Goal: Task Accomplishment & Management: Complete application form

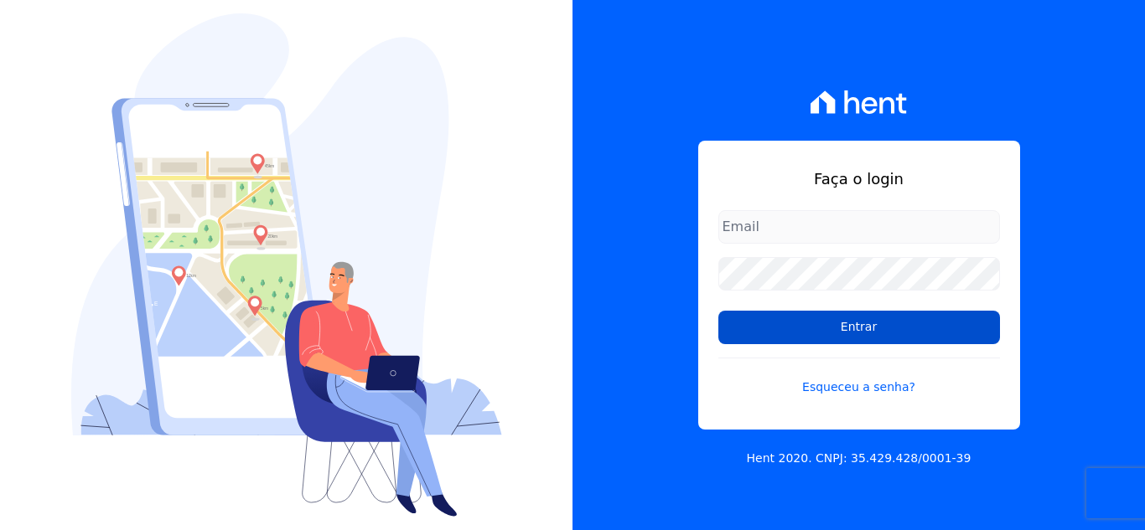
type input "thais@innovaempreendimentos.com"
click at [765, 328] on input "Entrar" at bounding box center [859, 328] width 282 height 34
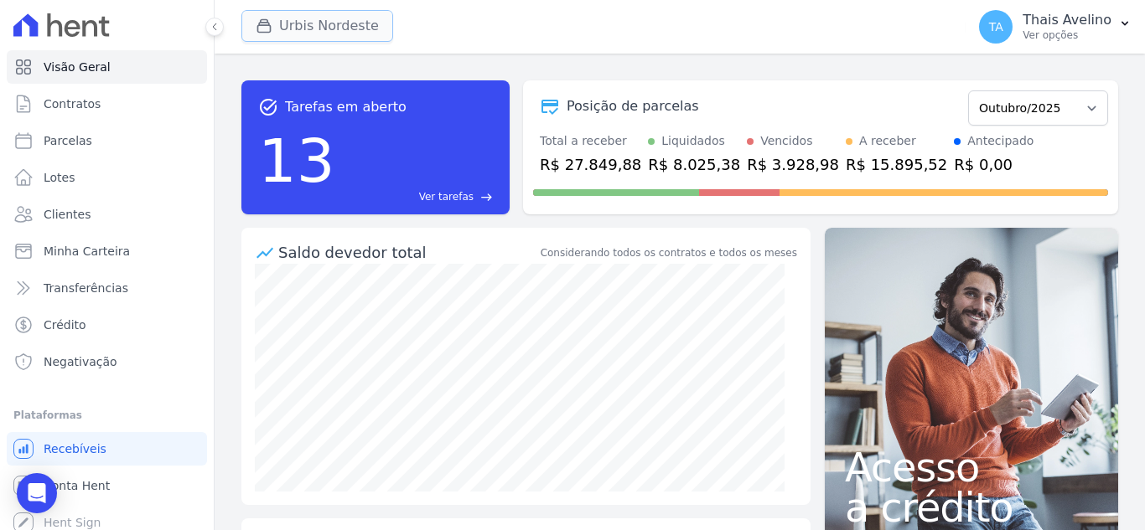
click at [313, 30] on button "Urbis Nordeste" at bounding box center [317, 26] width 152 height 32
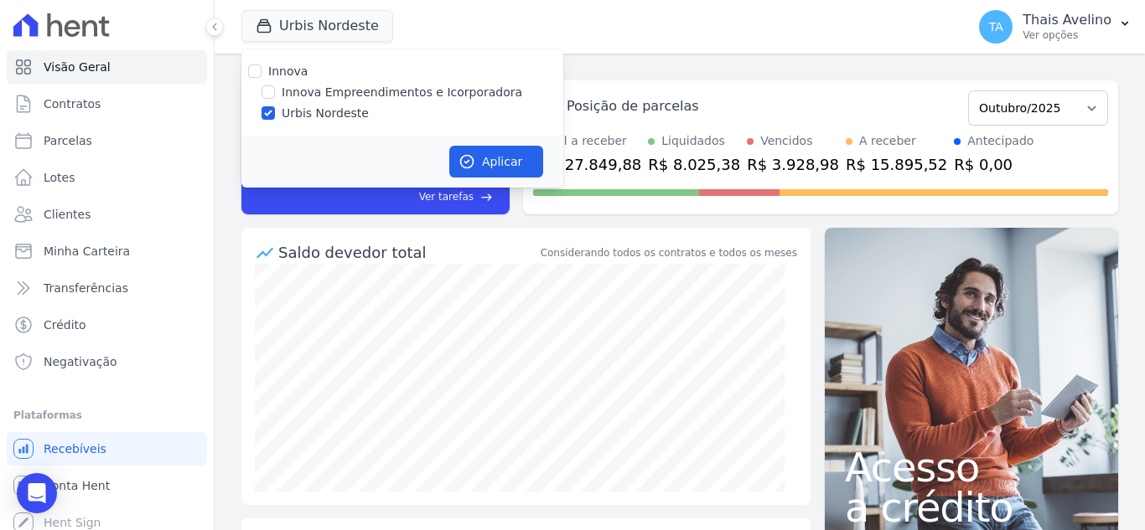
click at [267, 83] on div "Innova Innova Empreendimentos e Icorporadora Urbis Nordeste" at bounding box center [402, 92] width 322 height 86
click at [266, 90] on input "Innova Empreendimentos e Icorporadora" at bounding box center [267, 91] width 13 height 13
checkbox input "true"
drag, startPoint x: 263, startPoint y: 109, endPoint x: 292, endPoint y: 113, distance: 29.6
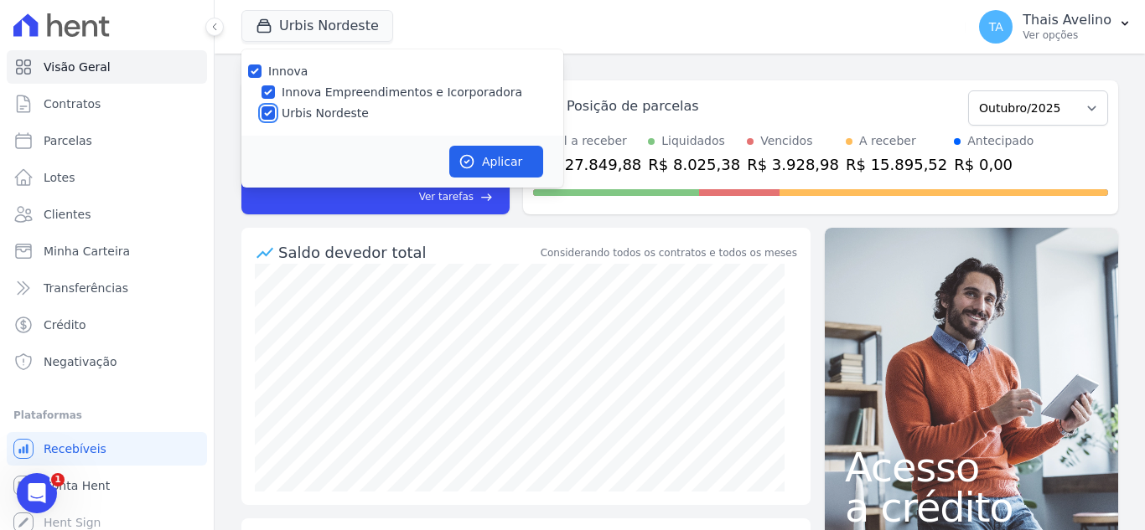
click at [263, 110] on input "Urbis Nordeste" at bounding box center [267, 112] width 13 height 13
checkbox input "false"
click at [477, 155] on button "Aplicar" at bounding box center [496, 162] width 94 height 32
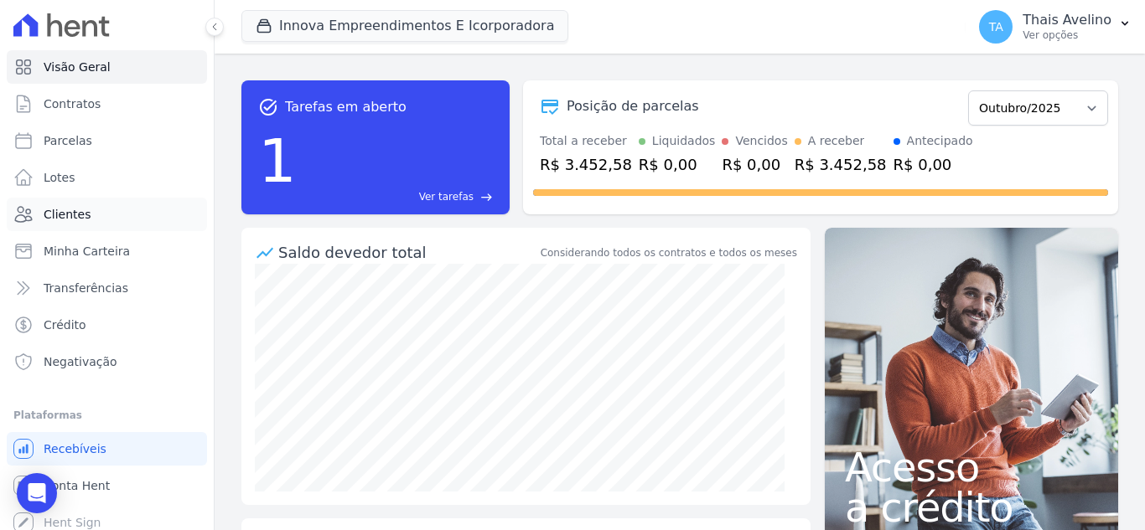
click at [66, 204] on link "Clientes" at bounding box center [107, 215] width 200 height 34
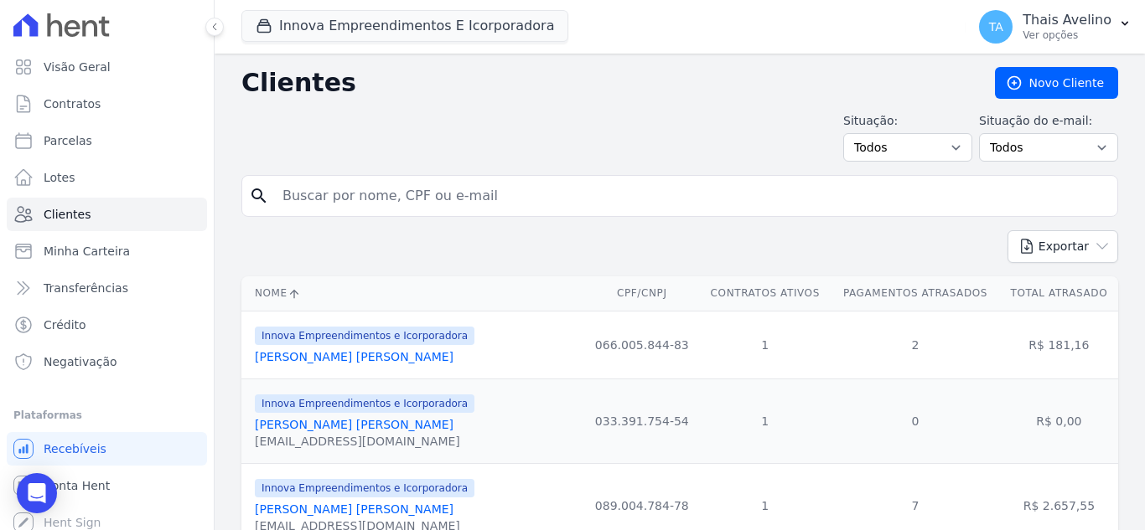
click at [403, 196] on input "search" at bounding box center [691, 196] width 838 height 34
type input "SEVERINO LUCIANO"
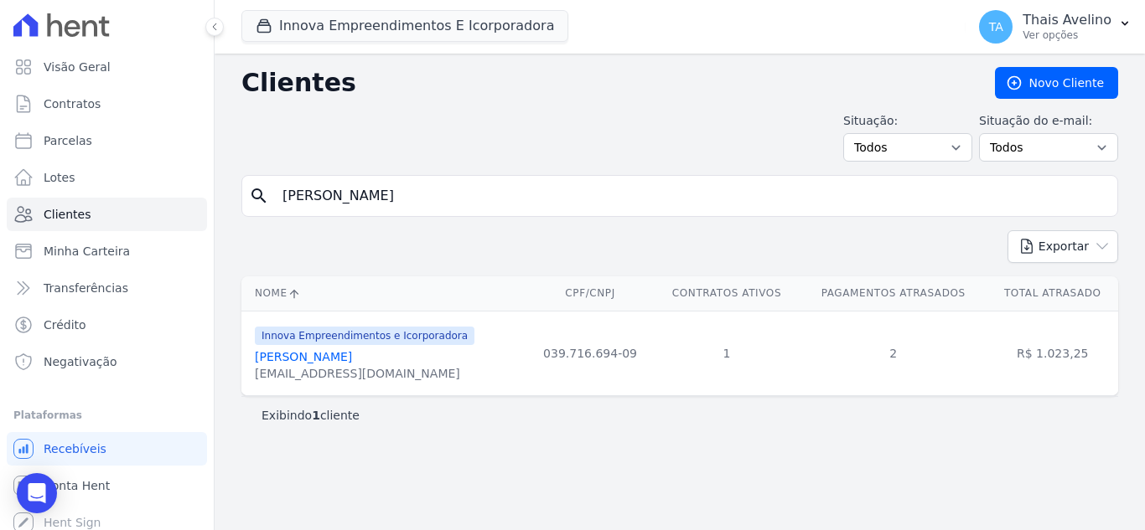
click at [352, 353] on link "[PERSON_NAME]" at bounding box center [303, 356] width 97 height 13
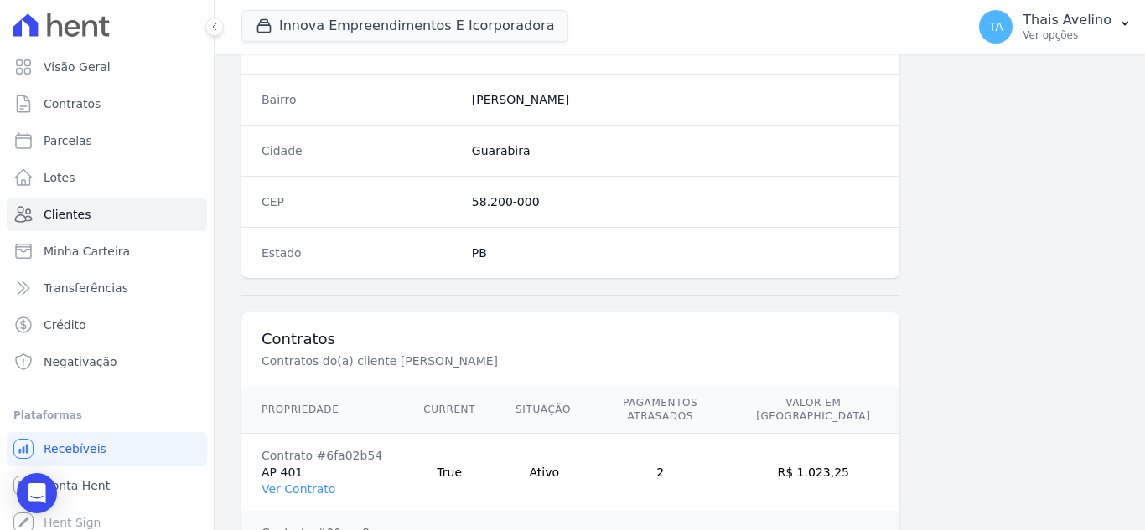
scroll to position [1114, 0]
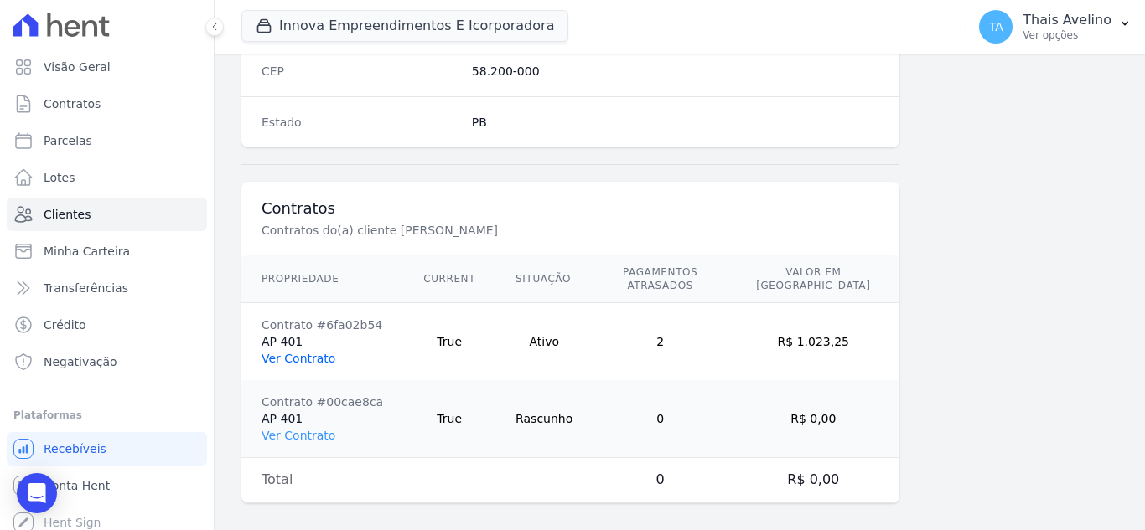
click at [307, 352] on link "Ver Contrato" at bounding box center [298, 358] width 74 height 13
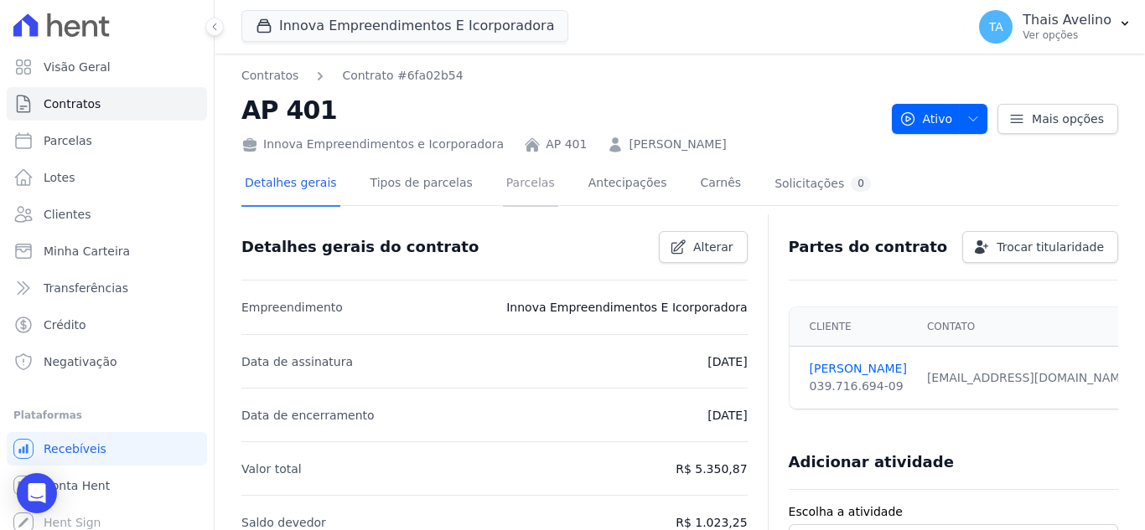
click at [514, 197] on link "Parcelas" at bounding box center [530, 185] width 55 height 44
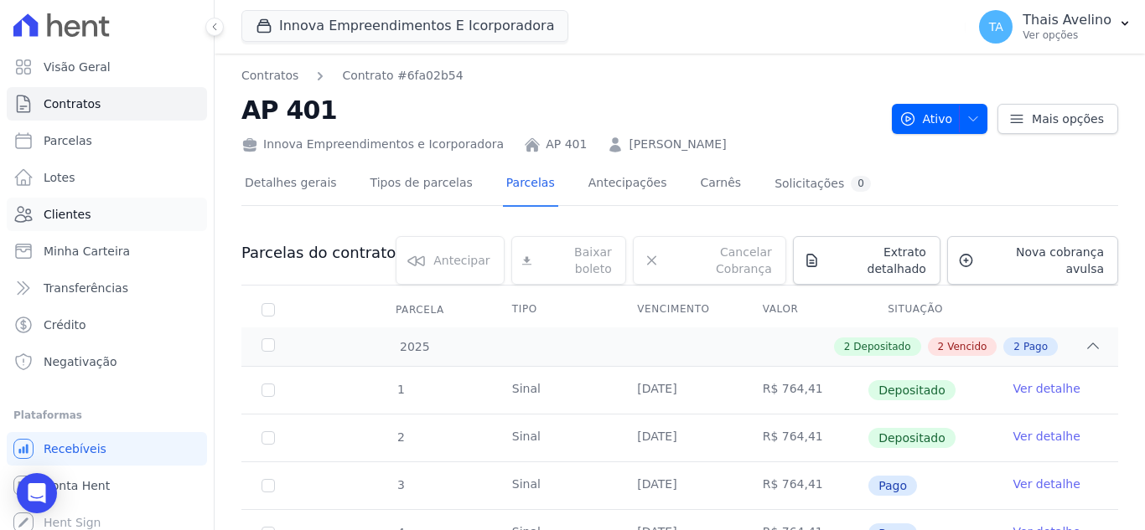
click at [73, 204] on link "Clientes" at bounding box center [107, 215] width 200 height 34
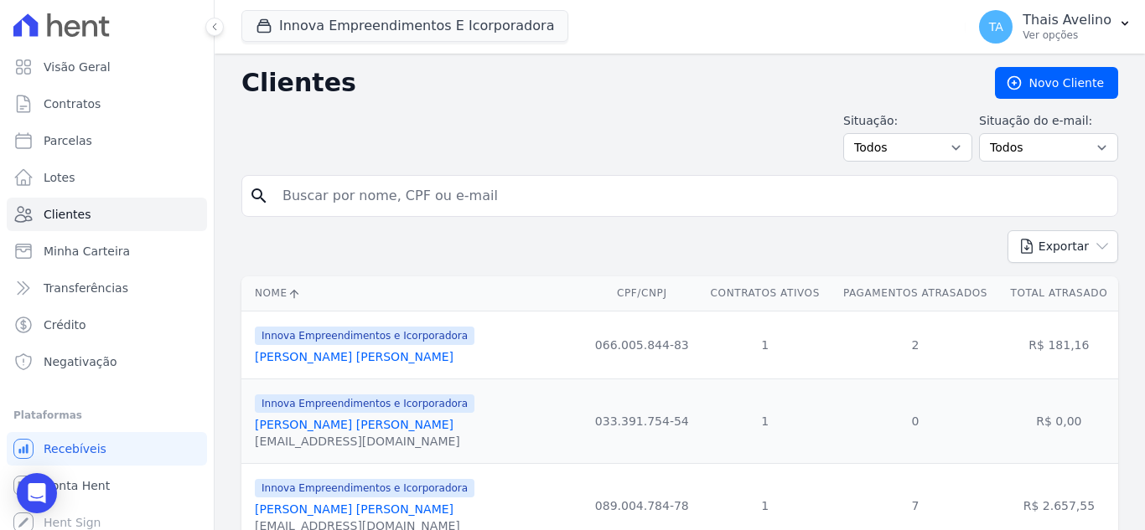
click at [477, 206] on input "search" at bounding box center [691, 196] width 838 height 34
type input "jose bruno"
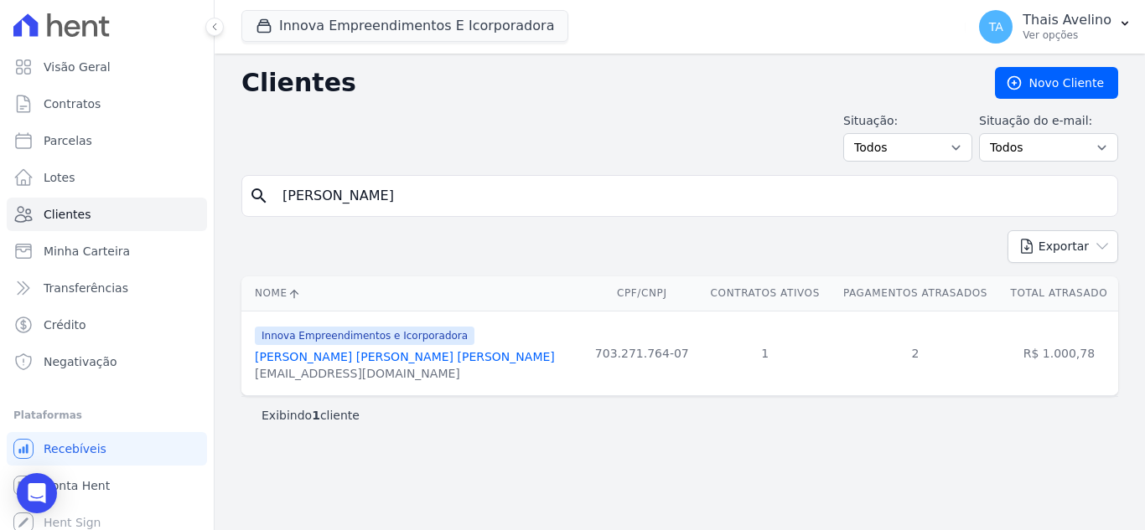
click at [392, 356] on link "[PERSON_NAME]" at bounding box center [405, 356] width 300 height 13
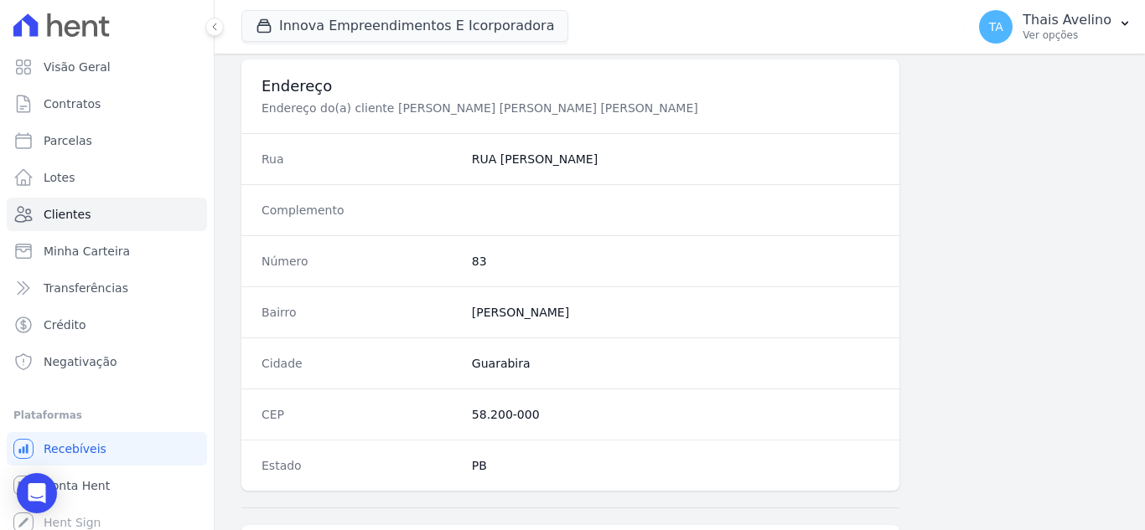
scroll to position [1037, 0]
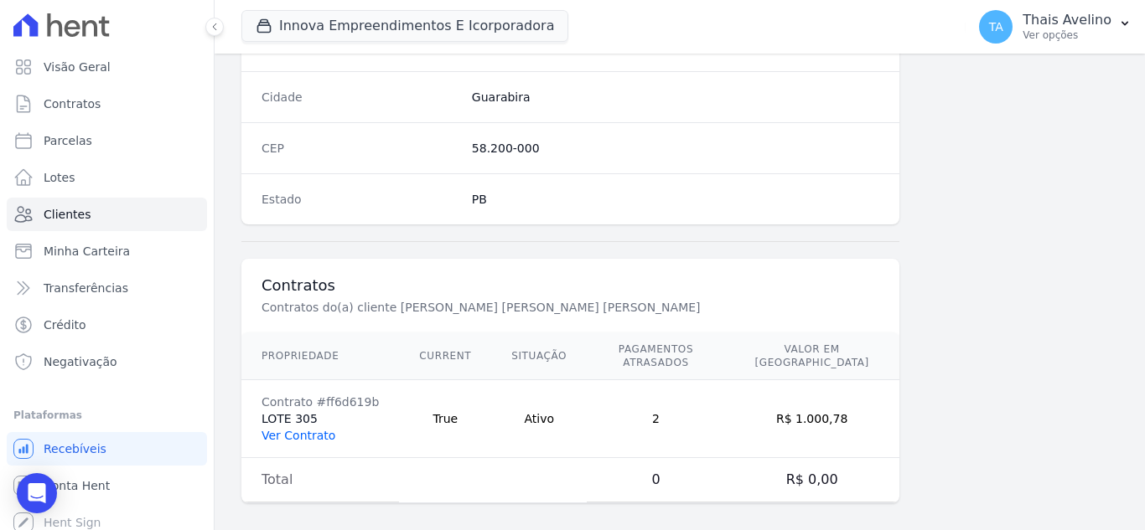
click at [302, 429] on link "Ver Contrato" at bounding box center [298, 435] width 74 height 13
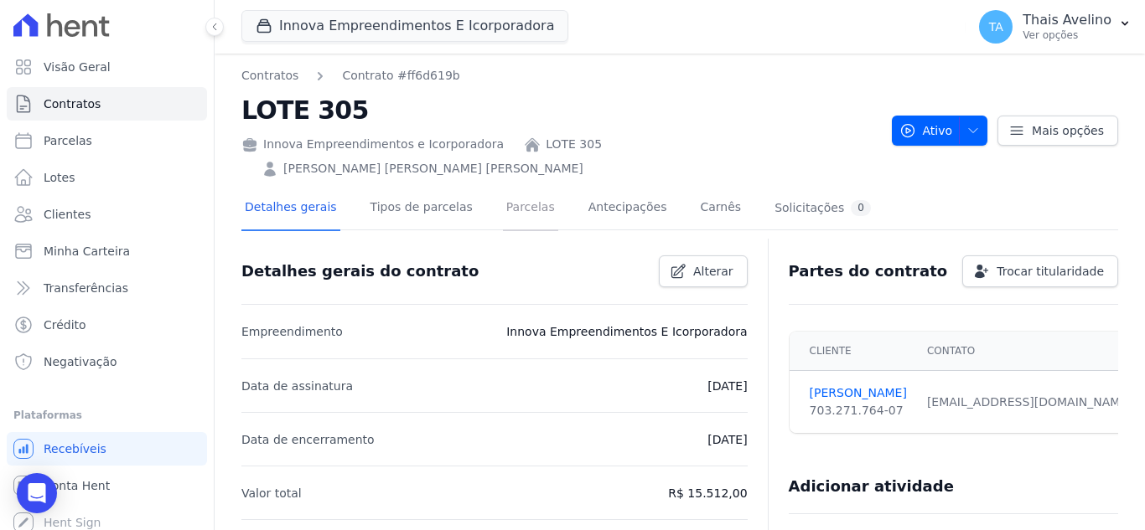
click at [503, 204] on link "Parcelas" at bounding box center [530, 209] width 55 height 44
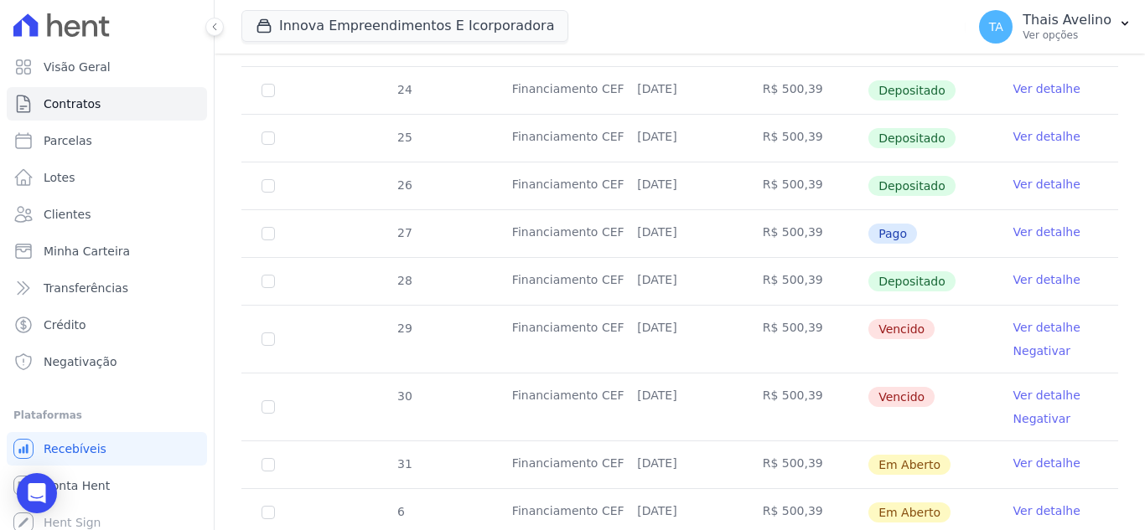
scroll to position [517, 0]
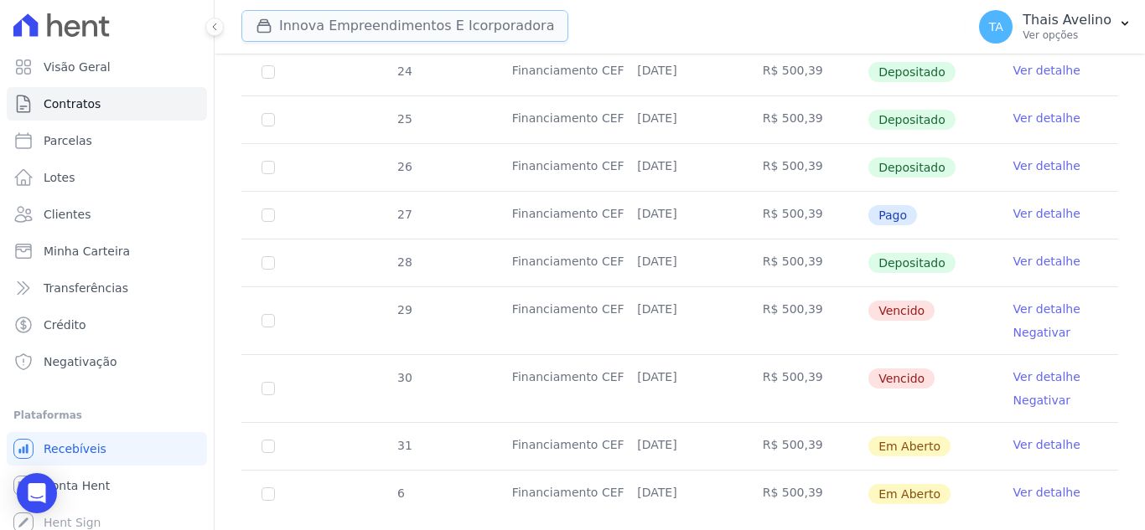
click at [347, 27] on button "Innova Empreendimentos E Icorporadora" at bounding box center [404, 26] width 327 height 32
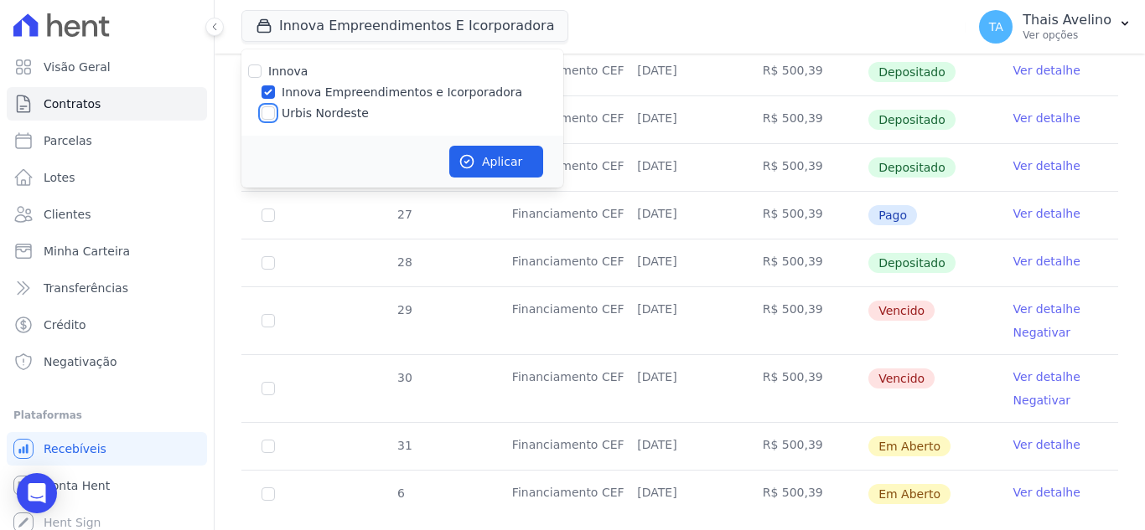
click at [269, 113] on input "Urbis Nordeste" at bounding box center [267, 112] width 13 height 13
checkbox input "true"
click at [269, 93] on input "Innova Empreendimentos e Icorporadora" at bounding box center [267, 91] width 13 height 13
checkbox input "false"
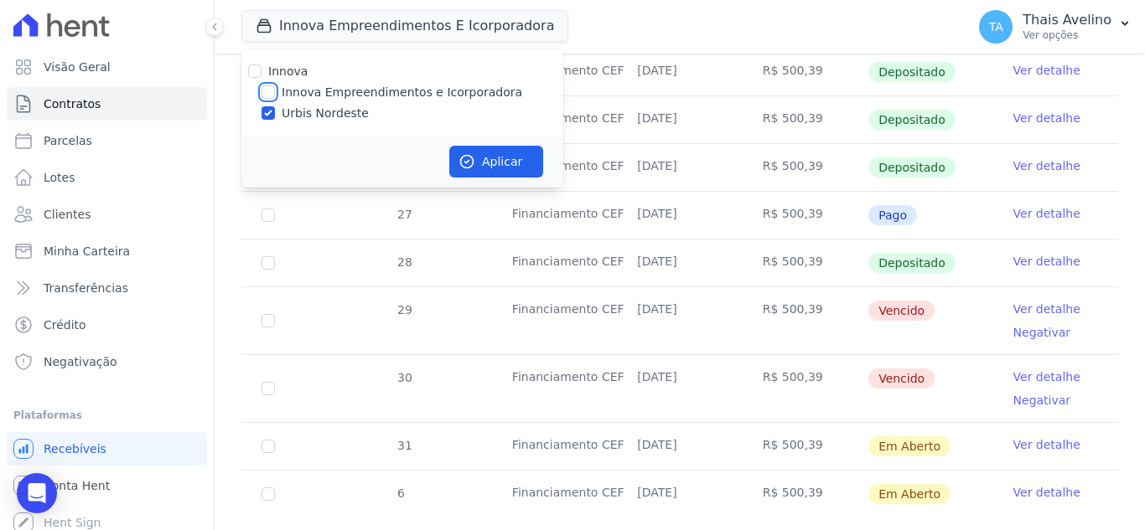
checkbox input "false"
drag, startPoint x: 518, startPoint y: 189, endPoint x: 514, endPoint y: 178, distance: 11.7
click at [520, 185] on div "Innova Empreendimentos E Icorporadora Innova Innova Empreendimentos e Icorporad…" at bounding box center [680, 265] width 930 height 530
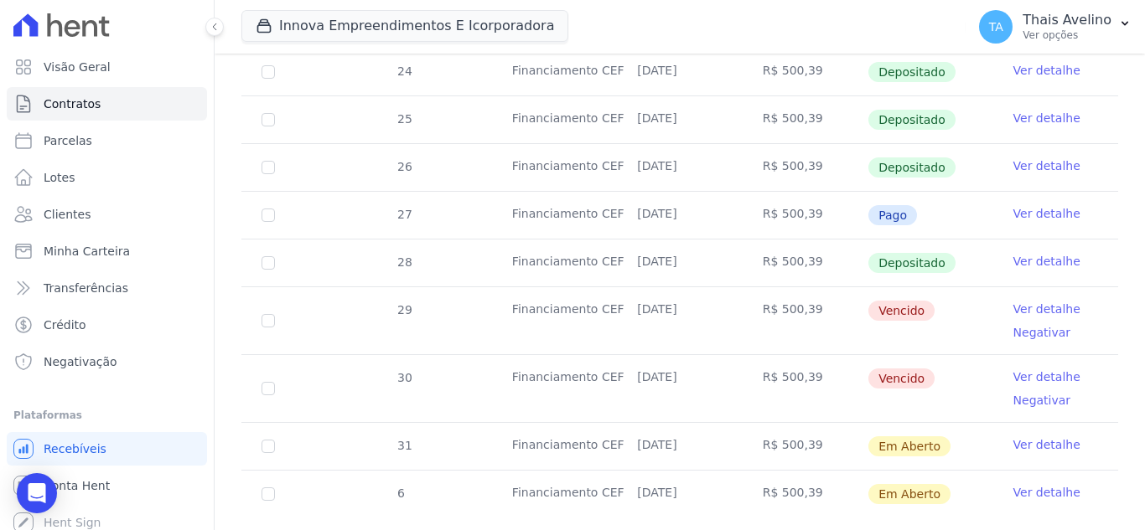
click at [514, 192] on td "Financiamento CEF" at bounding box center [554, 215] width 125 height 47
click at [326, 13] on button "Innova Empreendimentos E Icorporadora" at bounding box center [404, 26] width 327 height 32
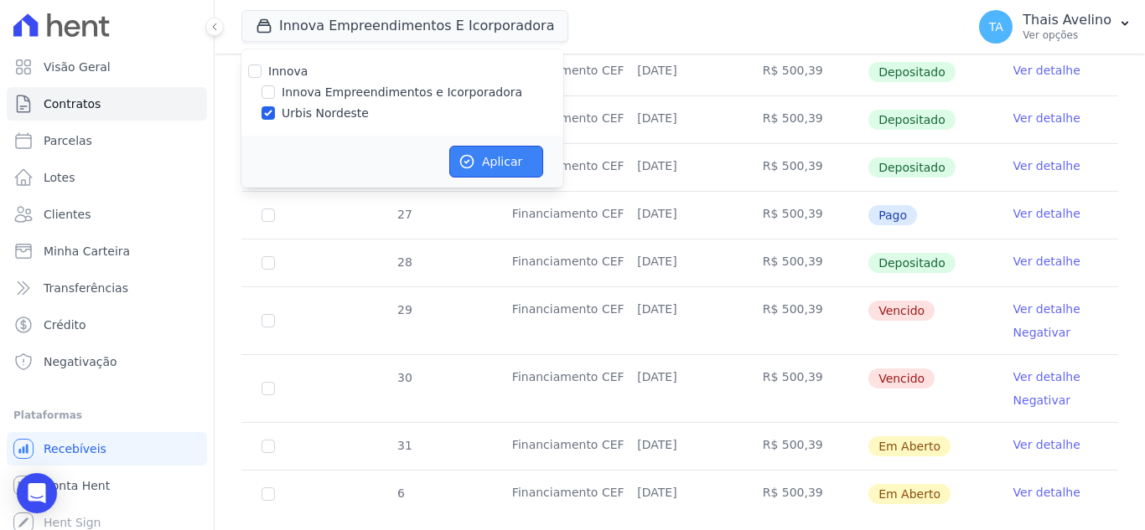
click at [517, 158] on button "Aplicar" at bounding box center [496, 162] width 94 height 32
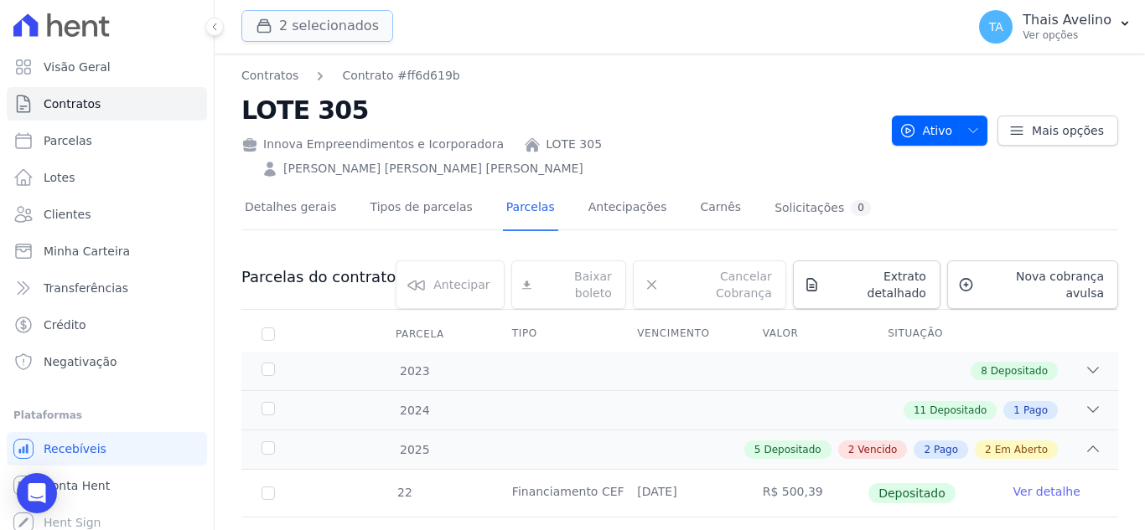
click at [345, 33] on button "2 selecionados" at bounding box center [317, 26] width 152 height 32
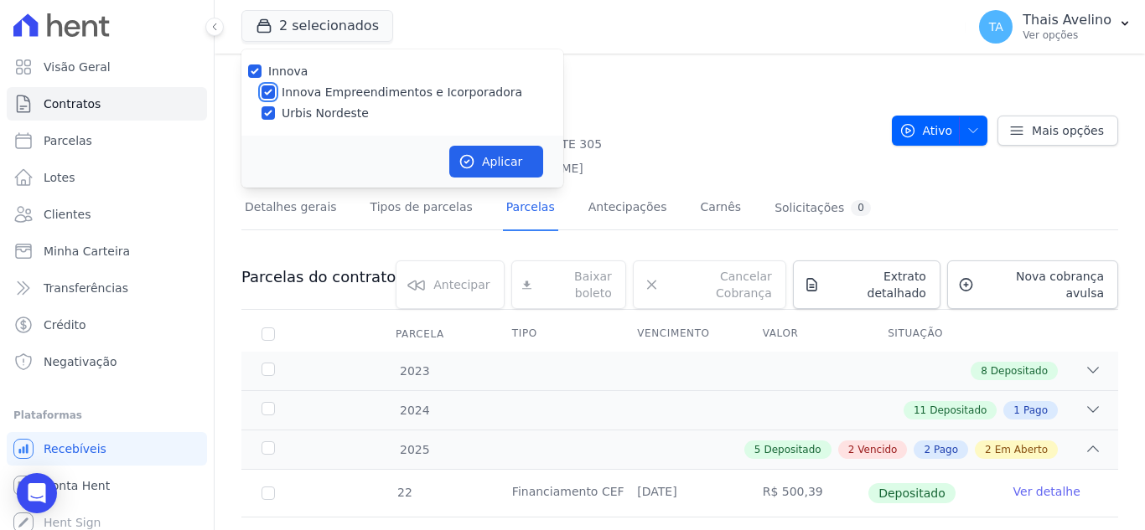
click at [267, 90] on input "Innova Empreendimentos e Icorporadora" at bounding box center [267, 91] width 13 height 13
checkbox input "false"
drag, startPoint x: 462, startPoint y: 148, endPoint x: 476, endPoint y: 152, distance: 14.6
click at [476, 152] on button "Aplicar" at bounding box center [496, 162] width 94 height 32
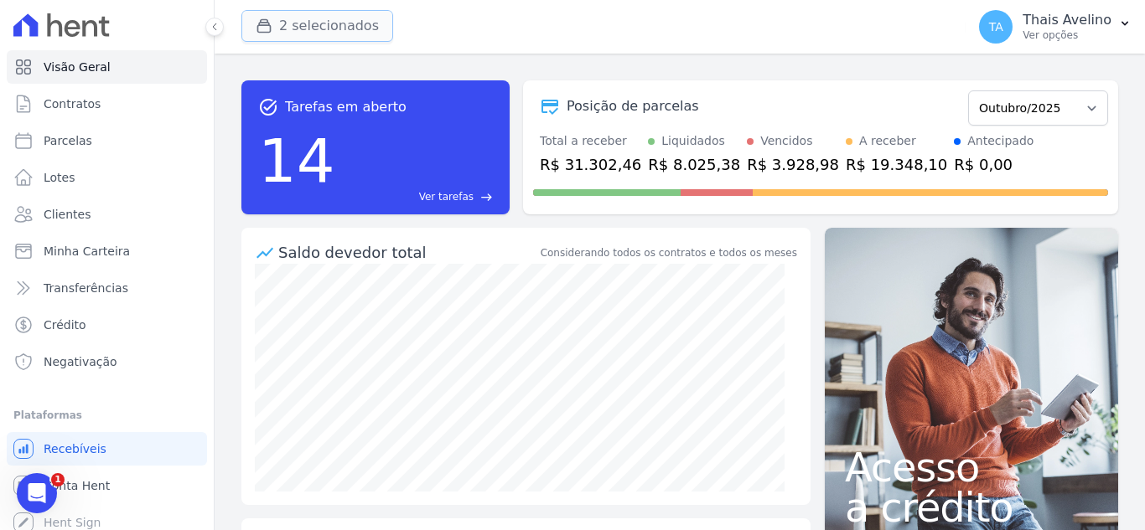
click at [289, 23] on button "2 selecionados" at bounding box center [317, 26] width 152 height 32
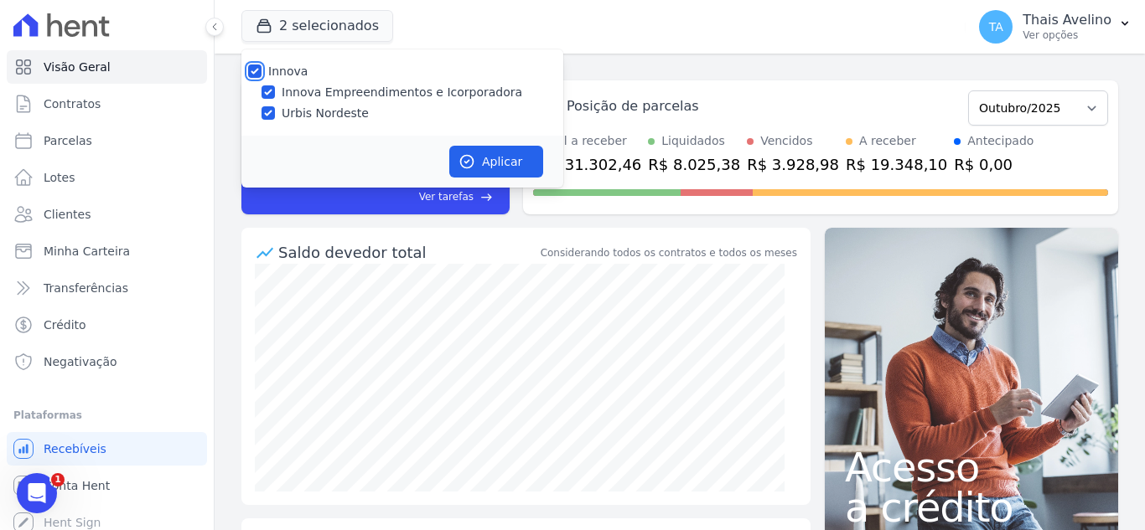
click at [256, 74] on input "Innova" at bounding box center [254, 71] width 13 height 13
checkbox input "false"
drag, startPoint x: 268, startPoint y: 111, endPoint x: 349, endPoint y: 132, distance: 83.7
click at [267, 111] on input "Urbis Nordeste" at bounding box center [267, 112] width 13 height 13
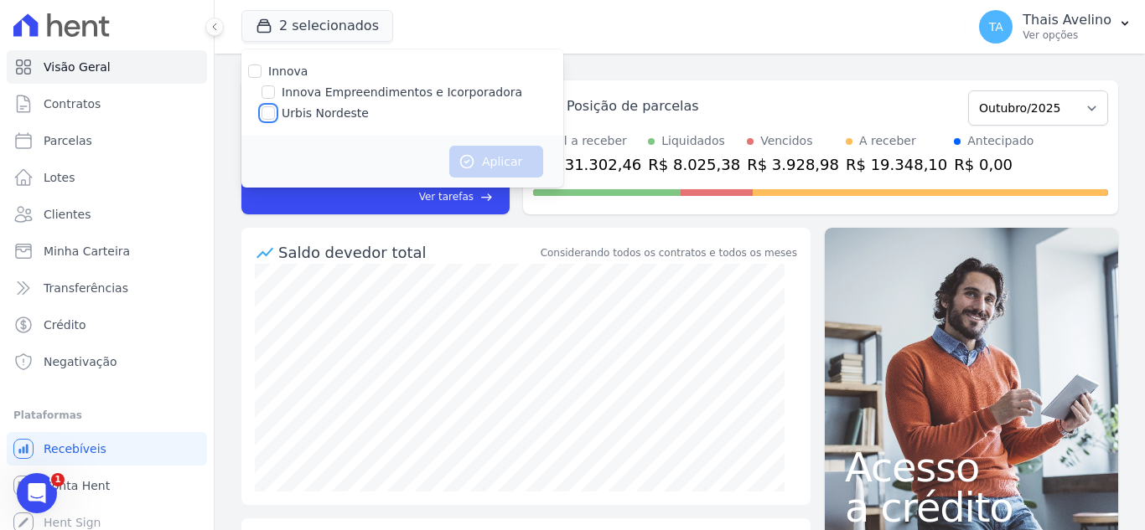
checkbox input "true"
click at [511, 152] on button "Aplicar" at bounding box center [496, 162] width 94 height 32
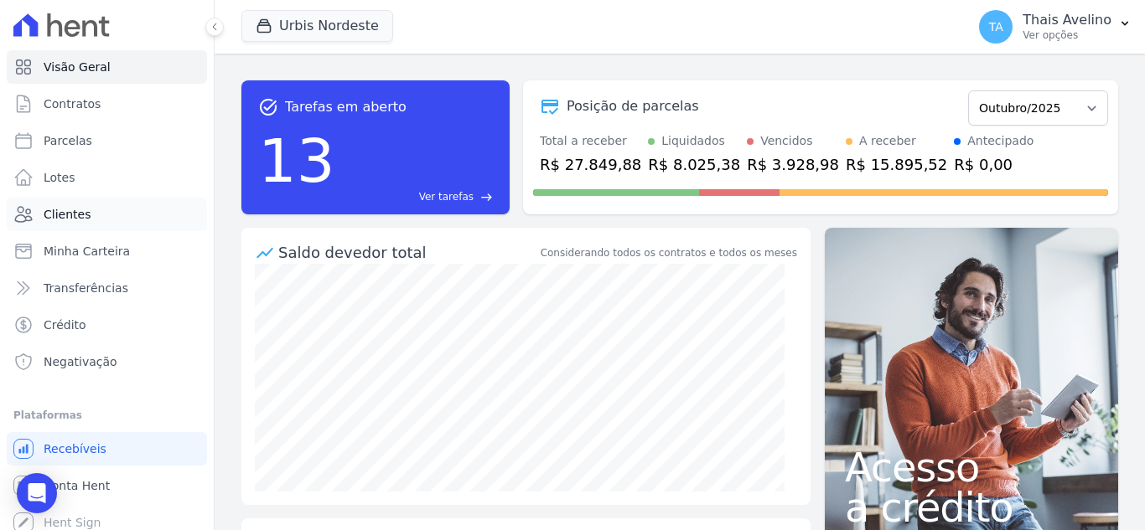
click at [83, 212] on span "Clientes" at bounding box center [67, 214] width 47 height 17
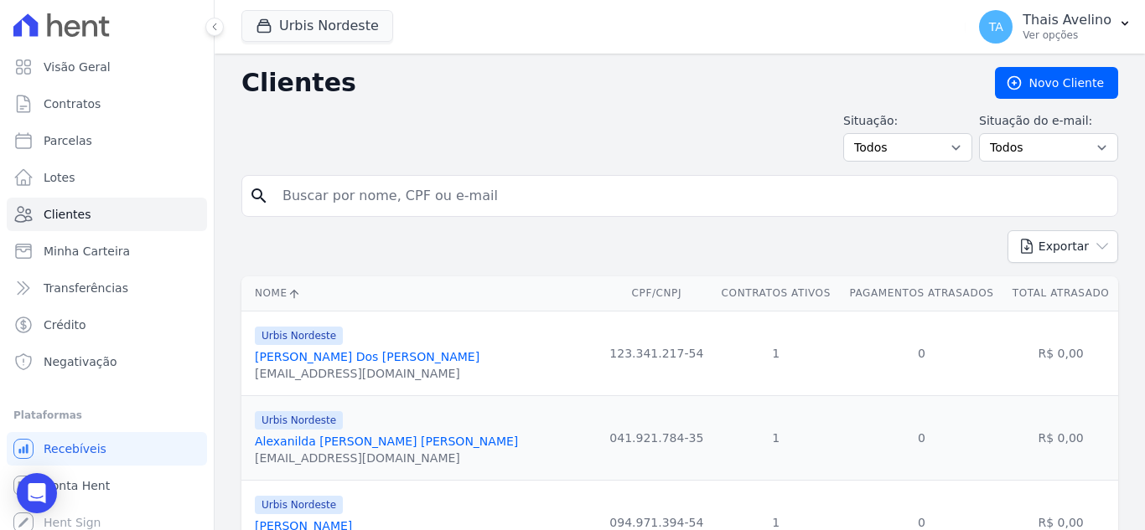
click at [357, 199] on input "search" at bounding box center [691, 196] width 838 height 34
type input "vanda"
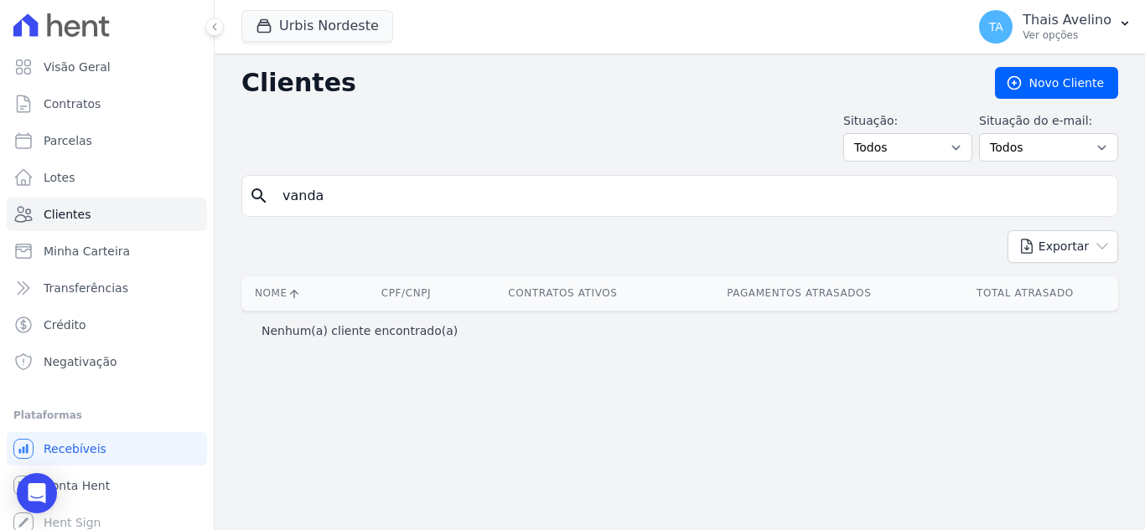
drag, startPoint x: 360, startPoint y: 196, endPoint x: 197, endPoint y: 210, distance: 164.0
click at [197, 210] on div "Visão Geral Contratos Parcelas Lotes Clientes Minha Carteira Transferências Cré…" at bounding box center [572, 265] width 1145 height 530
click at [88, 111] on span "Contratos" at bounding box center [72, 104] width 57 height 17
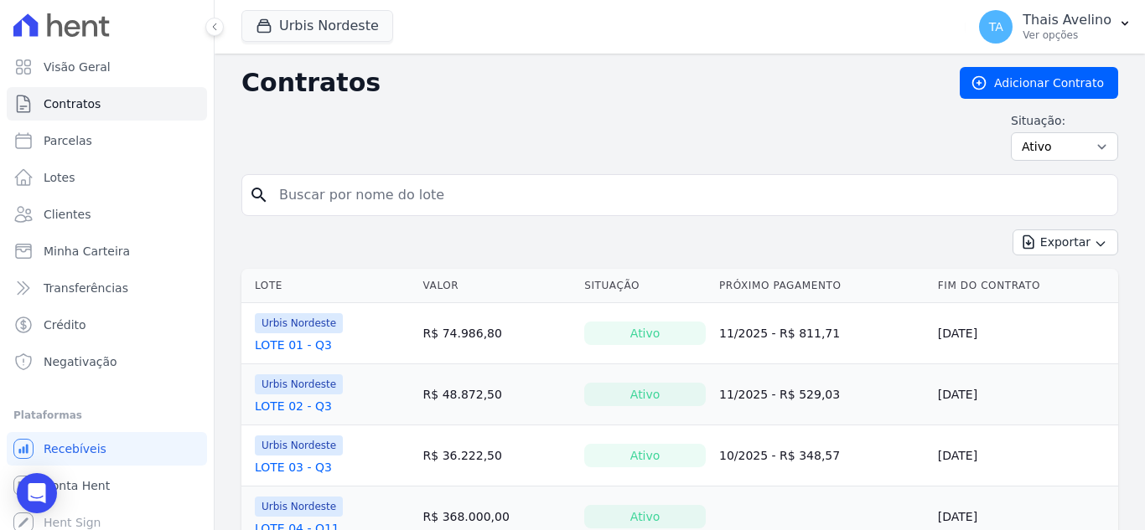
click at [510, 204] on input "search" at bounding box center [689, 195] width 841 height 34
type input "lote 09"
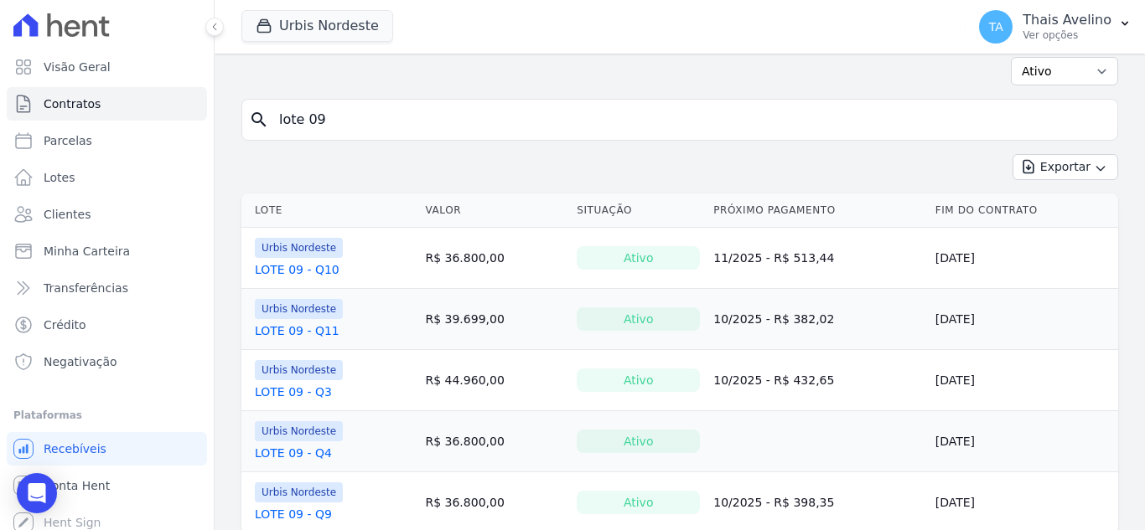
scroll to position [130, 0]
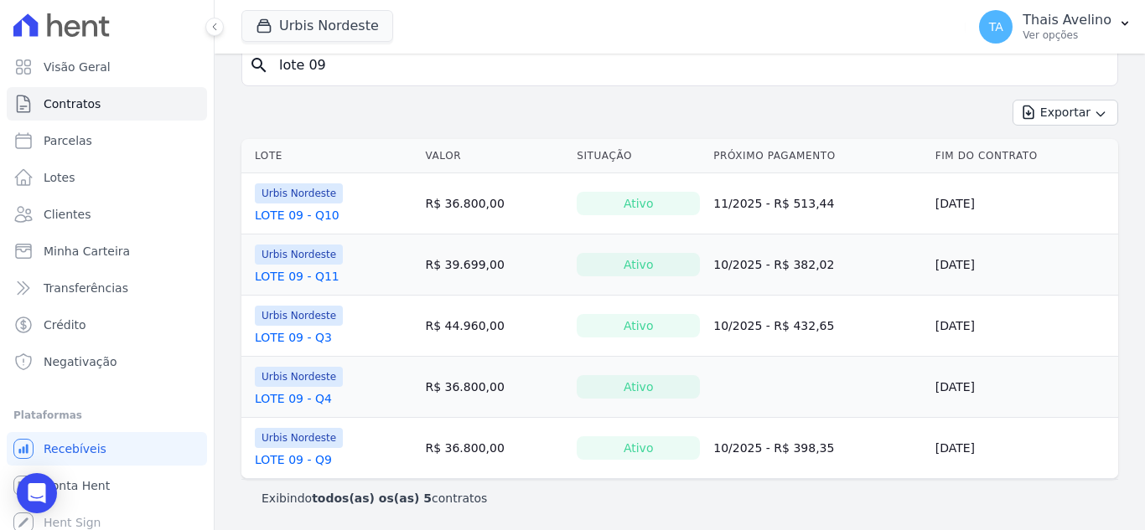
click at [319, 458] on link "LOTE 09 - Q9" at bounding box center [293, 460] width 77 height 17
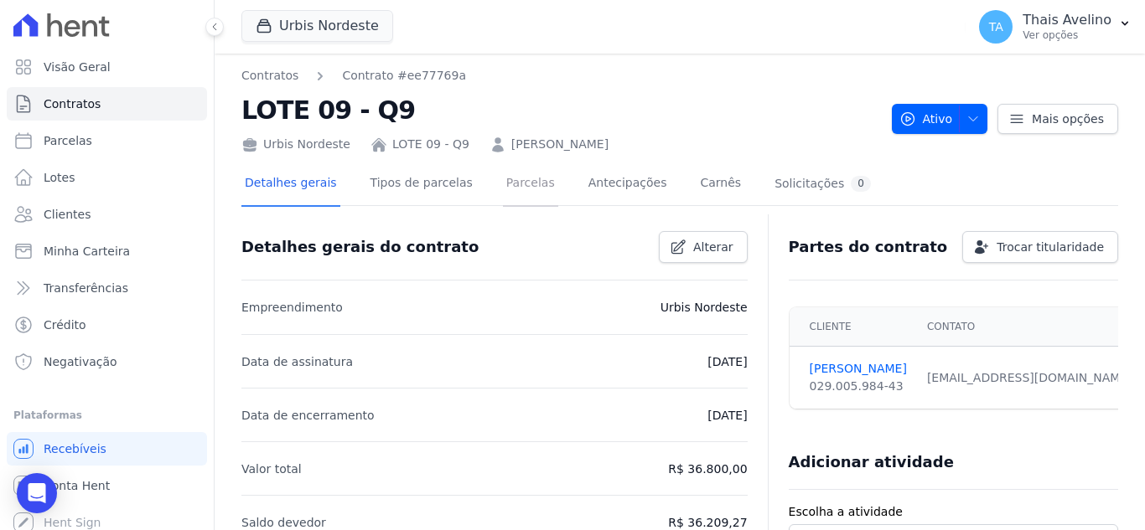
click at [507, 194] on link "Parcelas" at bounding box center [530, 185] width 55 height 44
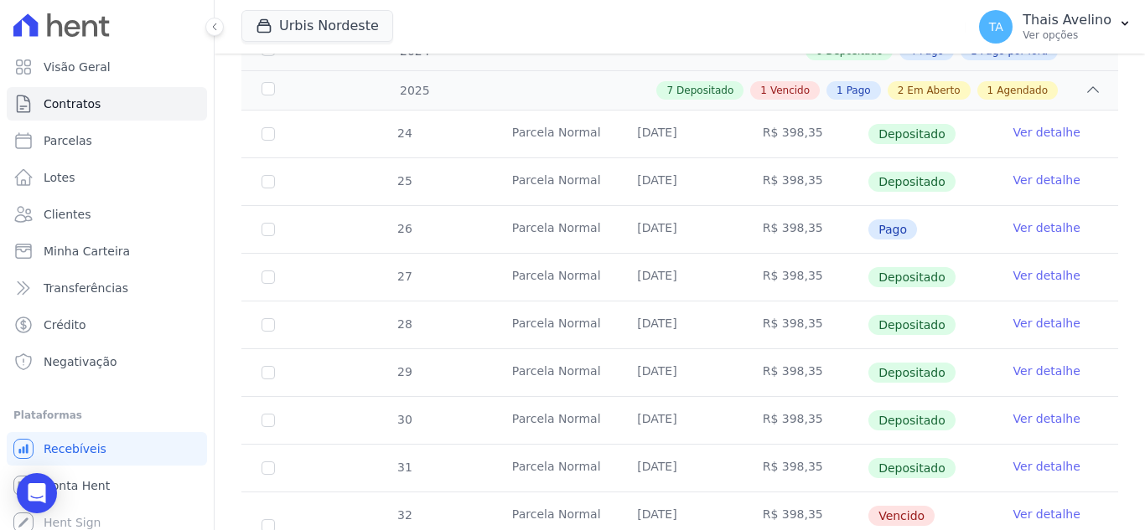
scroll to position [503, 0]
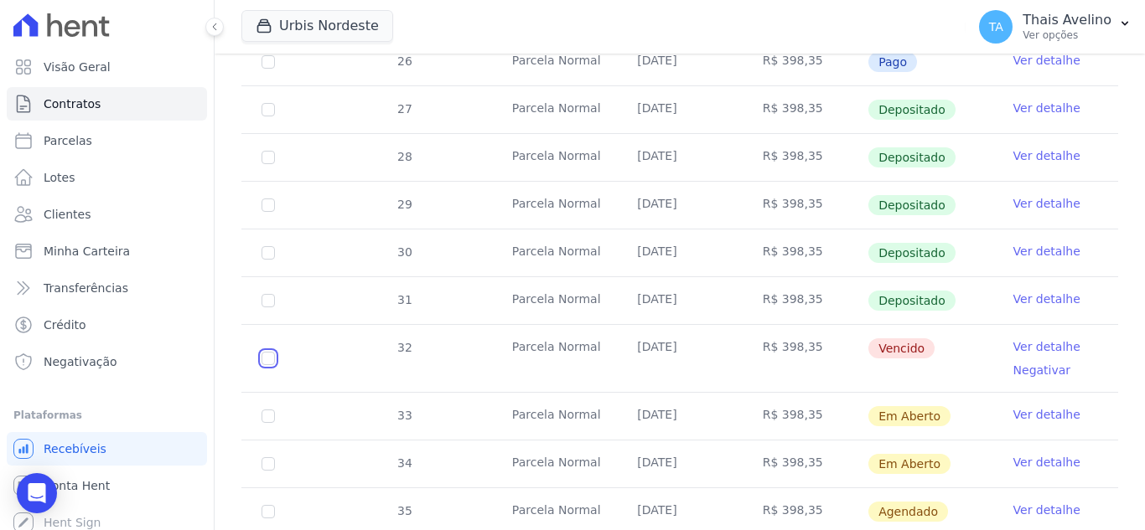
click at [271, 352] on input "checkbox" at bounding box center [267, 358] width 13 height 13
checkbox input "true"
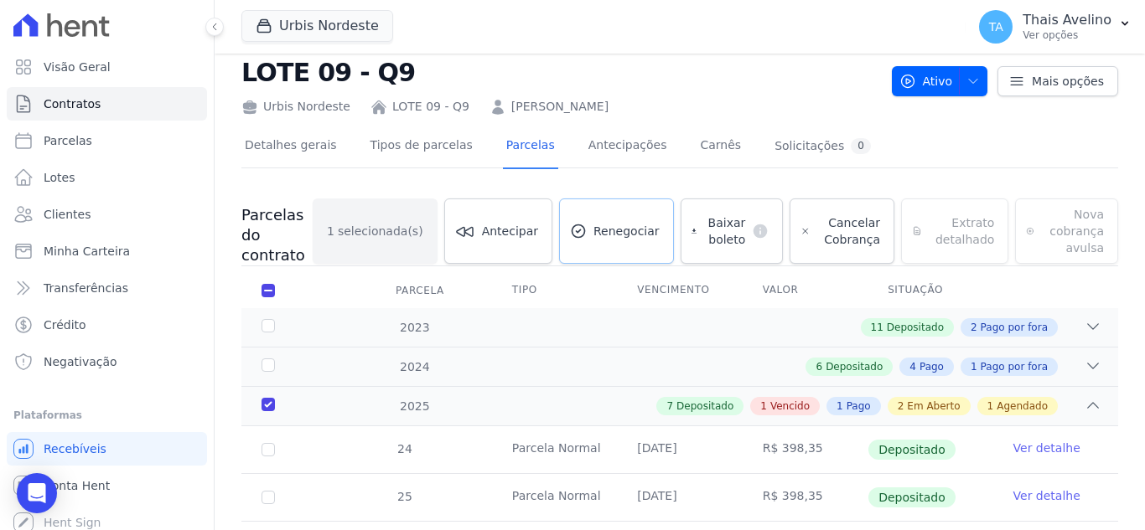
scroll to position [30, 0]
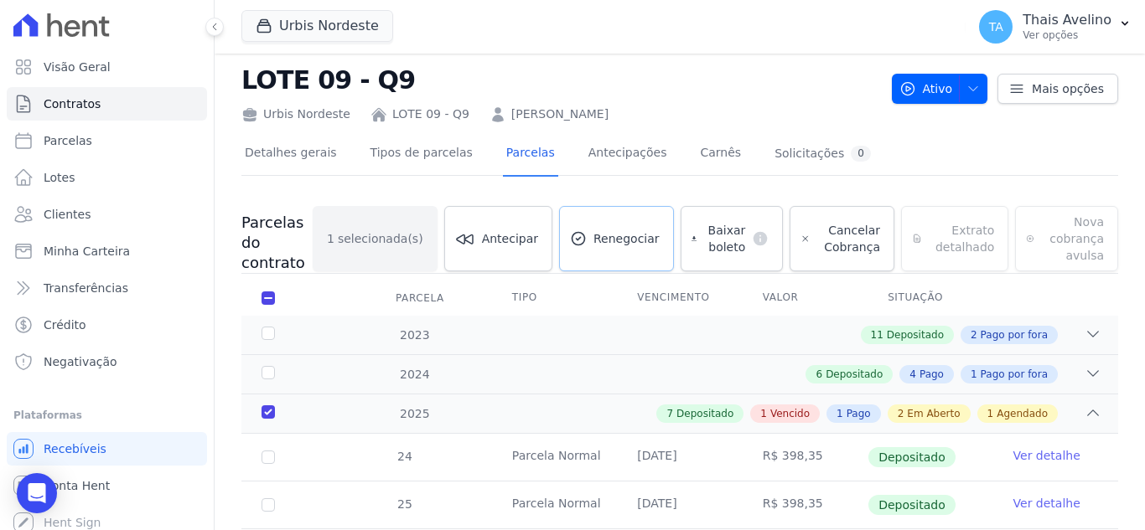
click at [635, 223] on link "Renegociar" at bounding box center [616, 238] width 115 height 65
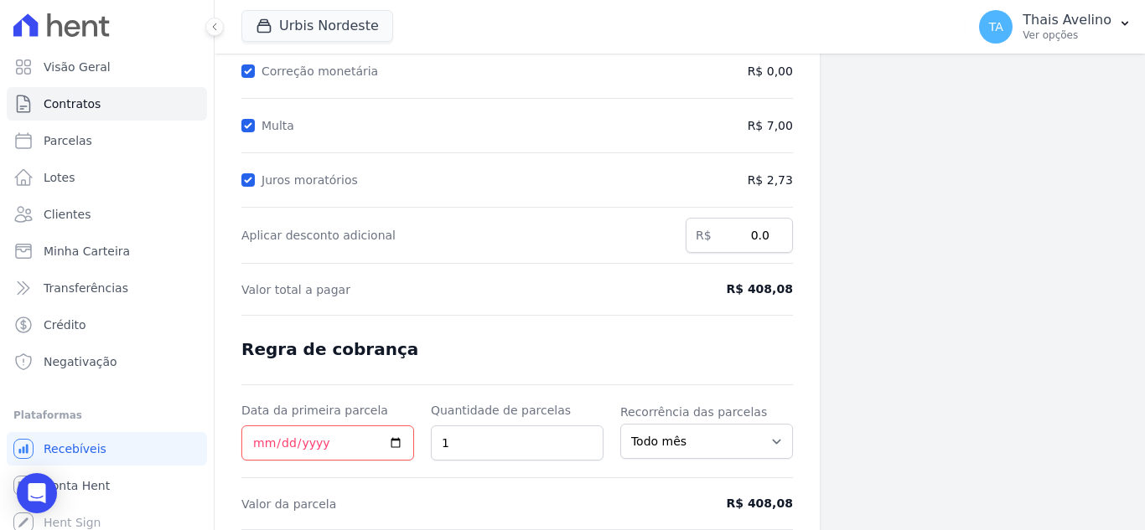
scroll to position [251, 0]
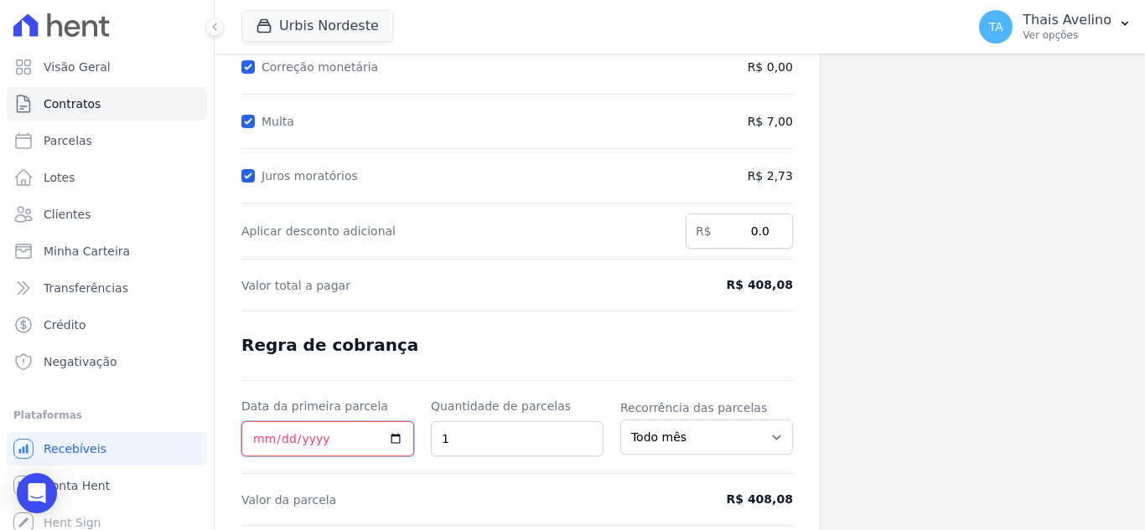
click at [255, 437] on input "Data da primeira parcela" at bounding box center [327, 438] width 173 height 35
click at [396, 436] on input "Data da primeira parcela" at bounding box center [327, 438] width 173 height 35
type input "2025-10-07"
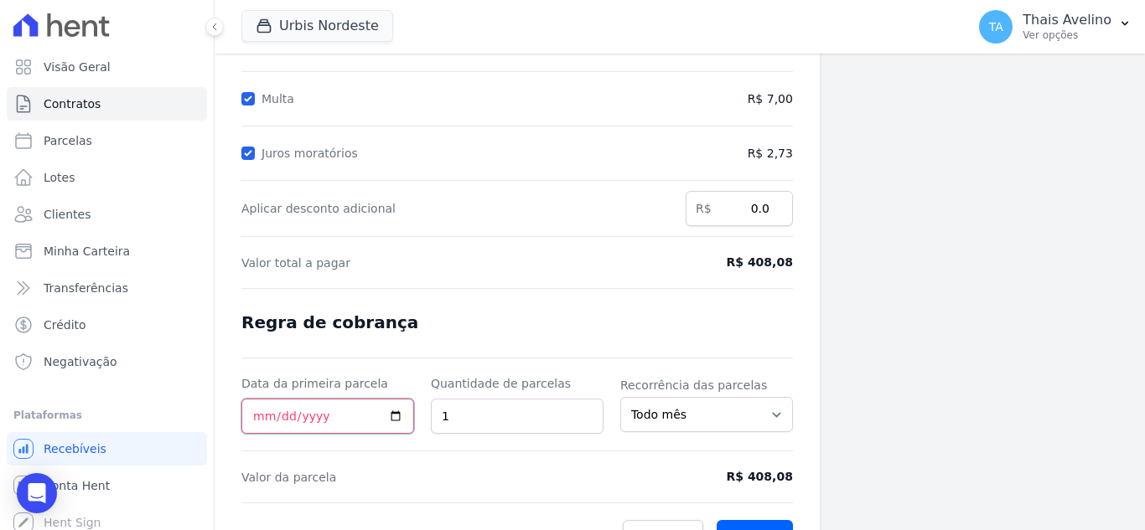
scroll to position [309, 0]
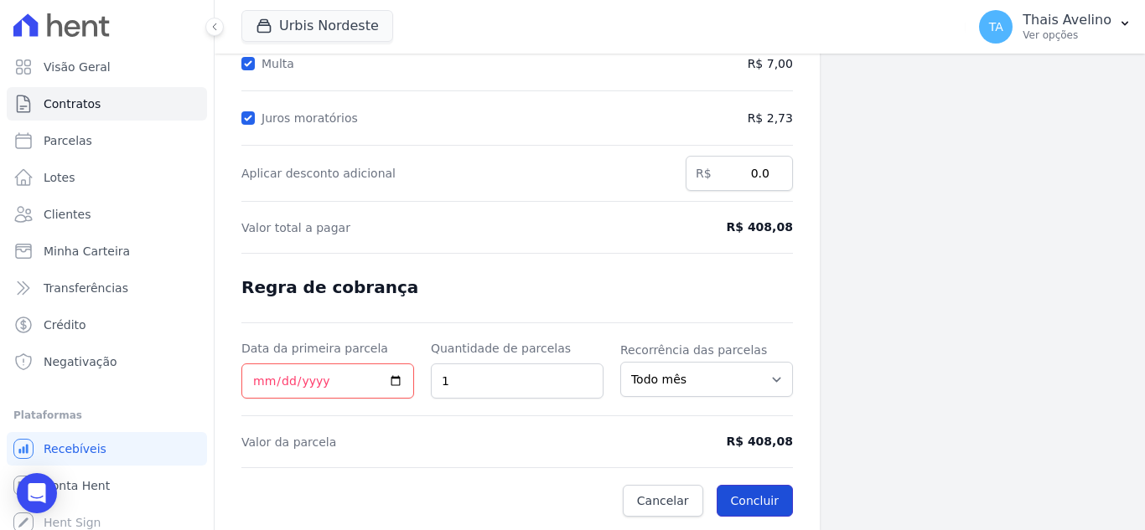
click at [756, 493] on button "Concluir" at bounding box center [754, 501] width 76 height 32
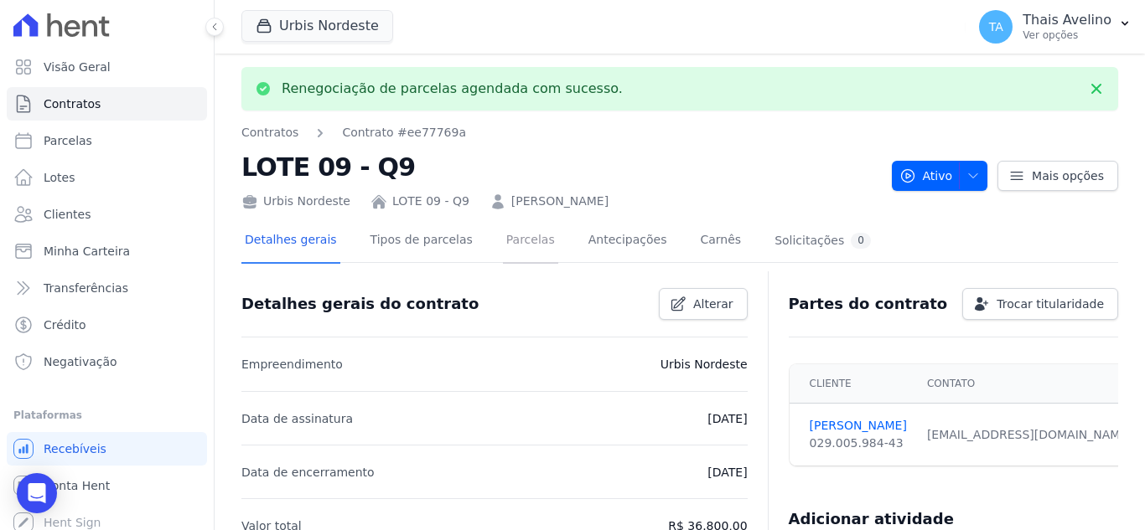
click at [522, 249] on link "Parcelas" at bounding box center [530, 242] width 55 height 44
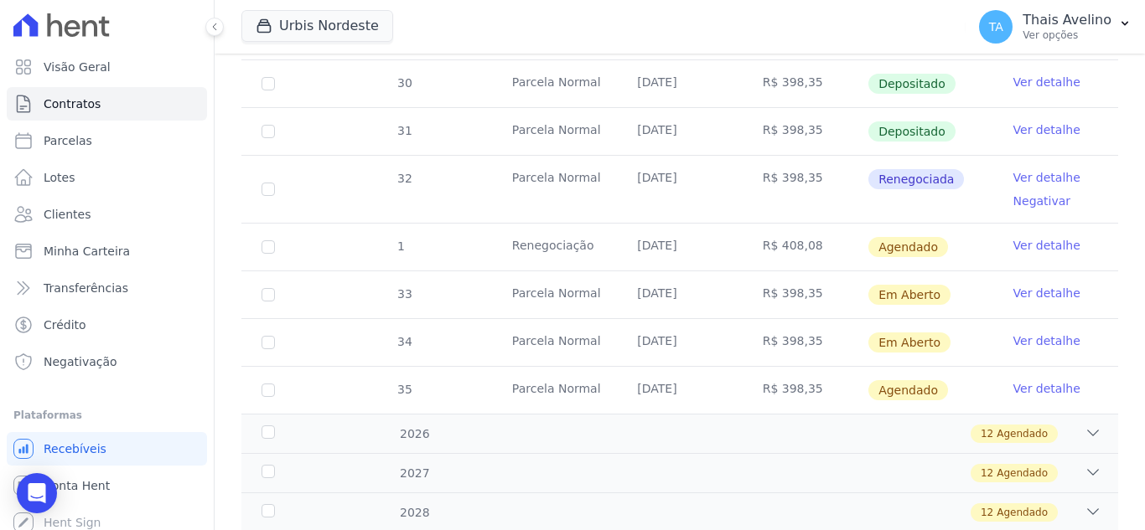
scroll to position [670, 0]
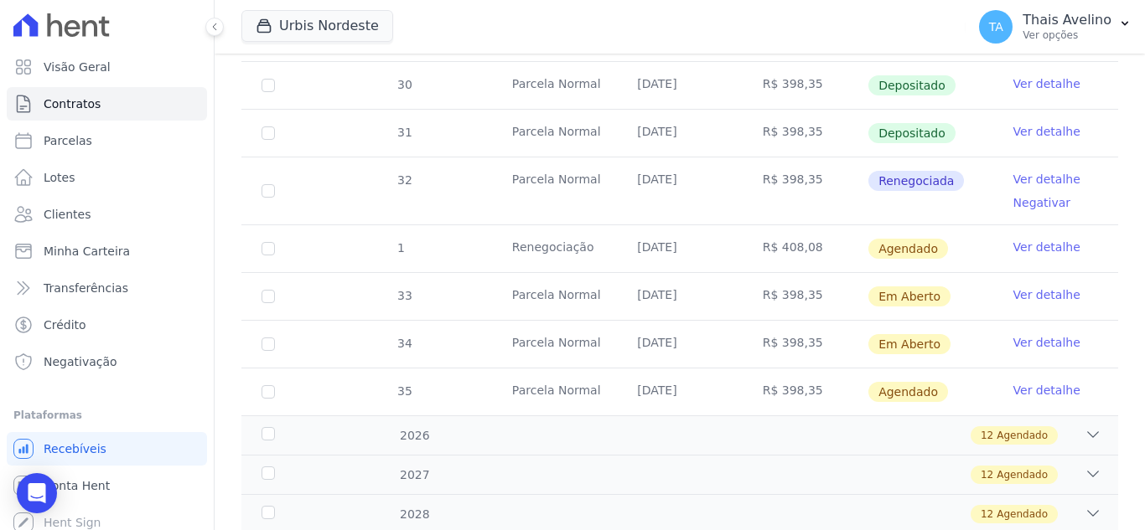
click at [1022, 239] on link "Ver detalhe" at bounding box center [1046, 247] width 67 height 17
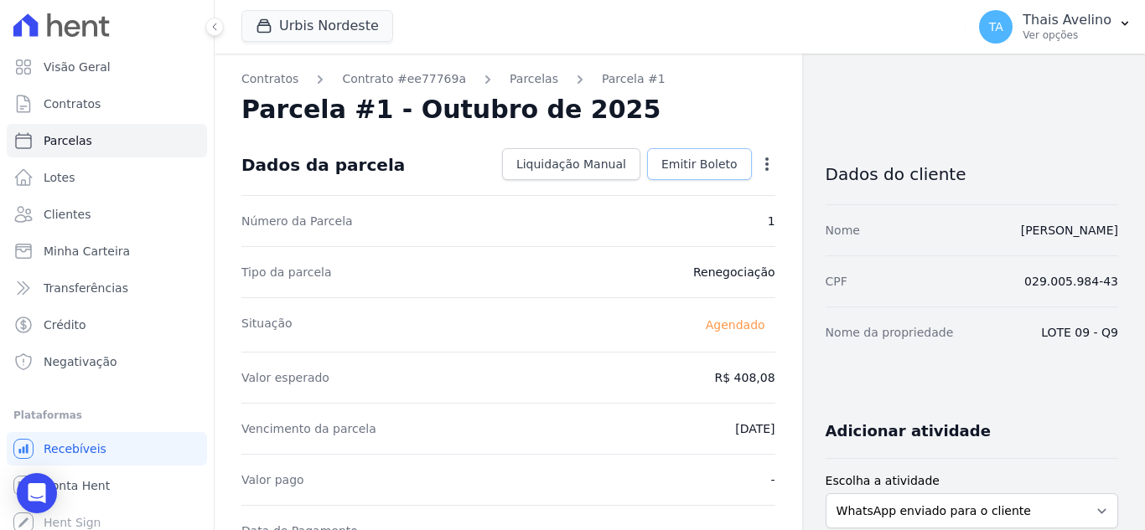
click at [694, 165] on span "Emitir Boleto" at bounding box center [699, 164] width 76 height 17
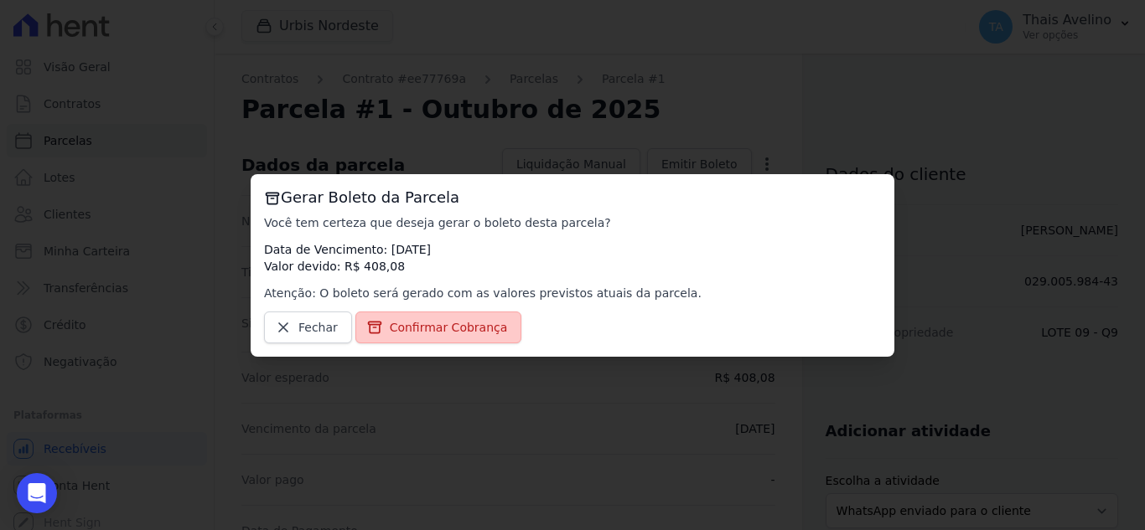
click at [466, 322] on span "Confirmar Cobrança" at bounding box center [449, 327] width 118 height 17
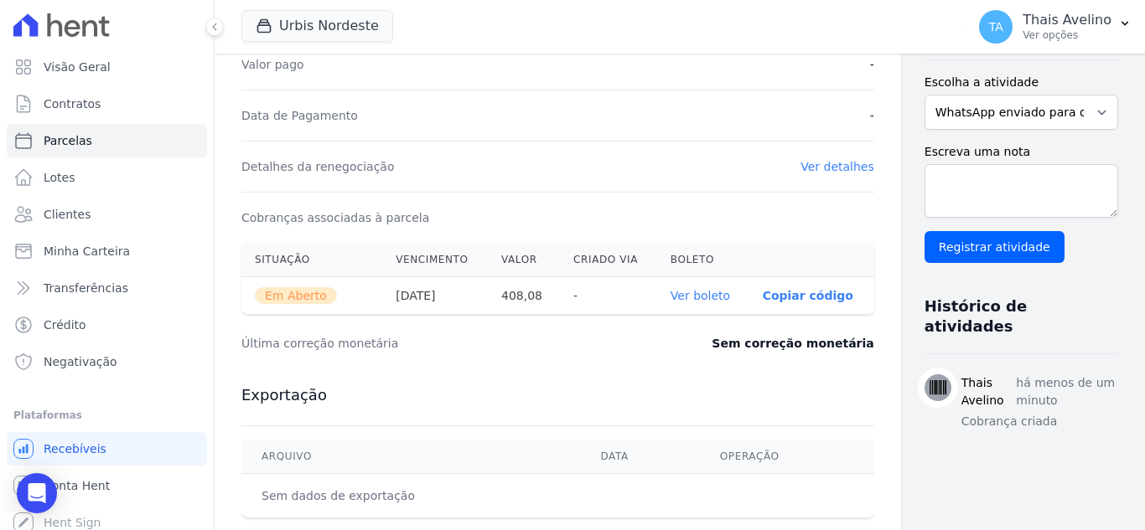
scroll to position [503, 0]
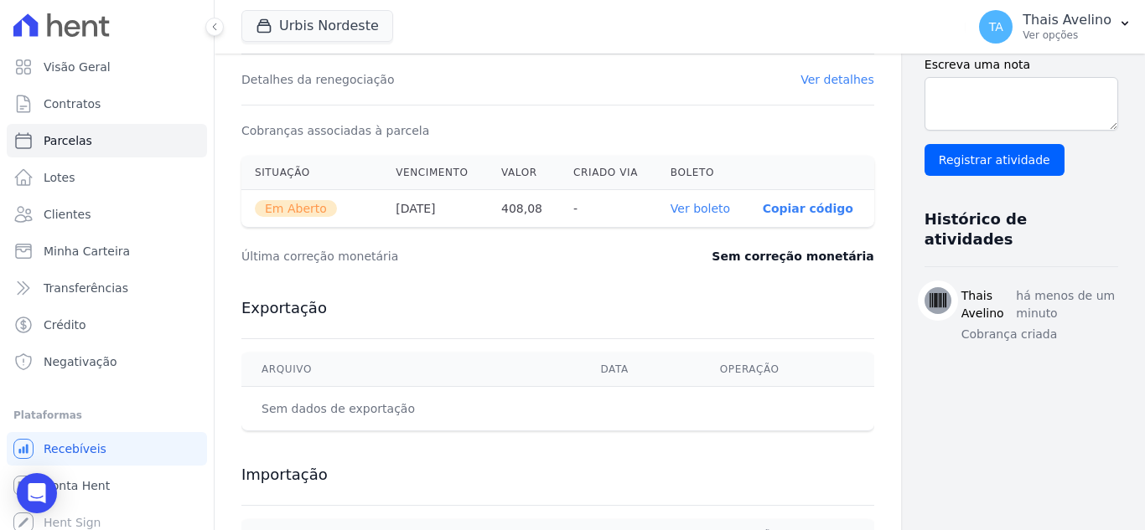
click at [670, 205] on link "Ver boleto" at bounding box center [699, 208] width 59 height 13
drag, startPoint x: 54, startPoint y: 209, endPoint x: 195, endPoint y: 212, distance: 140.8
click at [55, 209] on span "Clientes" at bounding box center [67, 214] width 47 height 17
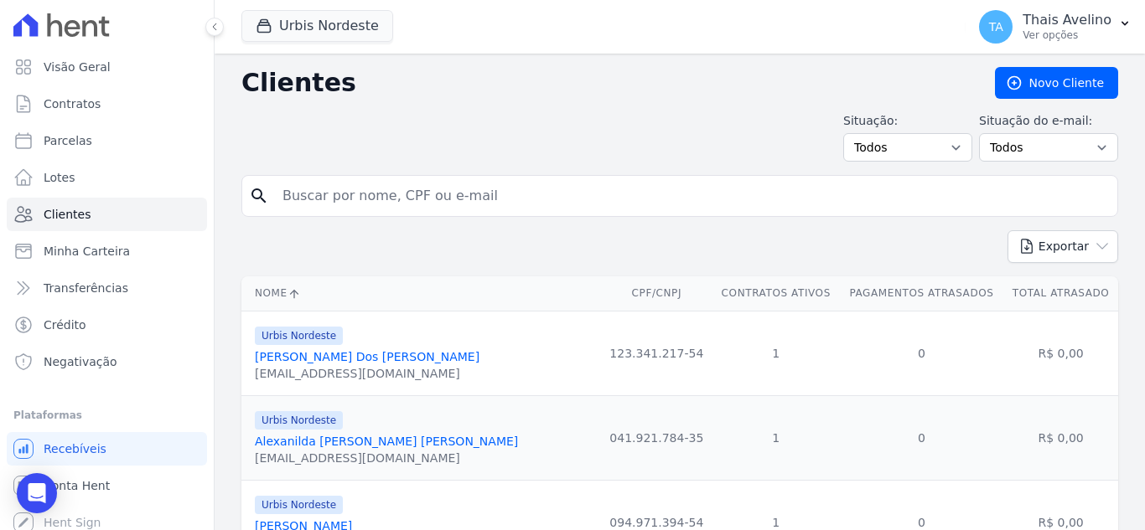
click at [390, 188] on input "search" at bounding box center [691, 196] width 838 height 34
type input "jarycia"
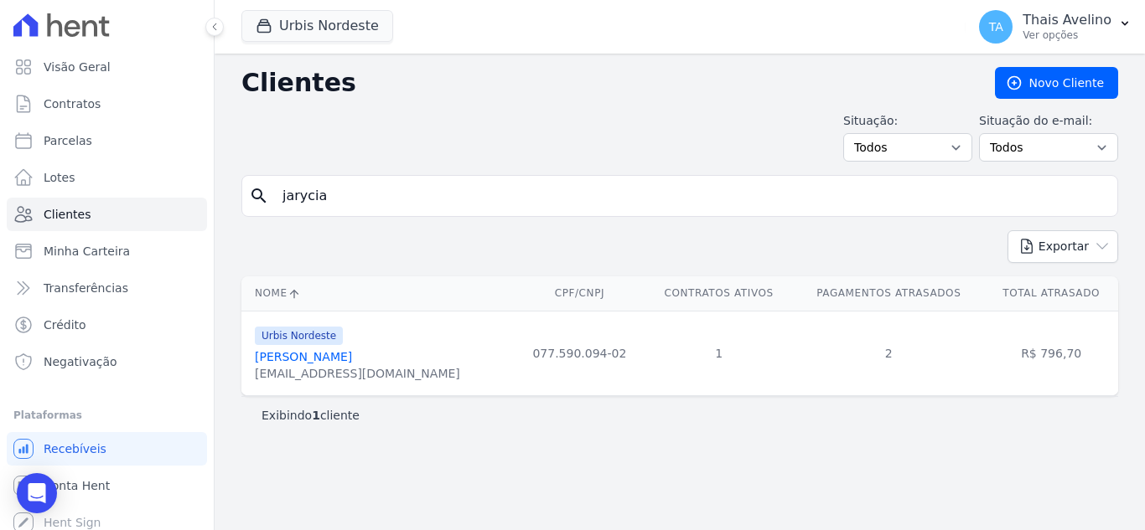
click at [342, 357] on link "Jarycia Joyce Santos Silva" at bounding box center [303, 356] width 97 height 13
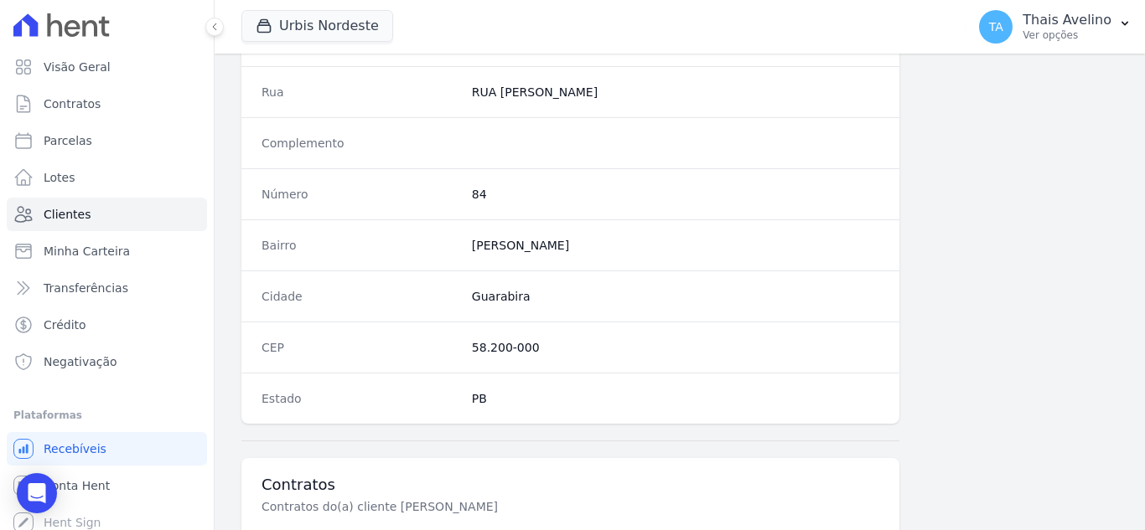
scroll to position [1037, 0]
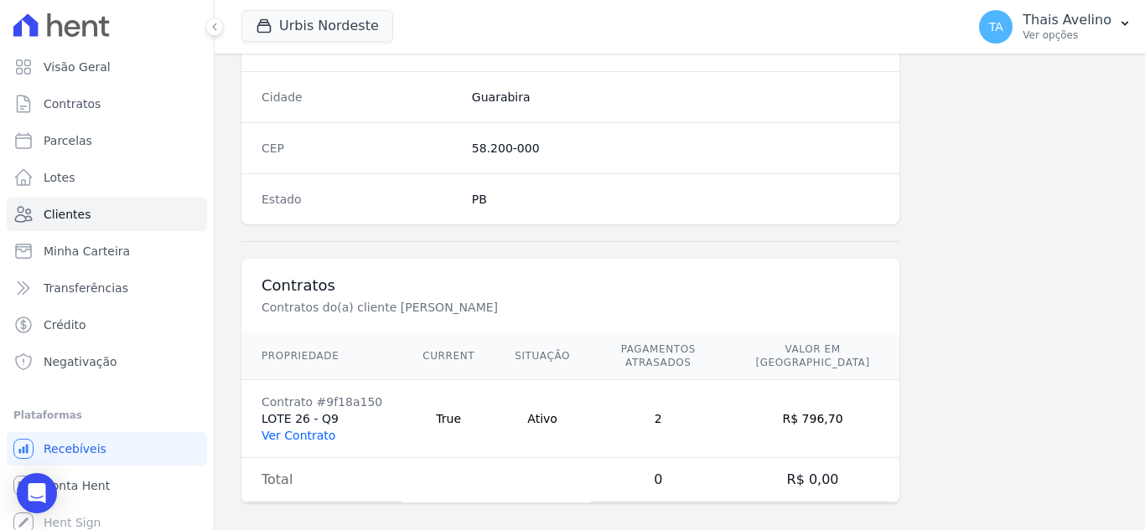
click at [296, 429] on link "Ver Contrato" at bounding box center [298, 435] width 74 height 13
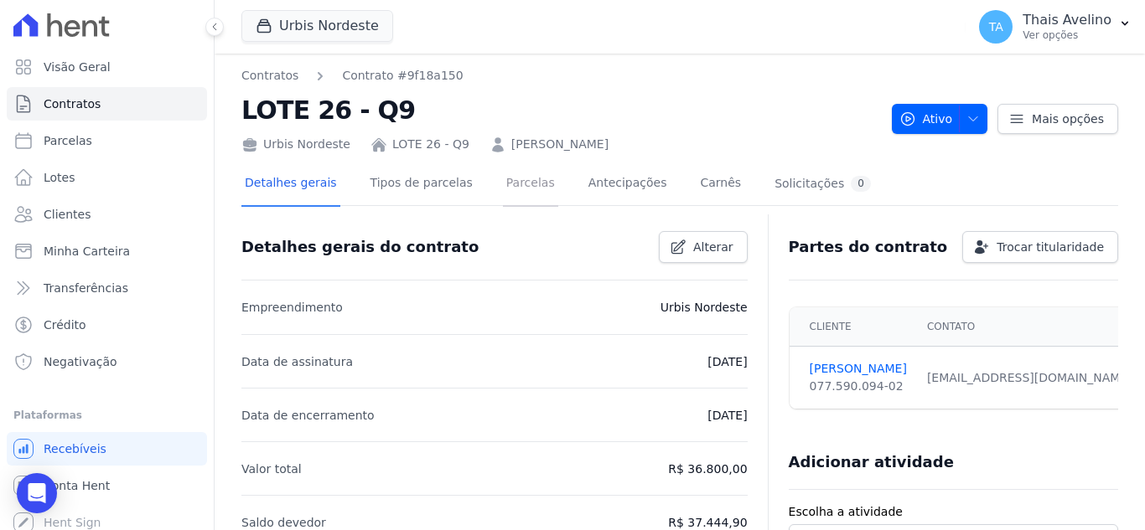
click at [507, 189] on link "Parcelas" at bounding box center [530, 185] width 55 height 44
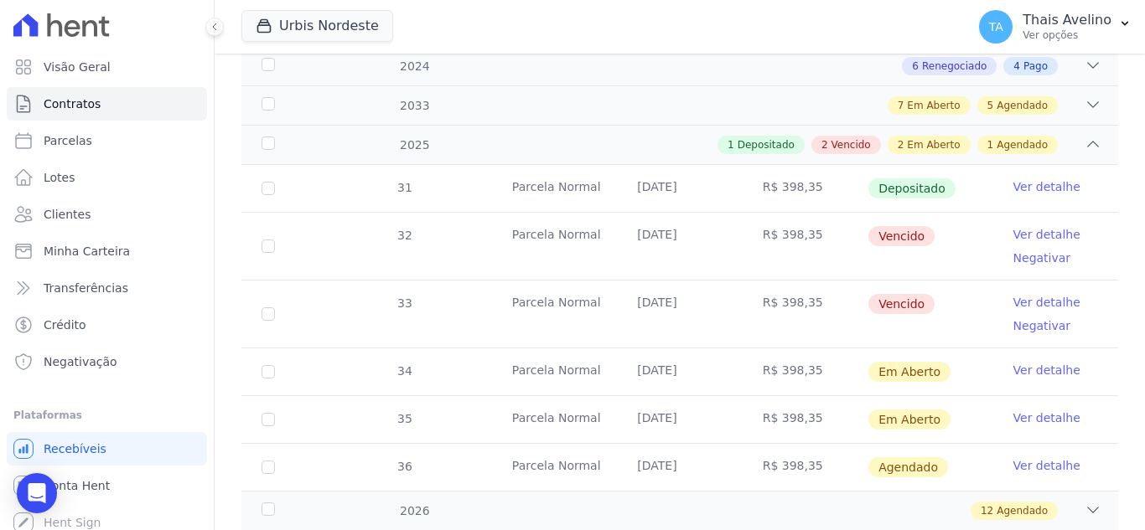
scroll to position [335, 0]
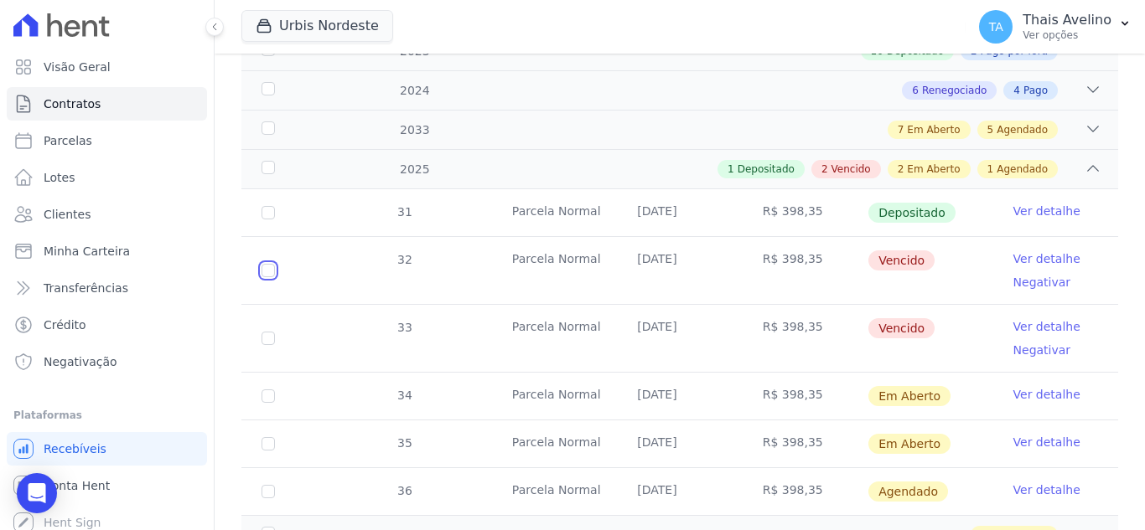
click at [267, 264] on input "checkbox" at bounding box center [267, 270] width 13 height 13
checkbox input "true"
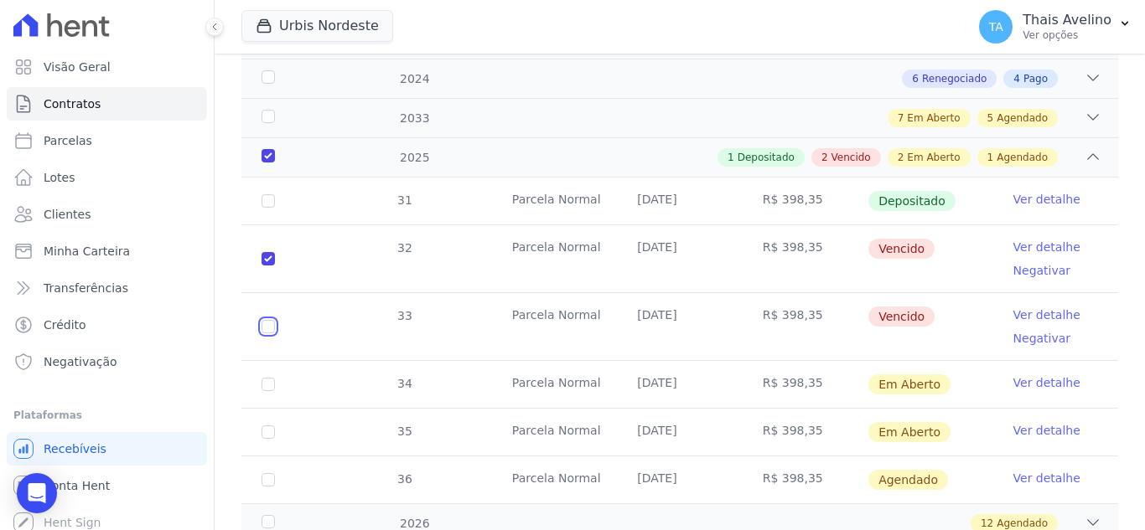
click at [267, 324] on input "checkbox" at bounding box center [267, 326] width 13 height 13
checkbox input "true"
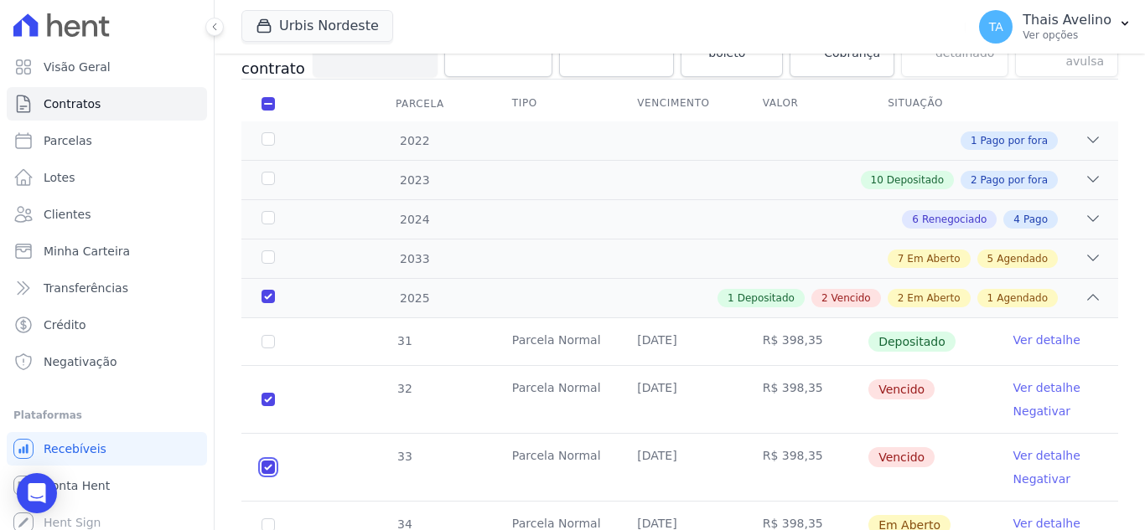
scroll to position [30, 0]
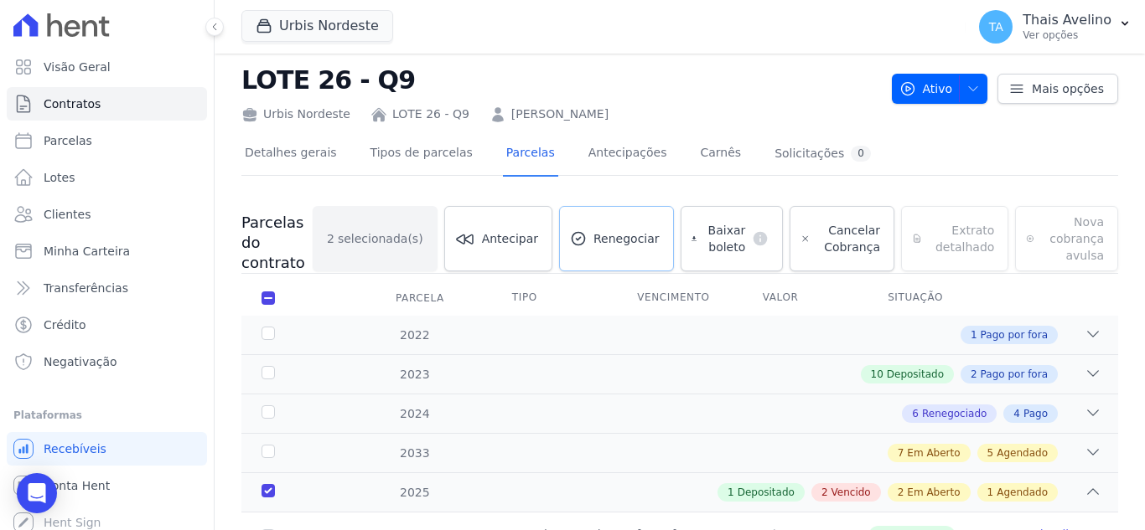
click at [587, 239] on icon at bounding box center [578, 238] width 17 height 17
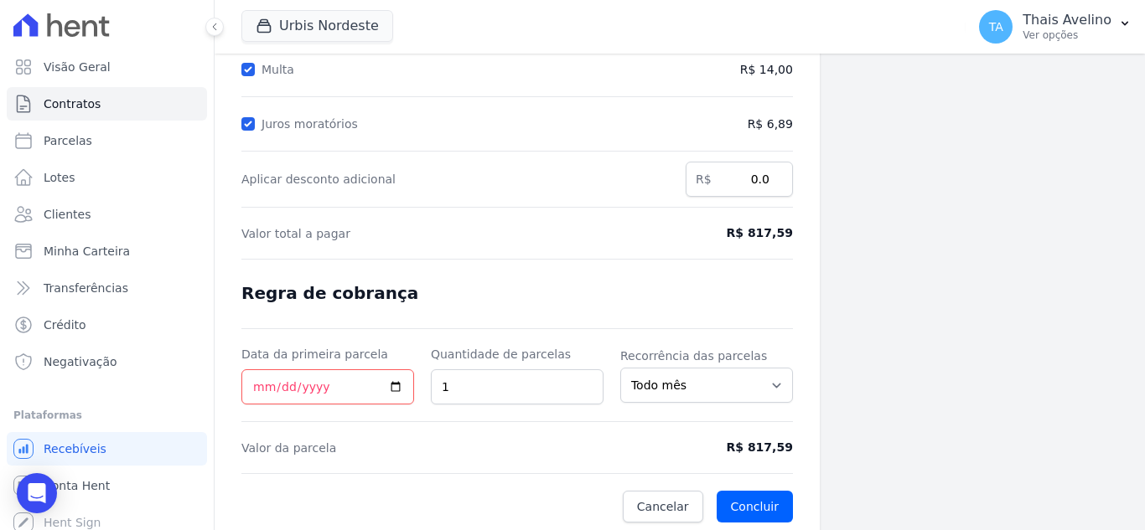
scroll to position [309, 0]
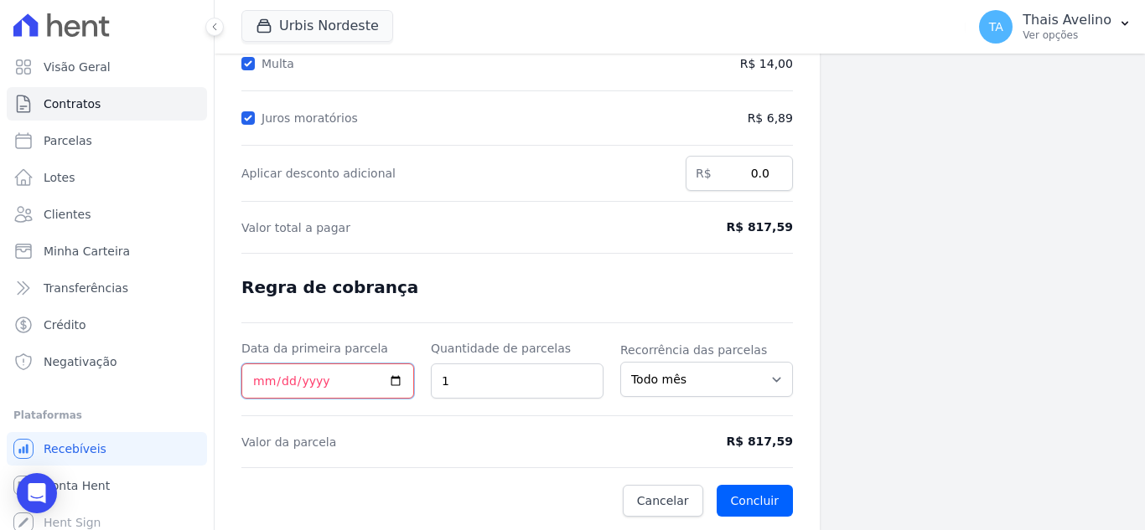
click at [400, 385] on input "Data da primeira parcela" at bounding box center [327, 381] width 173 height 35
type input "2025-10-06"
click at [753, 493] on button "Concluir" at bounding box center [754, 501] width 76 height 32
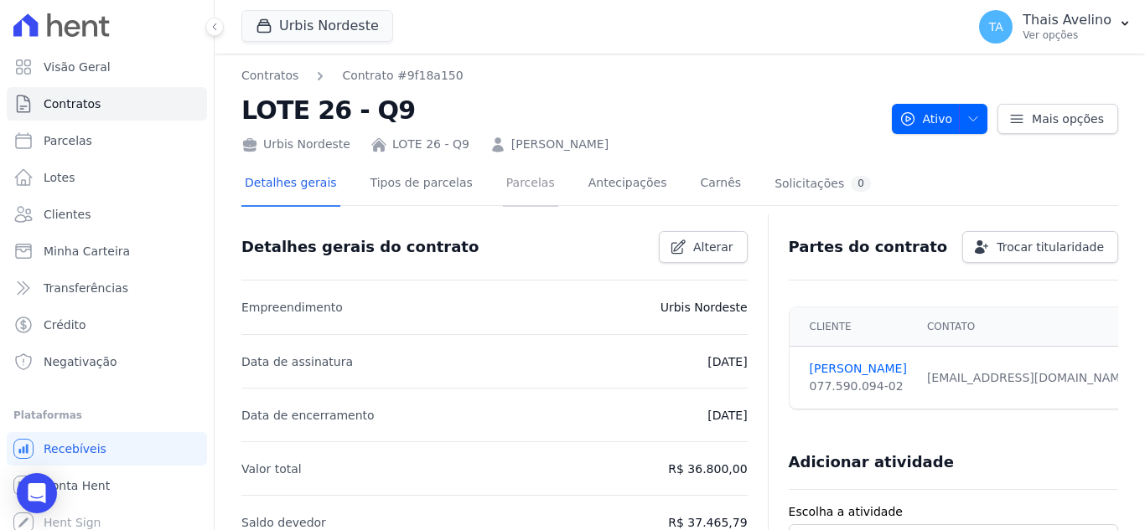
click at [503, 184] on link "Parcelas" at bounding box center [530, 185] width 55 height 44
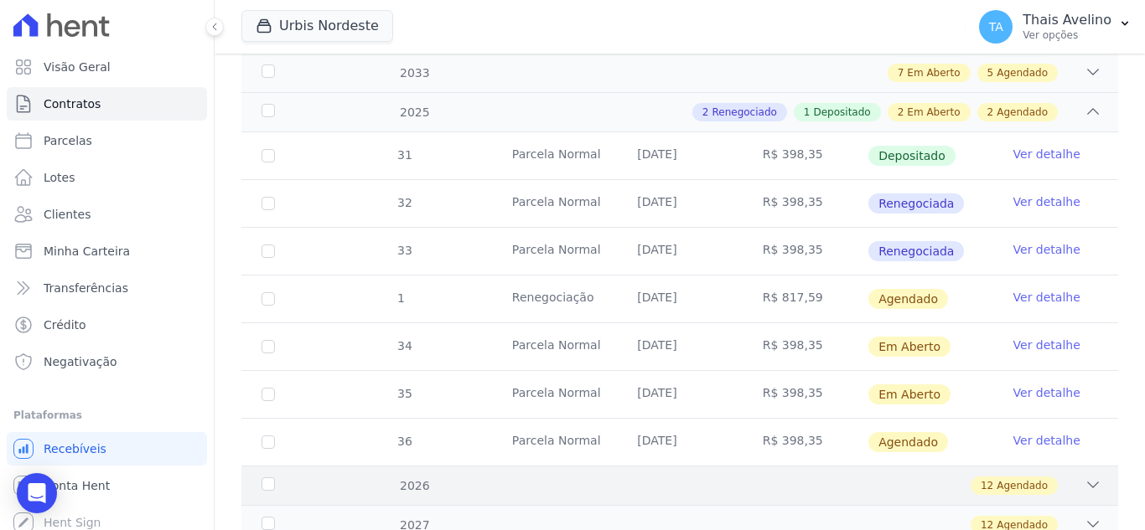
scroll to position [419, 0]
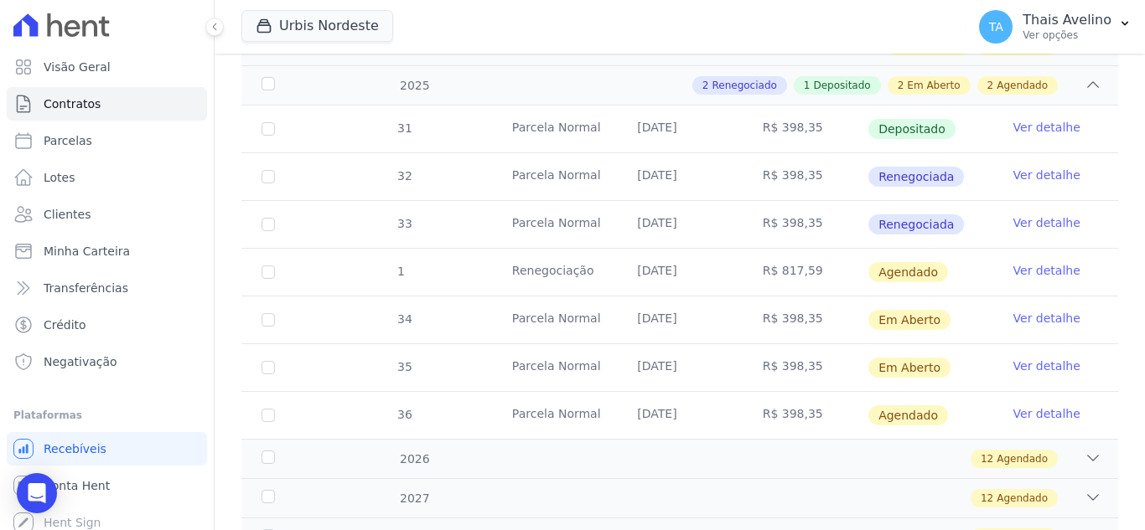
click at [1023, 262] on link "Ver detalhe" at bounding box center [1046, 270] width 67 height 17
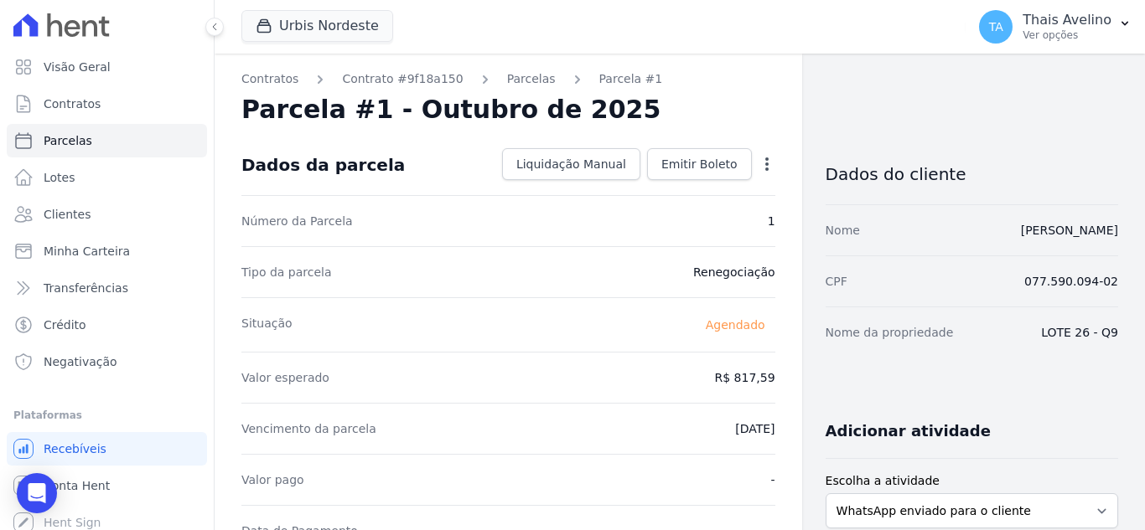
drag, startPoint x: 644, startPoint y: 166, endPoint x: 644, endPoint y: 177, distance: 10.9
click at [644, 166] on dd "Liquidação Manual Liquidação Manual Data de Pagamento 2025-10-06 Valor pago R$ …" at bounding box center [635, 164] width 280 height 32
click at [666, 156] on span "Emitir Boleto" at bounding box center [699, 164] width 76 height 17
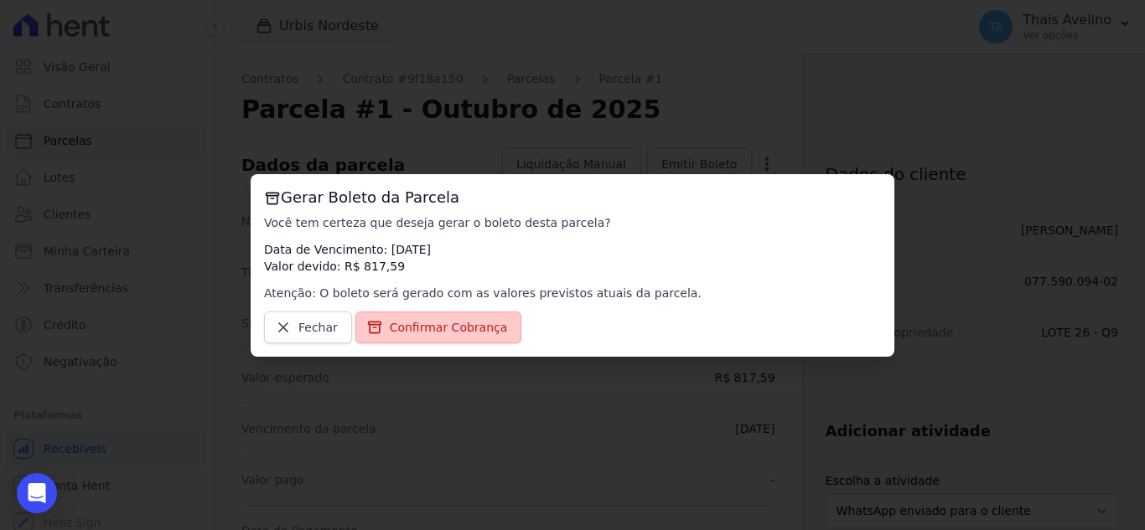
click at [494, 330] on link "Confirmar Cobrança" at bounding box center [438, 328] width 167 height 32
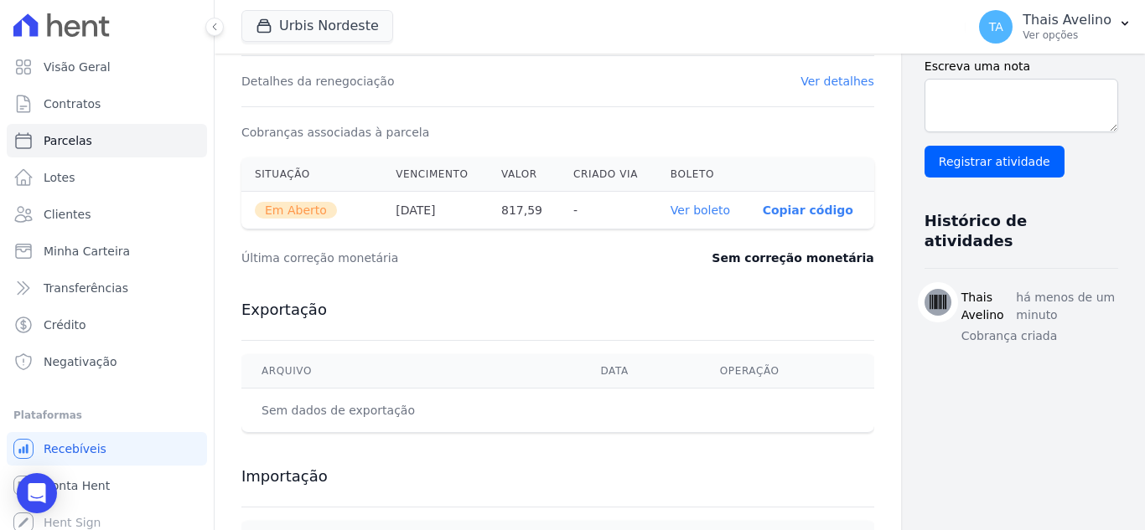
scroll to position [503, 0]
click at [670, 204] on link "Ver boleto" at bounding box center [699, 208] width 59 height 13
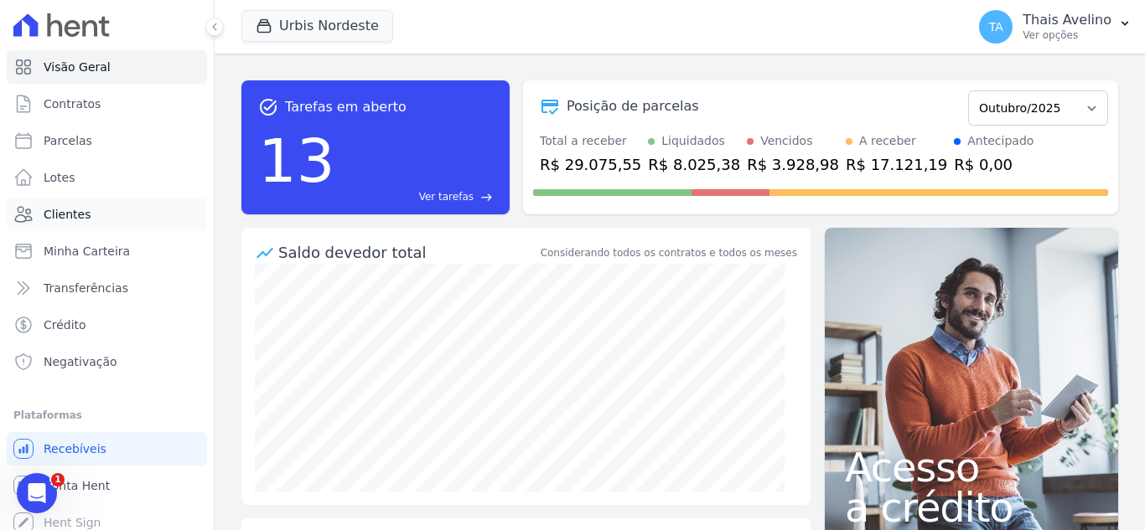
click at [83, 212] on span "Clientes" at bounding box center [67, 214] width 47 height 17
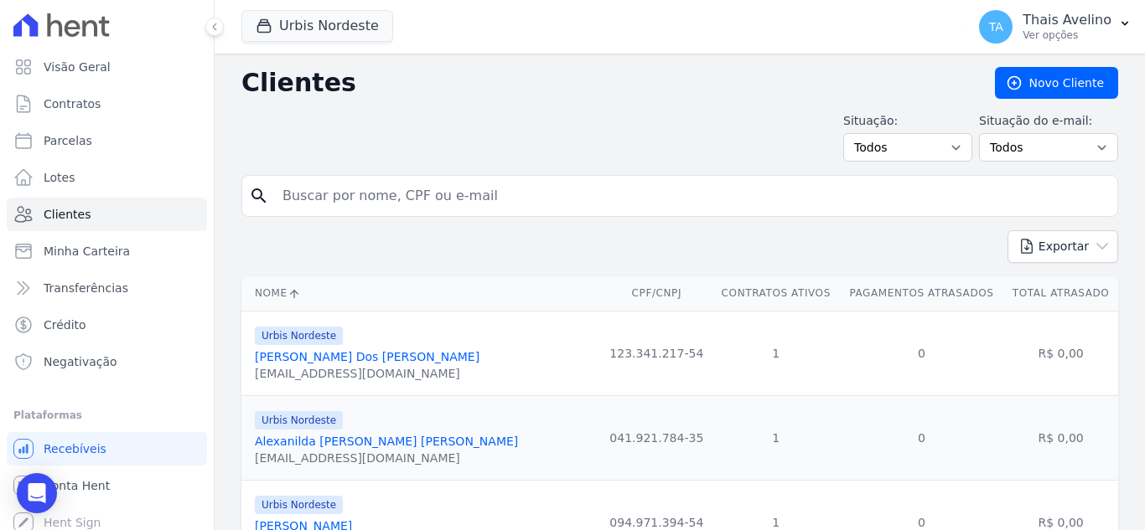
click at [364, 177] on div "search" at bounding box center [679, 196] width 876 height 42
click at [345, 204] on input "search" at bounding box center [691, 196] width 838 height 34
type input "JARYCIA"
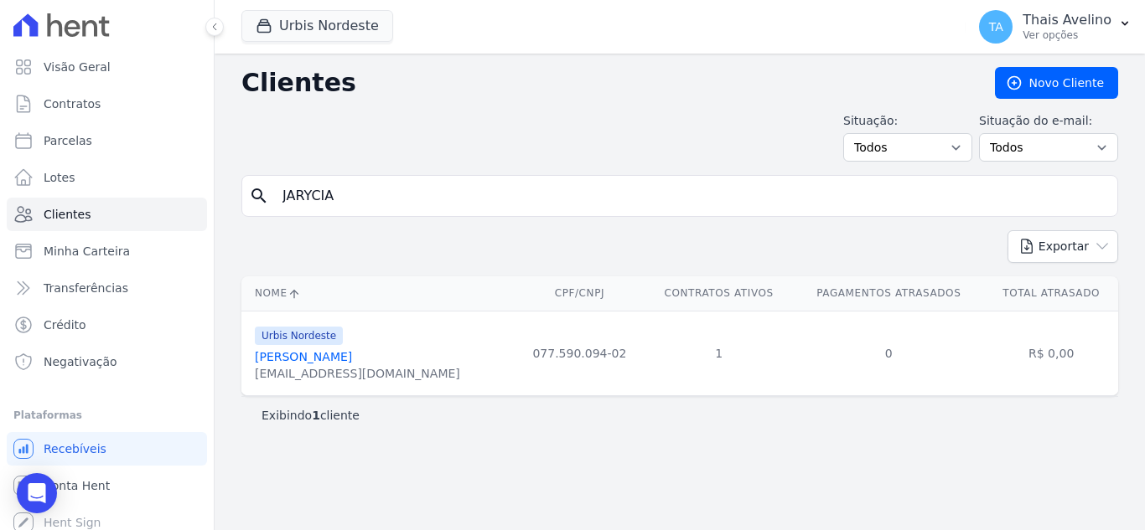
click at [352, 360] on link "Jarycia Joyce Santos Silva" at bounding box center [303, 356] width 97 height 13
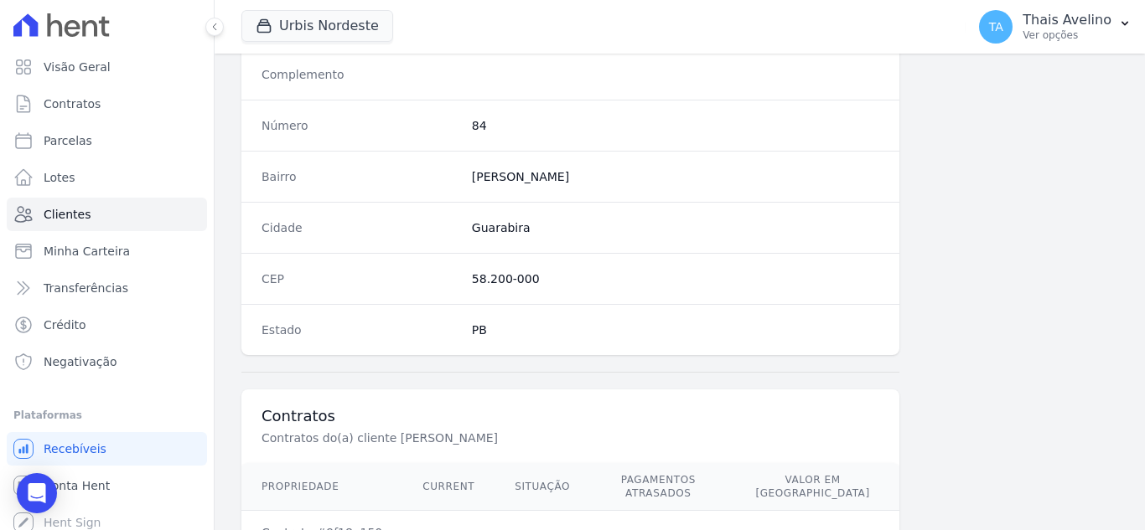
scroll to position [1037, 0]
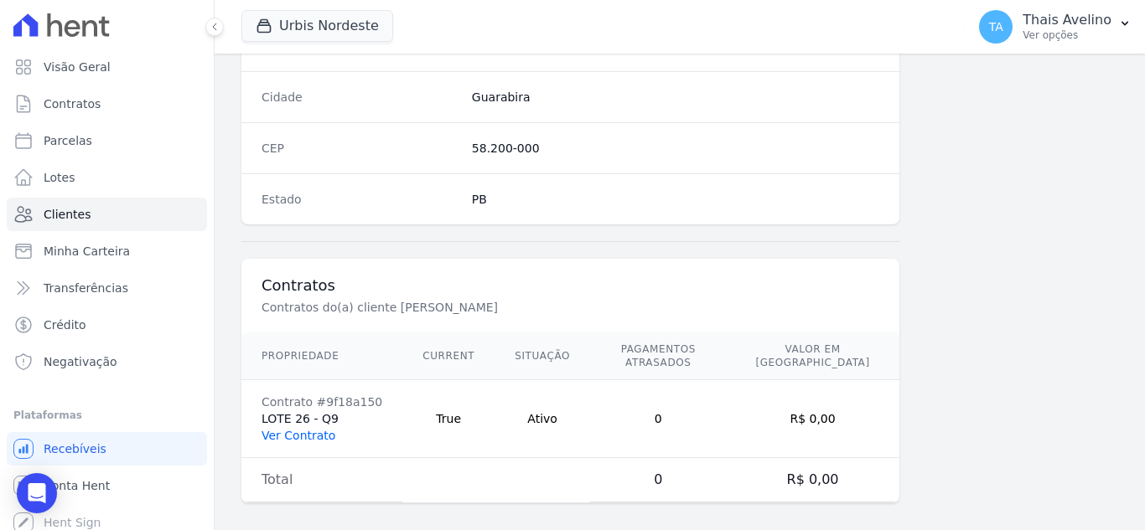
click at [298, 429] on link "Ver Contrato" at bounding box center [298, 435] width 74 height 13
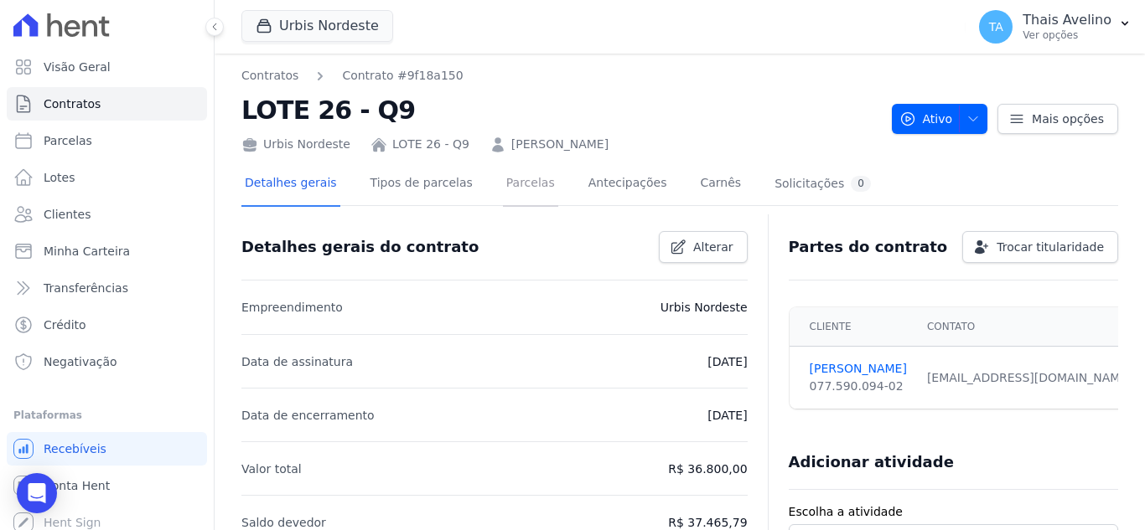
click at [505, 189] on link "Parcelas" at bounding box center [530, 185] width 55 height 44
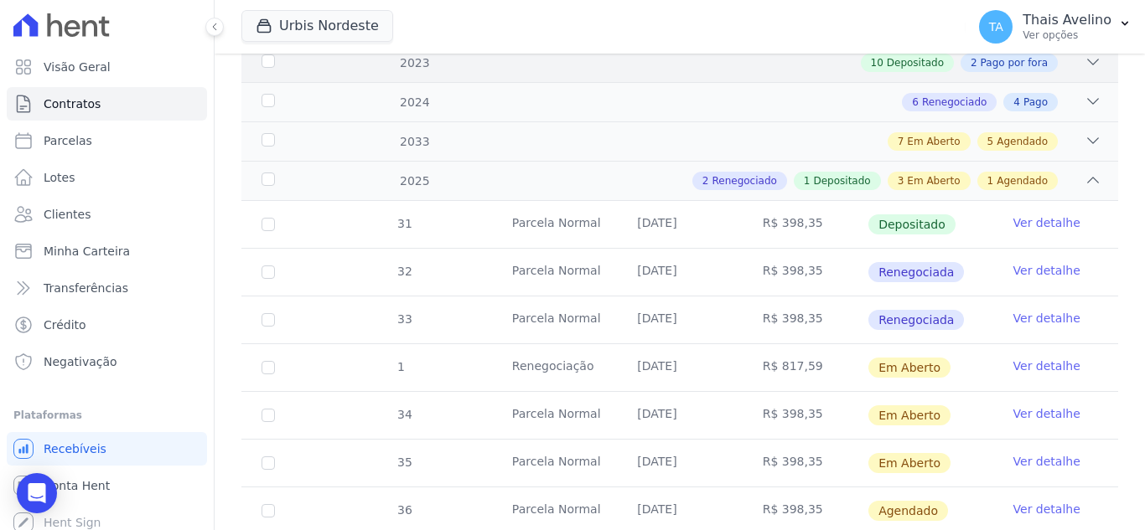
scroll to position [335, 0]
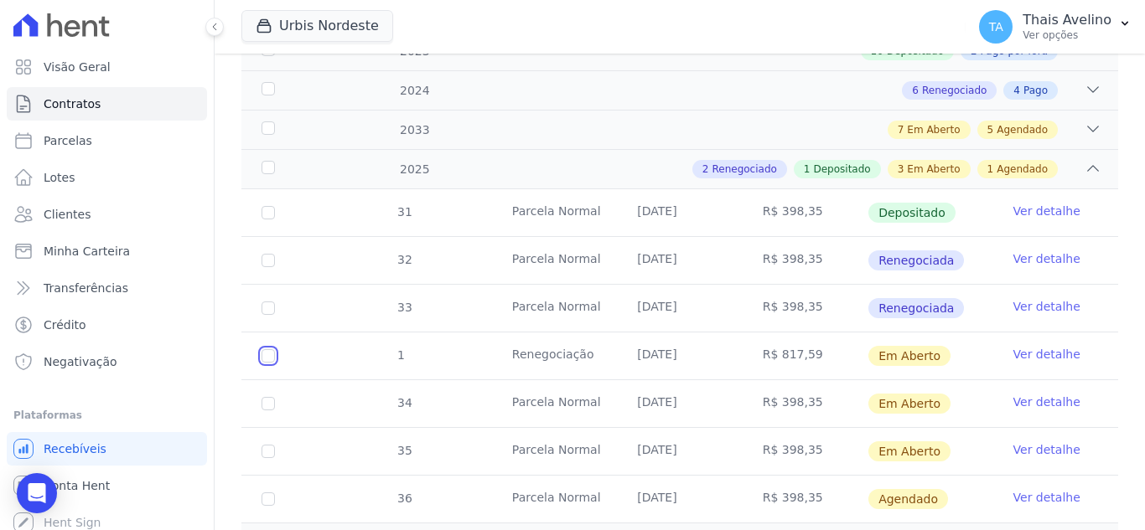
click at [267, 349] on input "checkbox" at bounding box center [267, 355] width 13 height 13
checkbox input "true"
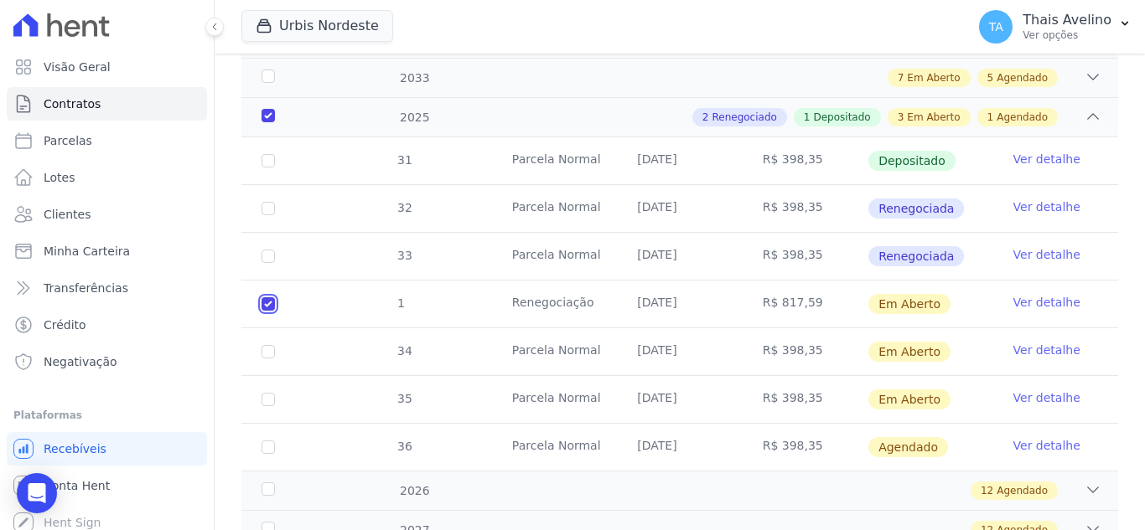
scroll to position [432, 0]
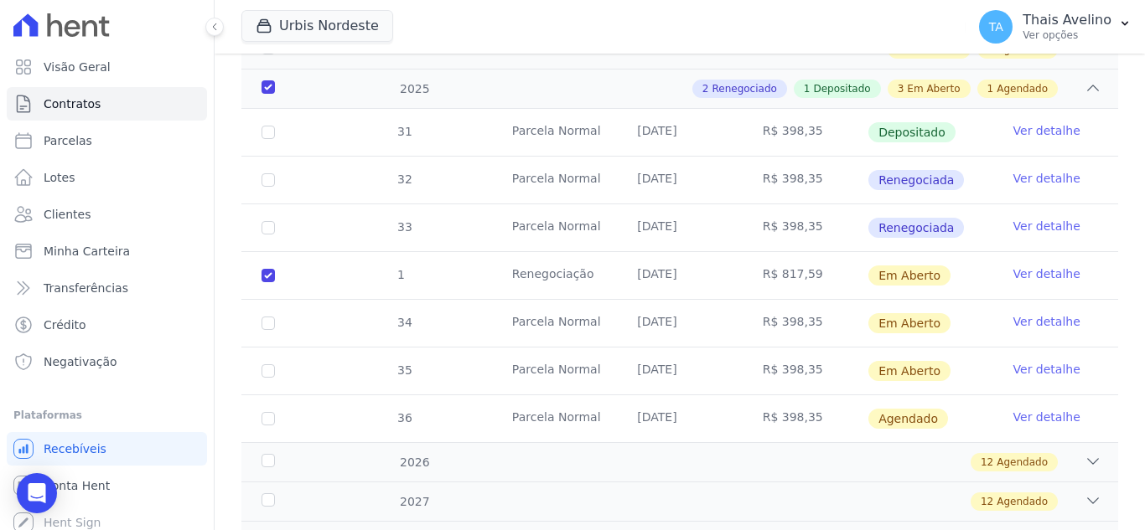
click at [1043, 266] on link "Ver detalhe" at bounding box center [1046, 274] width 67 height 17
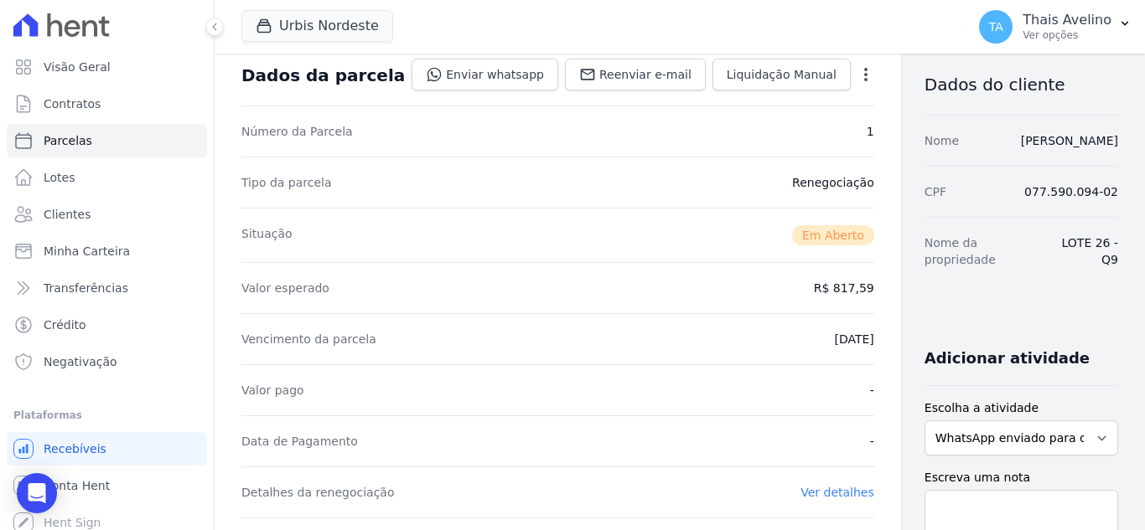
scroll to position [84, 0]
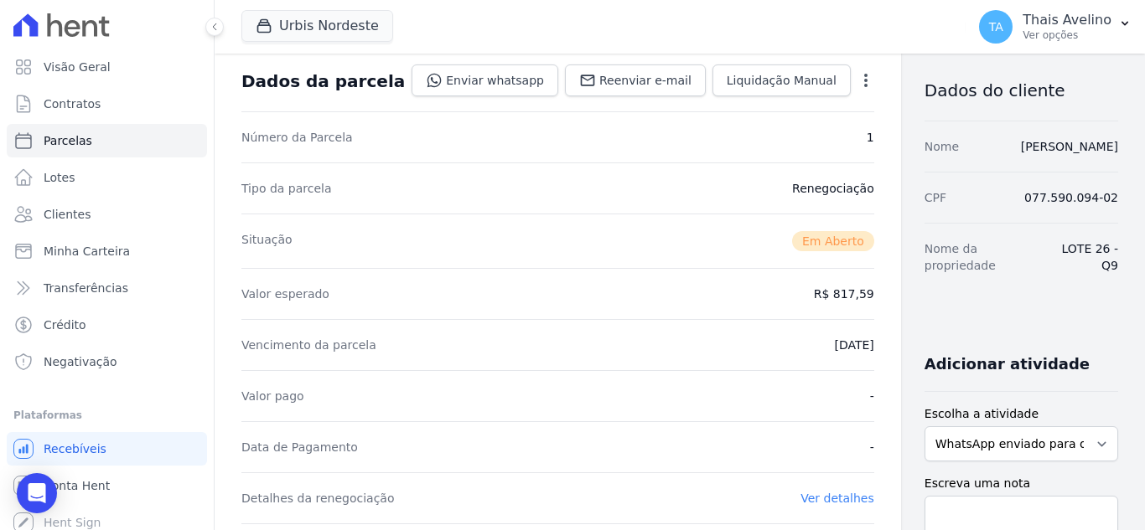
click at [857, 72] on icon "button" at bounding box center [865, 80] width 17 height 17
click at [732, 102] on link "Alterar" at bounding box center [793, 103] width 147 height 30
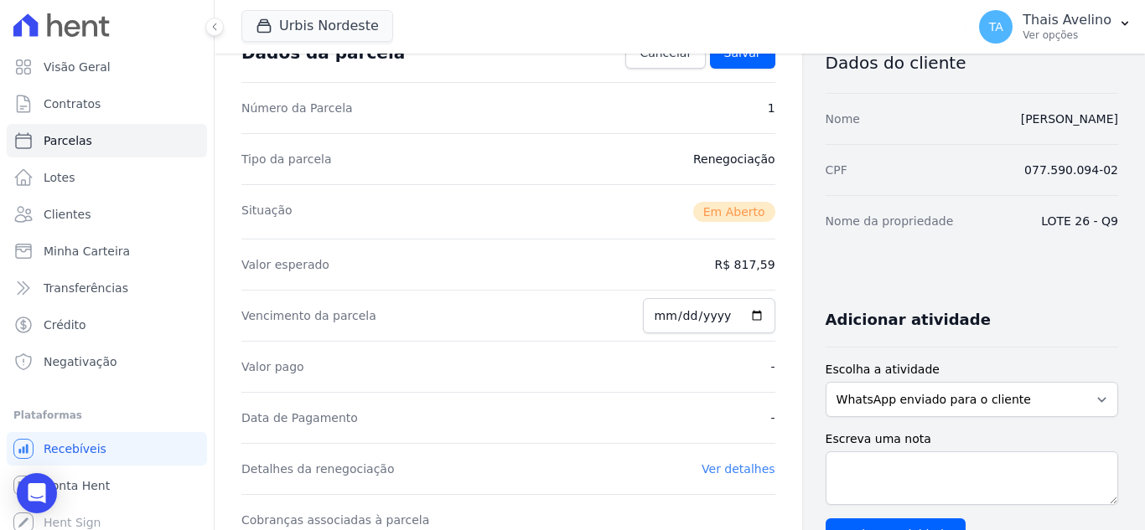
scroll to position [73, 0]
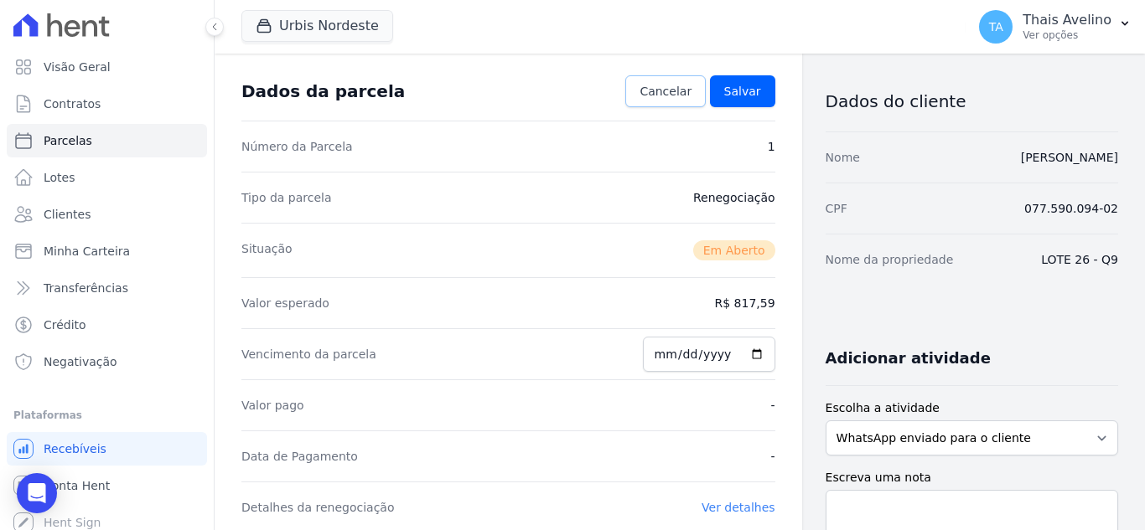
click at [657, 96] on span "Cancelar" at bounding box center [665, 91] width 52 height 17
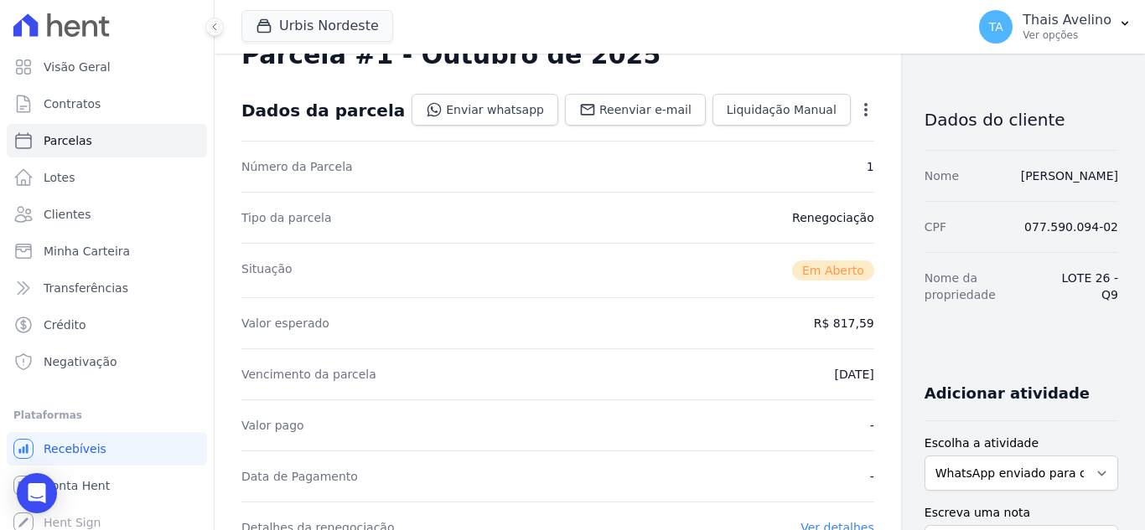
scroll to position [0, 0]
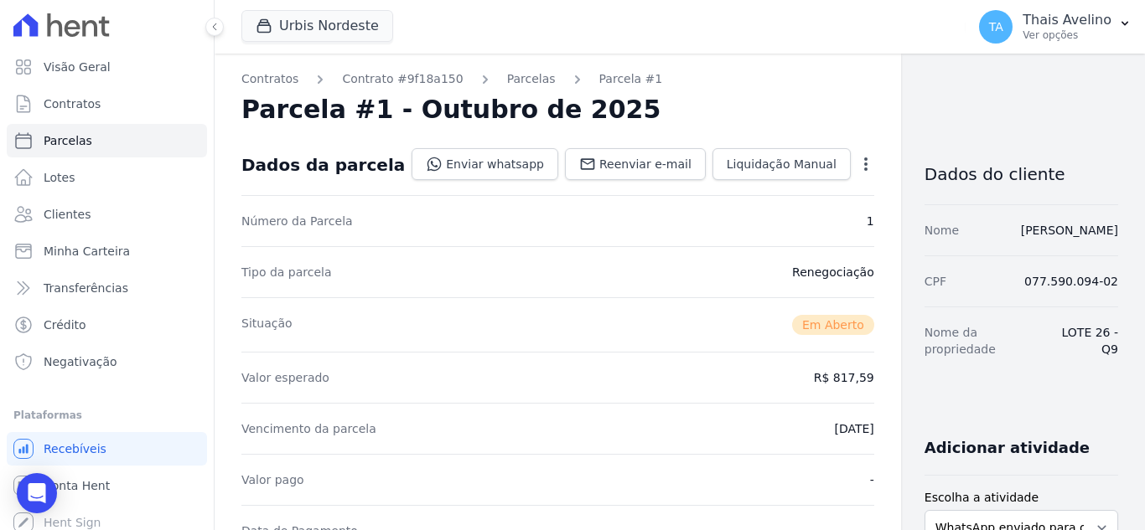
click at [507, 77] on link "Parcelas" at bounding box center [531, 79] width 49 height 18
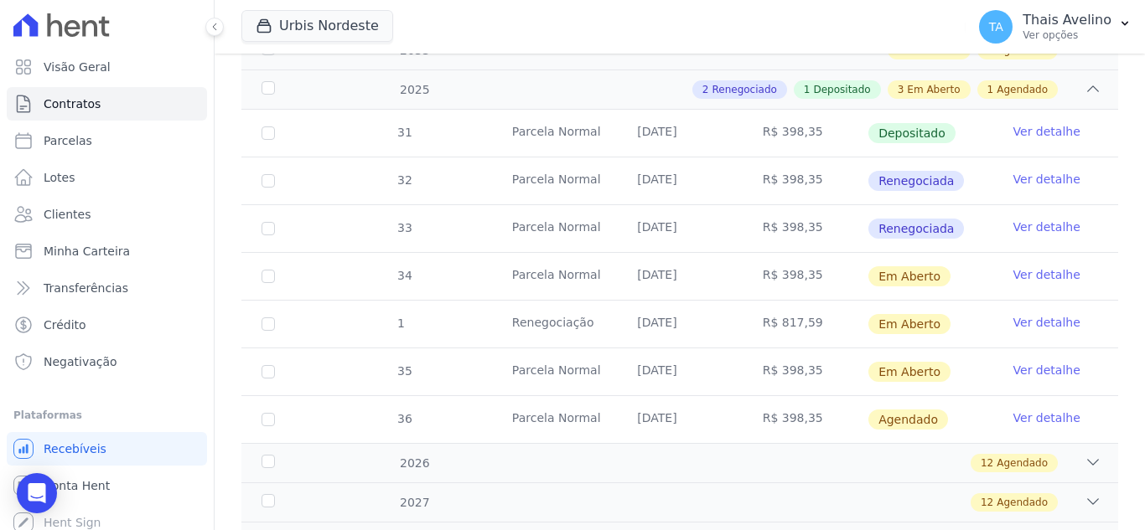
scroll to position [419, 0]
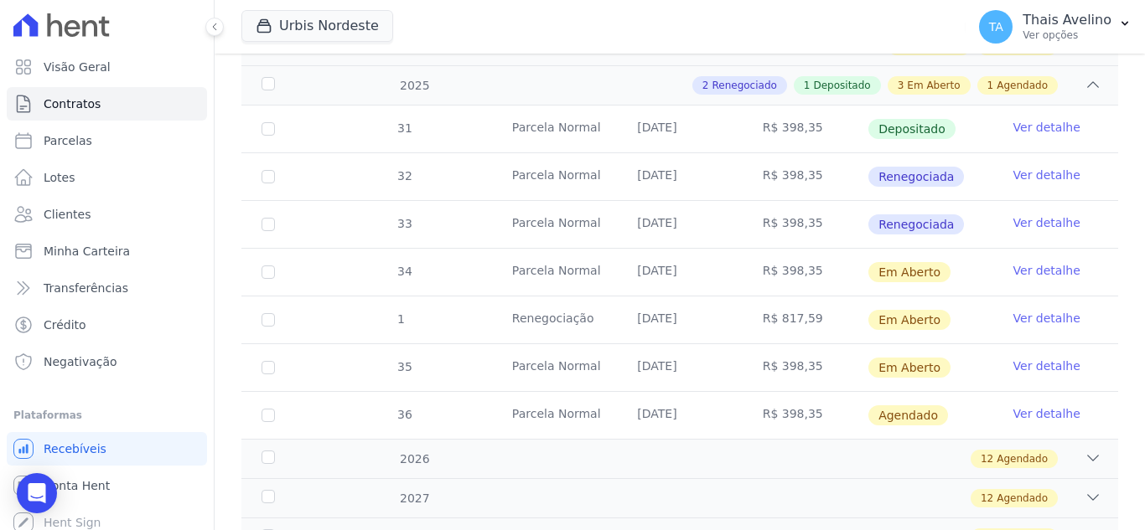
click at [261, 309] on td "1" at bounding box center [268, 320] width 54 height 47
click at [261, 311] on td "1" at bounding box center [268, 320] width 54 height 47
click at [271, 313] on input "checkbox" at bounding box center [267, 319] width 13 height 13
checkbox input "true"
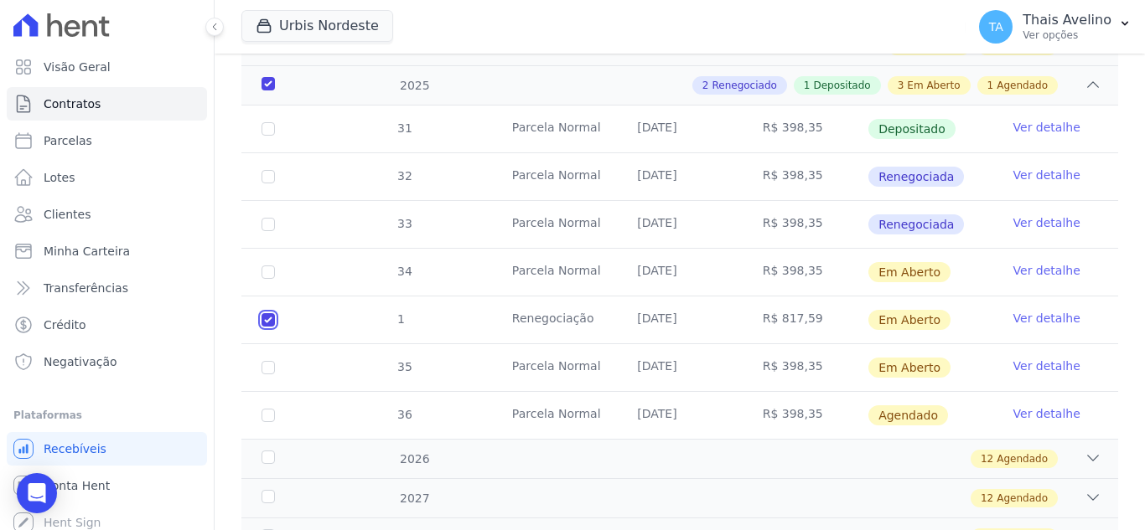
checkbox input "true"
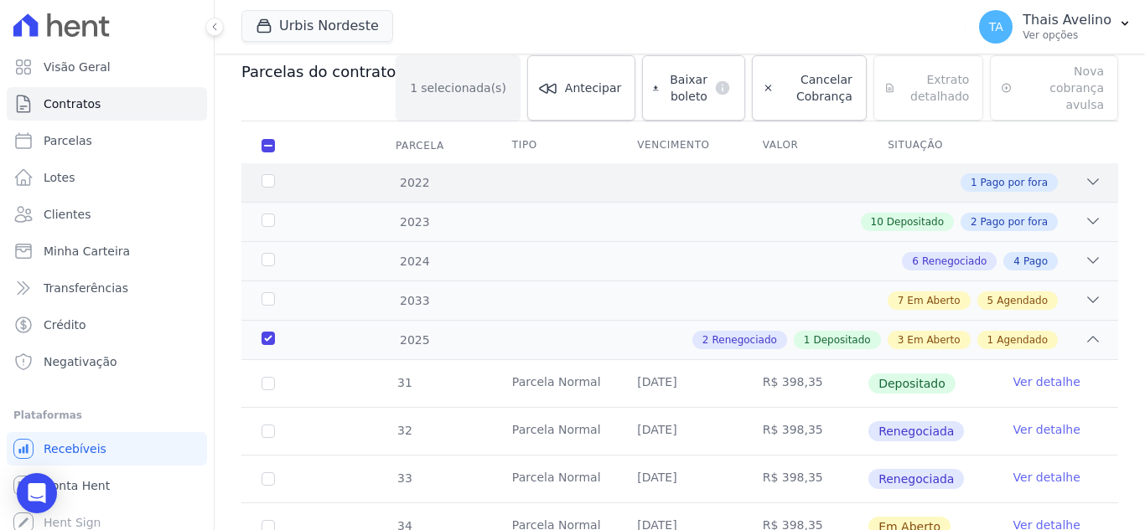
scroll to position [13, 0]
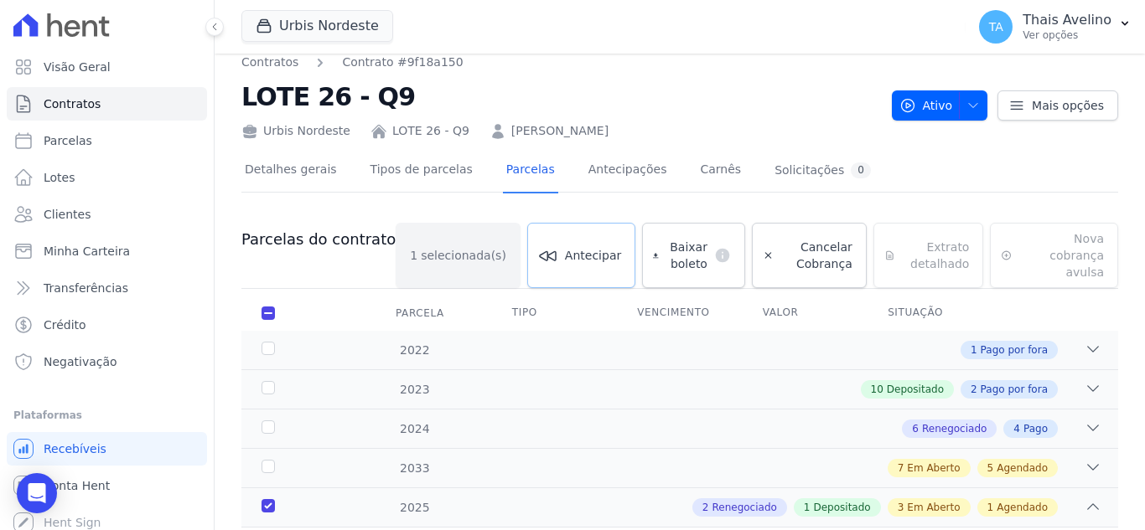
click at [565, 251] on span "Antecipar" at bounding box center [593, 255] width 56 height 17
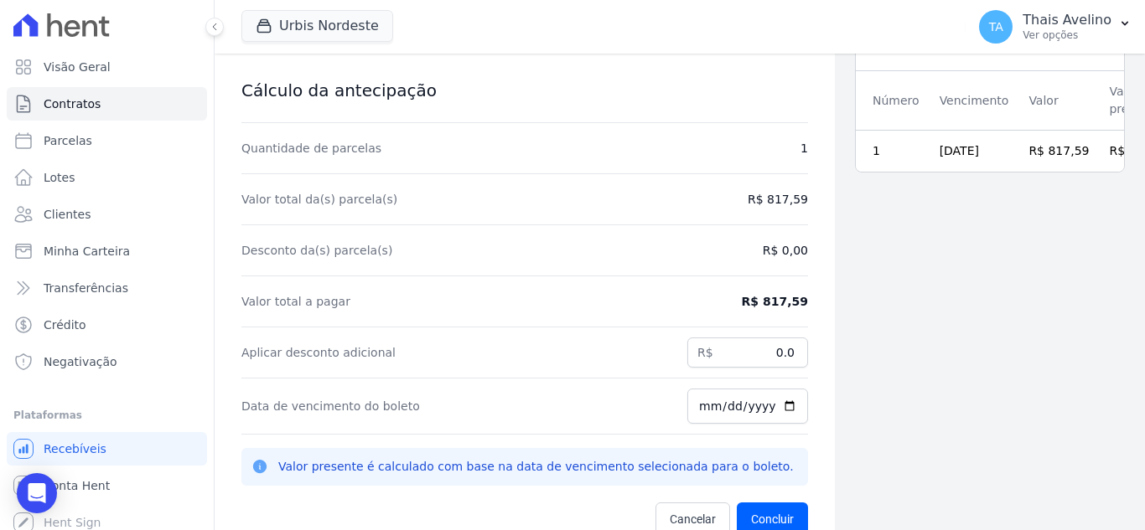
scroll to position [54, 0]
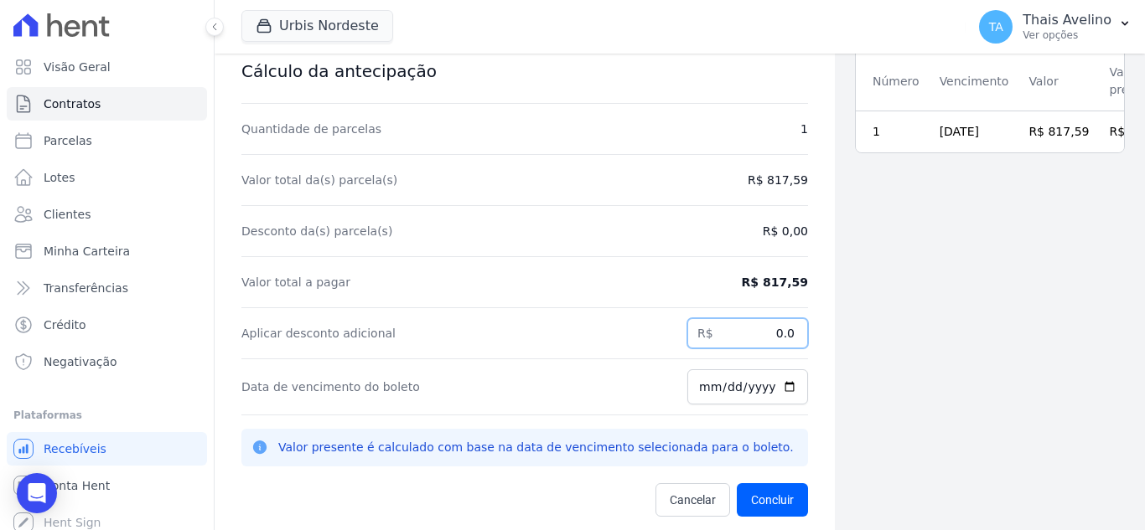
drag, startPoint x: 838, startPoint y: 331, endPoint x: 862, endPoint y: 331, distance: 24.3
click at [862, 331] on div "Contratos Contrato #9f18a150 Antecipação de parcelas Antecipação de parcelas Cá…" at bounding box center [680, 265] width 930 height 530
type input "20.89"
click at [758, 499] on button "Concluir" at bounding box center [772, 500] width 71 height 34
click at [762, 491] on button "Concluir" at bounding box center [772, 500] width 71 height 34
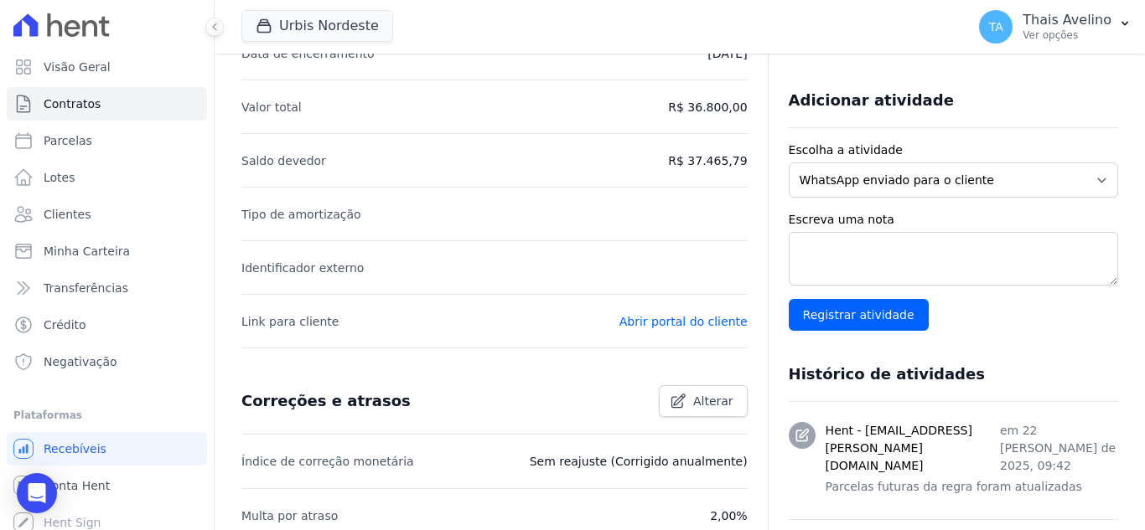
scroll to position [84, 0]
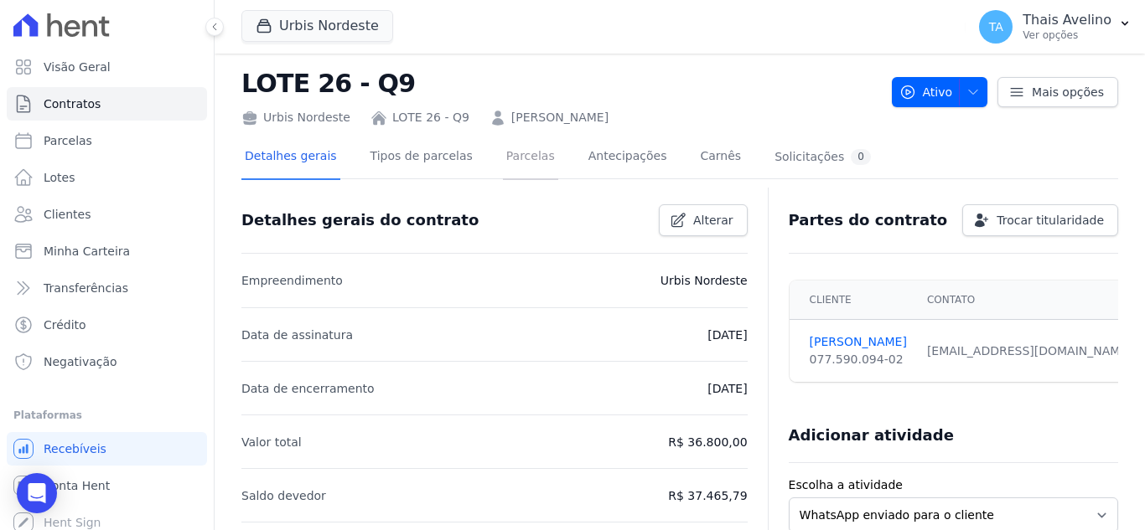
click at [503, 147] on link "Parcelas" at bounding box center [530, 158] width 55 height 44
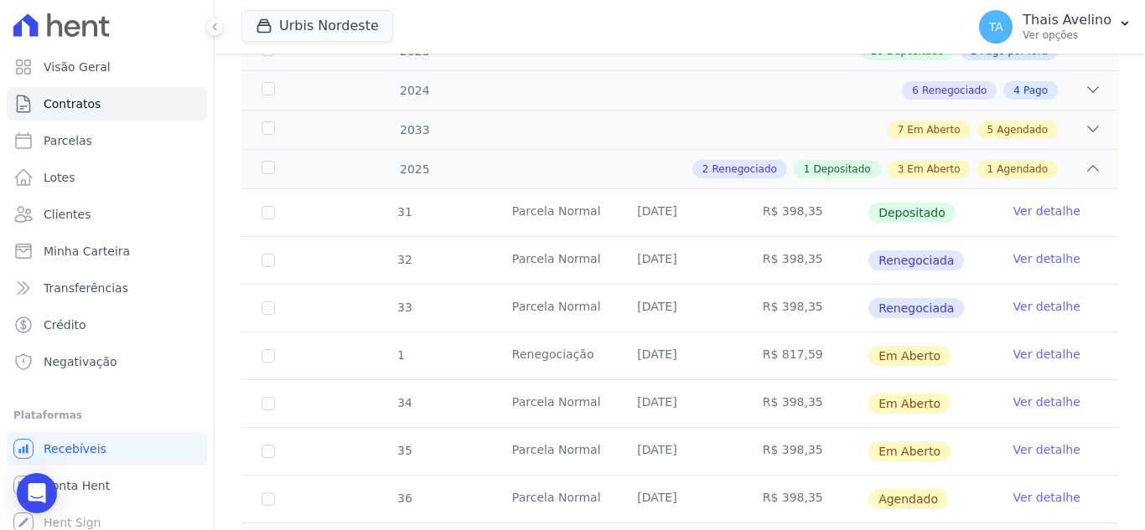
scroll to position [503, 0]
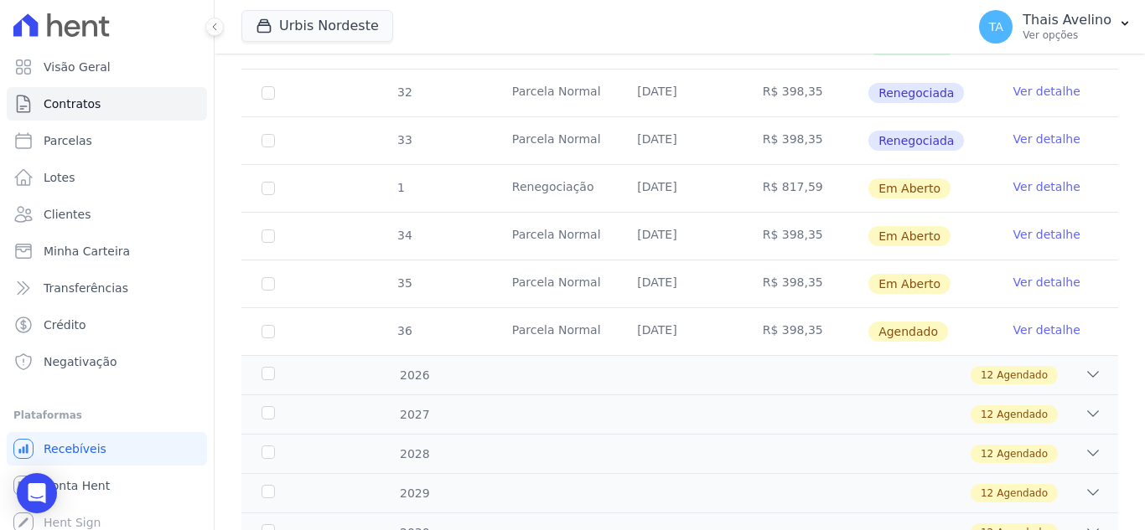
click at [1028, 178] on link "Ver detalhe" at bounding box center [1046, 186] width 67 height 17
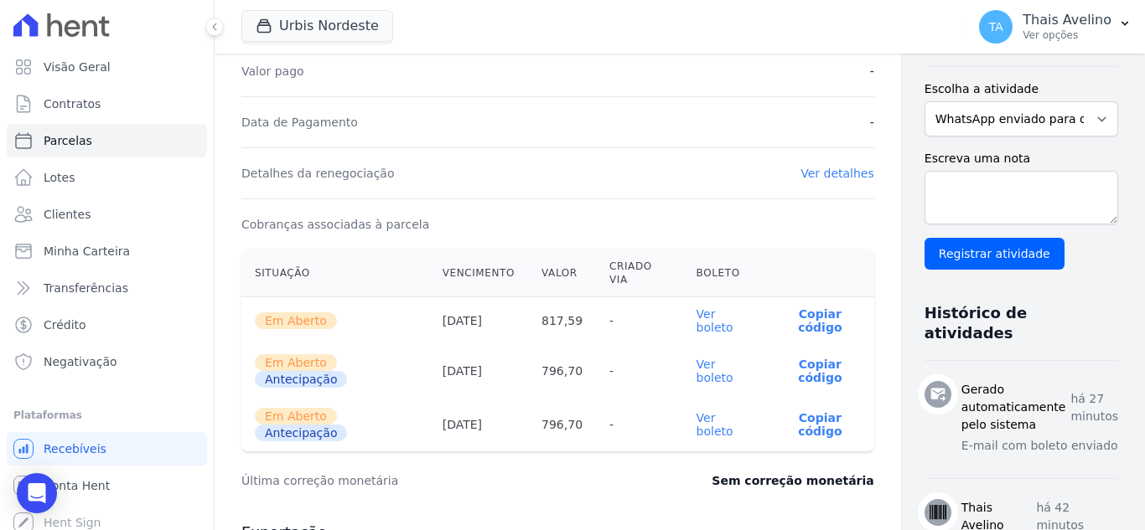
scroll to position [419, 0]
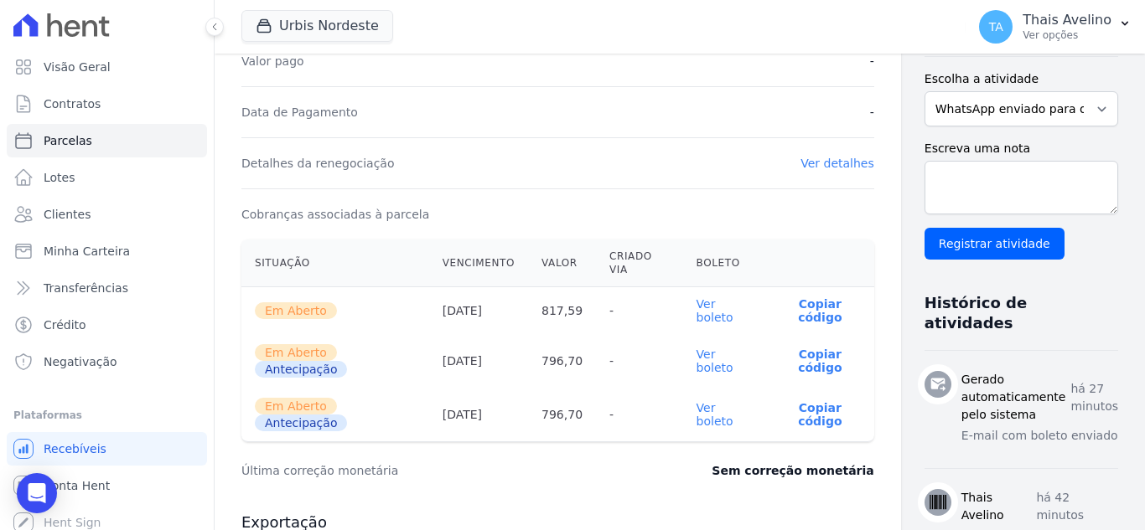
click at [696, 361] on link "Ver boleto" at bounding box center [714, 361] width 37 height 27
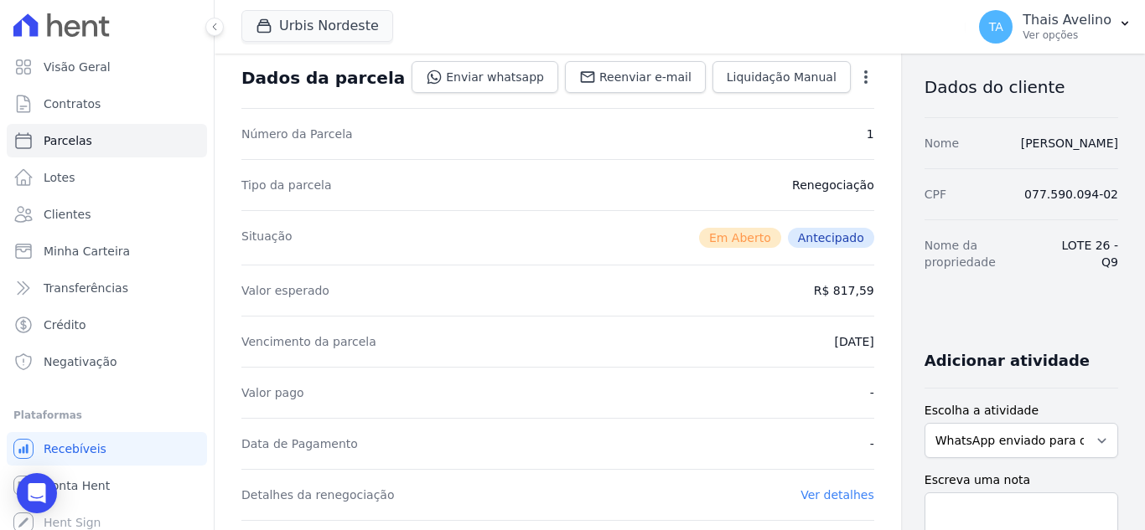
scroll to position [0, 0]
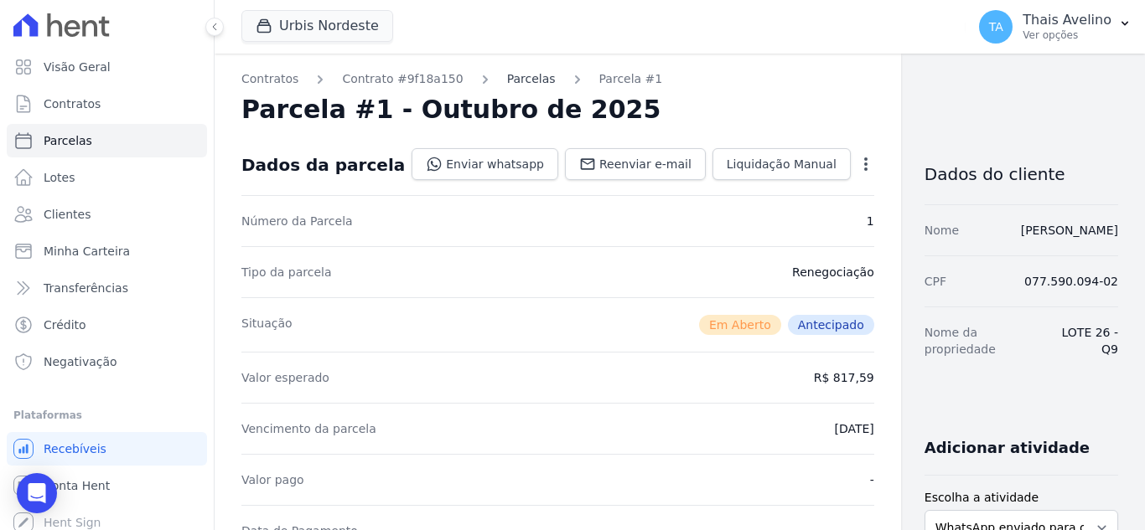
click at [507, 70] on link "Parcelas" at bounding box center [531, 79] width 49 height 18
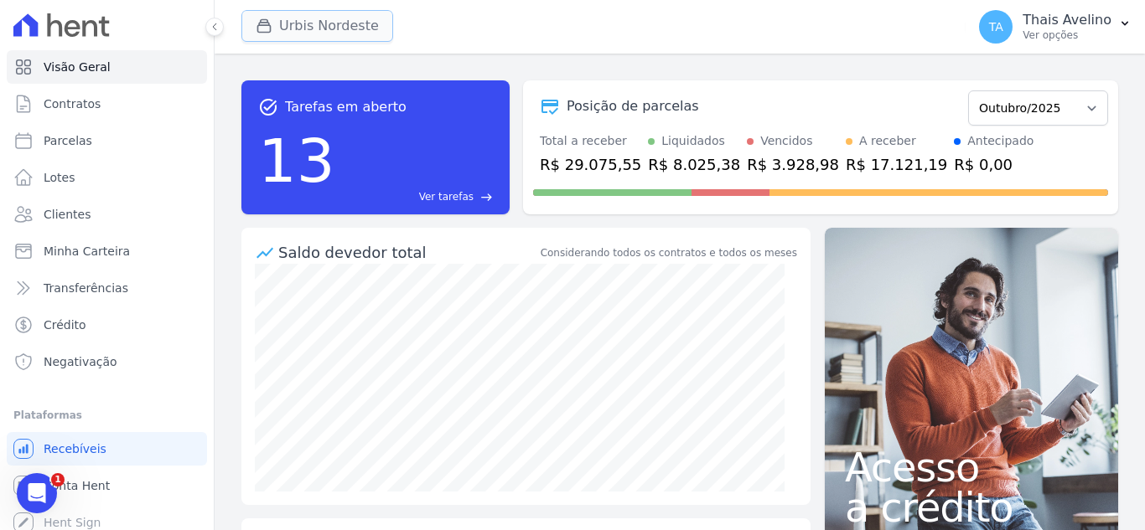
click at [278, 23] on div "button" at bounding box center [267, 26] width 23 height 17
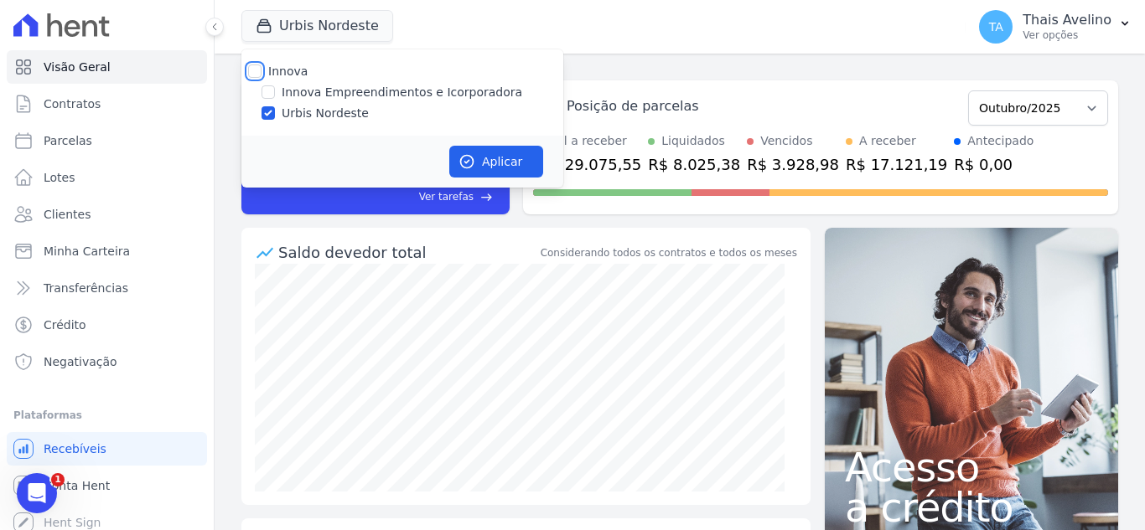
click at [252, 72] on input "Innova" at bounding box center [254, 71] width 13 height 13
checkbox input "true"
click at [268, 109] on input "Urbis Nordeste" at bounding box center [267, 112] width 13 height 13
checkbox input "false"
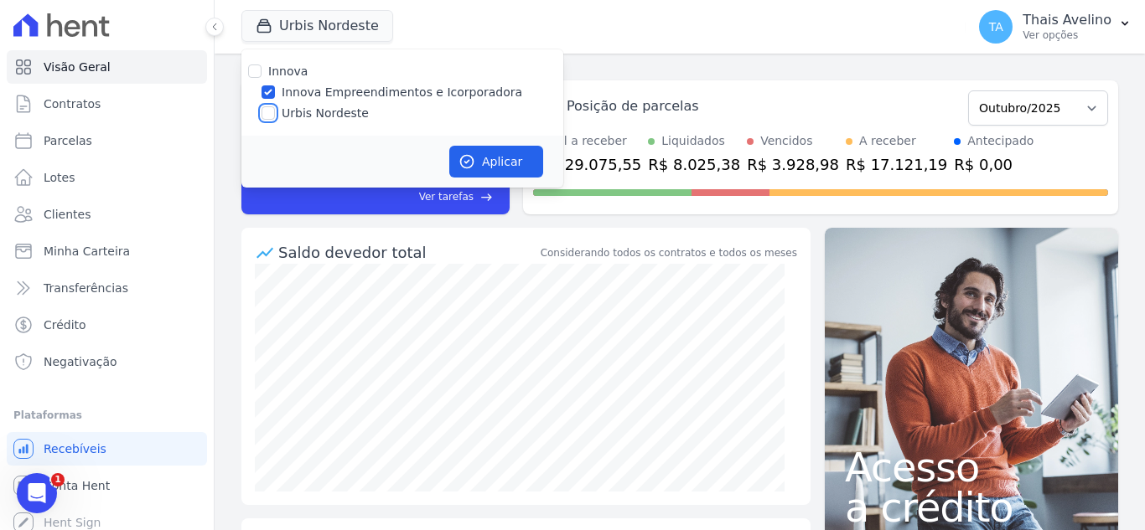
checkbox input "false"
click at [473, 150] on button "Aplicar" at bounding box center [496, 162] width 94 height 32
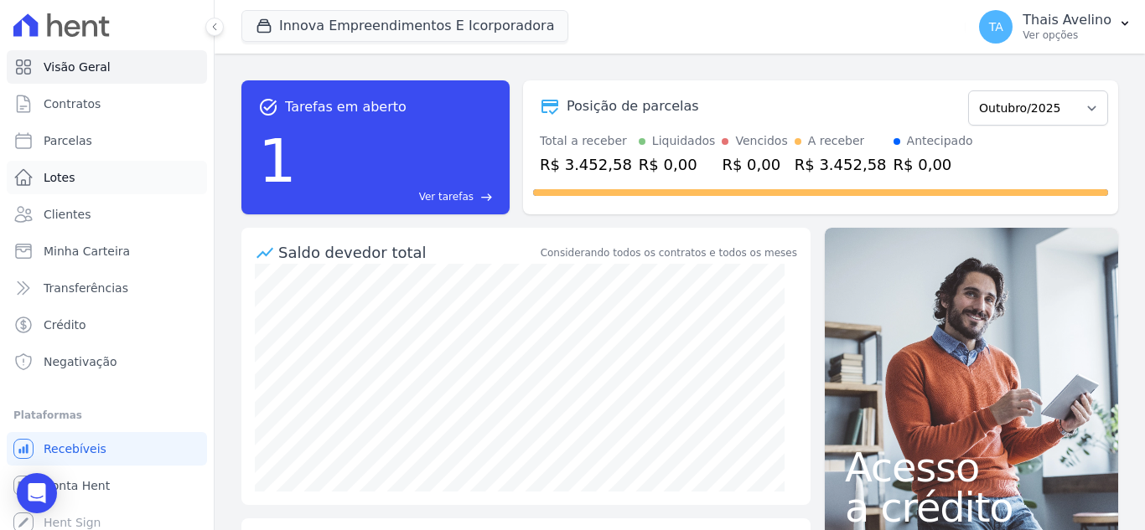
click at [91, 167] on link "Lotes" at bounding box center [107, 178] width 200 height 34
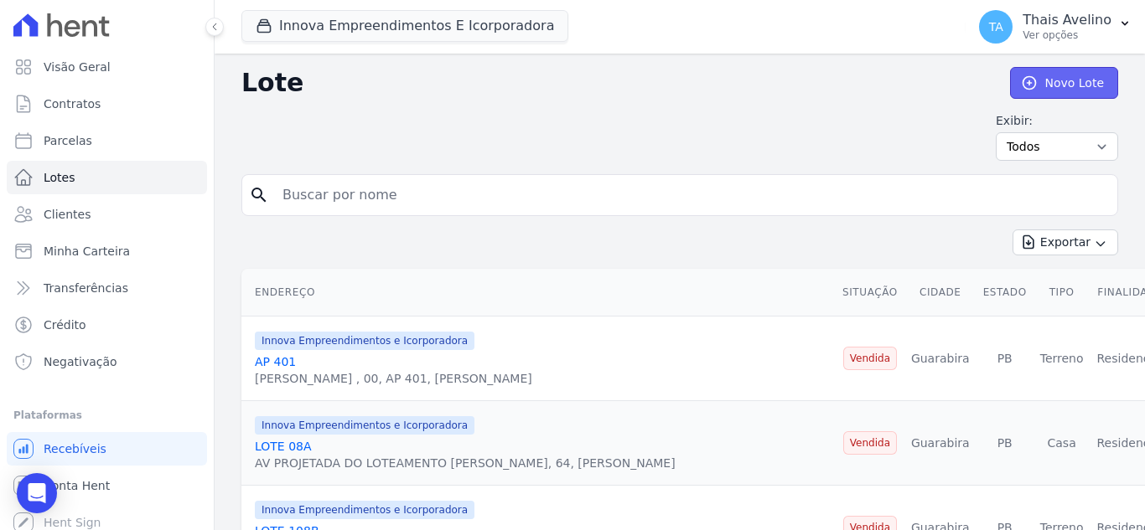
click at [1042, 74] on link "Novo Lote" at bounding box center [1064, 83] width 108 height 32
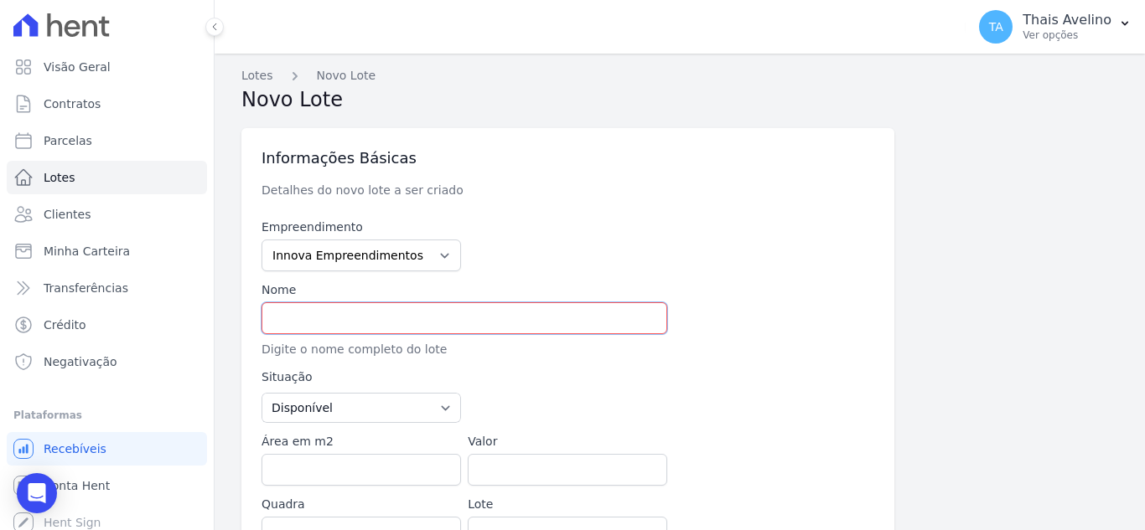
click at [359, 303] on input "text" at bounding box center [464, 318] width 406 height 32
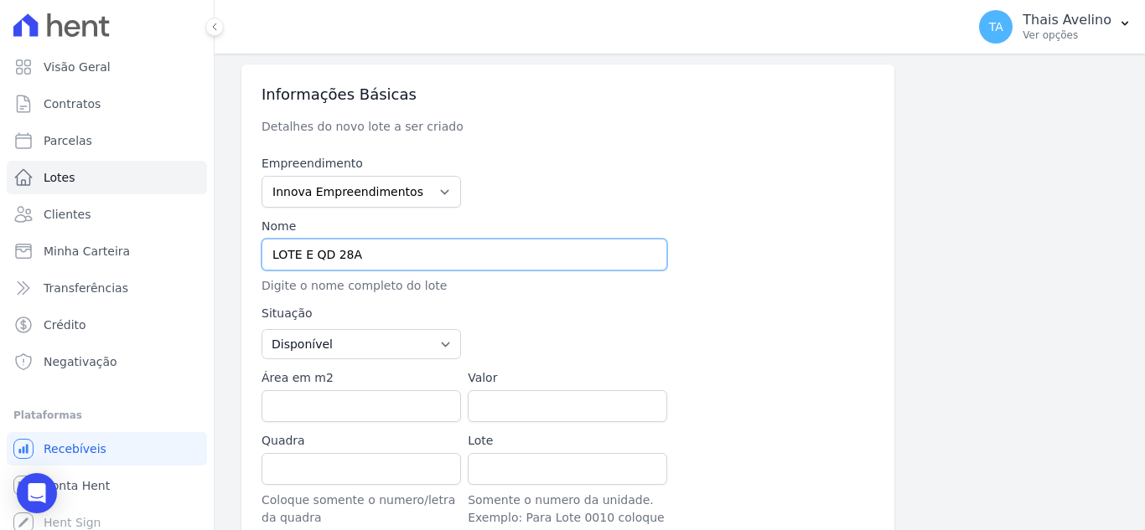
scroll to position [84, 0]
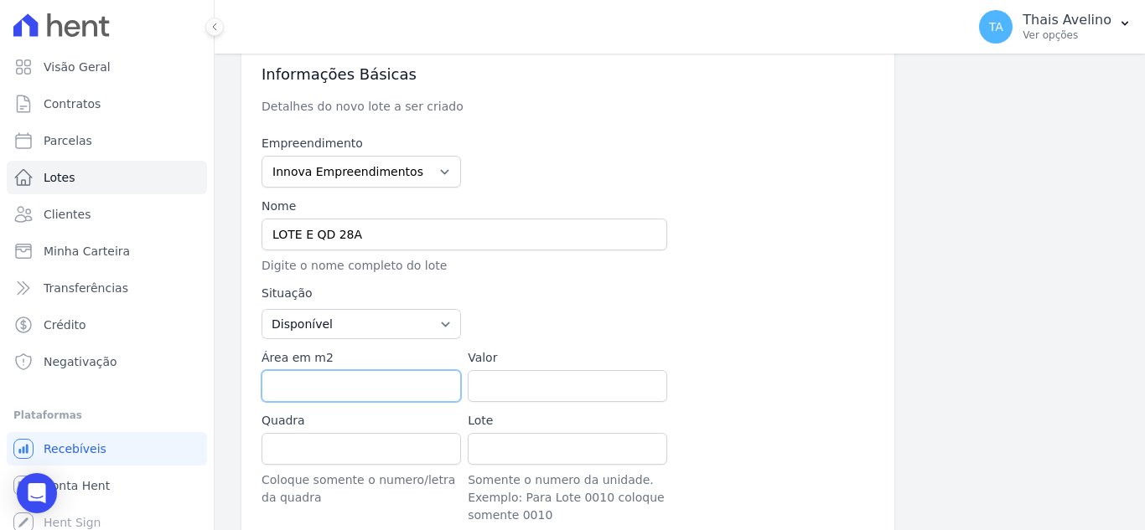
click at [302, 373] on input "Área em m2" at bounding box center [360, 386] width 199 height 32
drag, startPoint x: 431, startPoint y: 235, endPoint x: 204, endPoint y: 236, distance: 226.2
click at [204, 236] on div "Visão Geral Contratos [GEOGRAPHIC_DATA] Lotes Clientes Minha Carteira Transferê…" at bounding box center [572, 265] width 1145 height 530
drag, startPoint x: 380, startPoint y: 235, endPoint x: 358, endPoint y: 237, distance: 22.8
click at [379, 235] on input "LOTE E QD 28A" at bounding box center [464, 235] width 406 height 32
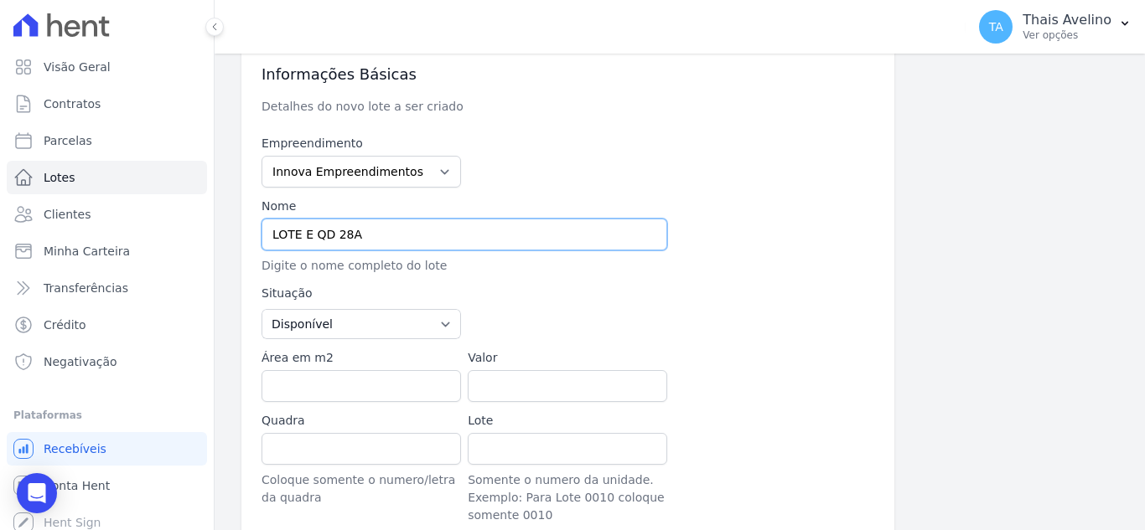
click at [352, 238] on input "LOTE E QD 28A" at bounding box center [464, 235] width 406 height 32
click at [353, 237] on input "LOTE E QD 28A" at bounding box center [464, 235] width 406 height 32
click at [306, 235] on input "LOTE E QD 28A" at bounding box center [464, 235] width 406 height 32
paste input "28A"
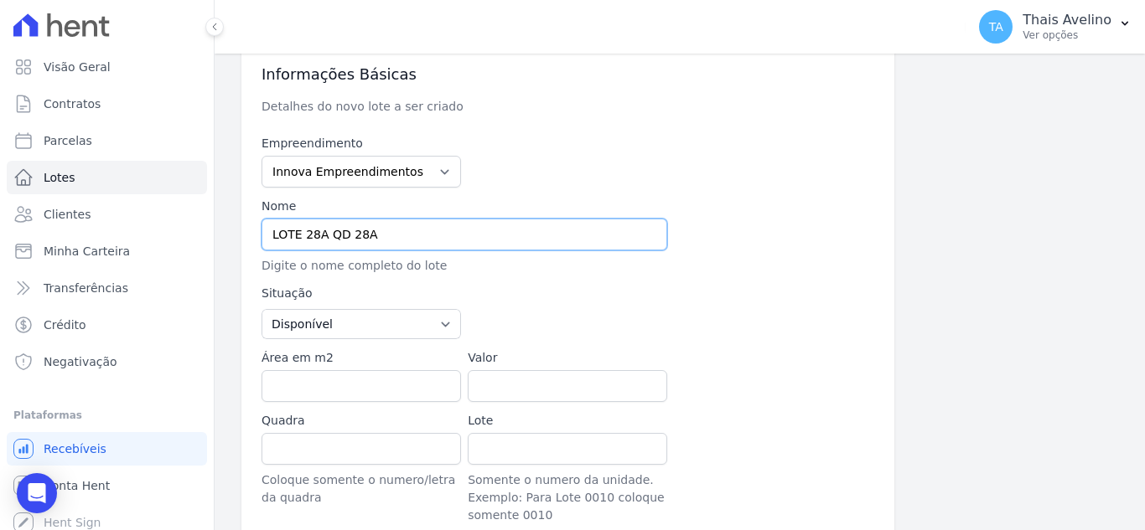
click at [406, 235] on input "LOTE 28A QD 28A" at bounding box center [464, 235] width 406 height 32
type input "LOTE 28A QD B"
click at [369, 406] on div "Empreendimento Innova Empreendimentos e Icorporadora Urbis Nordeste Nome LOTE 2…" at bounding box center [567, 405] width 613 height 540
click at [378, 390] on input "Área em m2" at bounding box center [360, 386] width 199 height 32
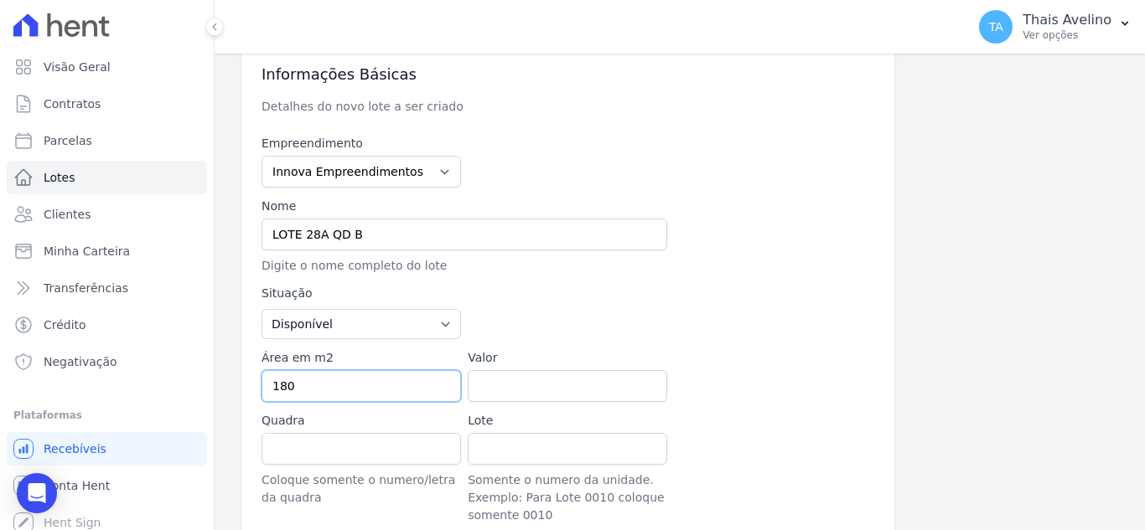
type input "180"
click at [535, 370] on div "Valor" at bounding box center [567, 375] width 199 height 53
click at [528, 379] on input "Valor" at bounding box center [567, 386] width 199 height 32
click at [502, 389] on input "Valor" at bounding box center [567, 386] width 199 height 32
type input "180"
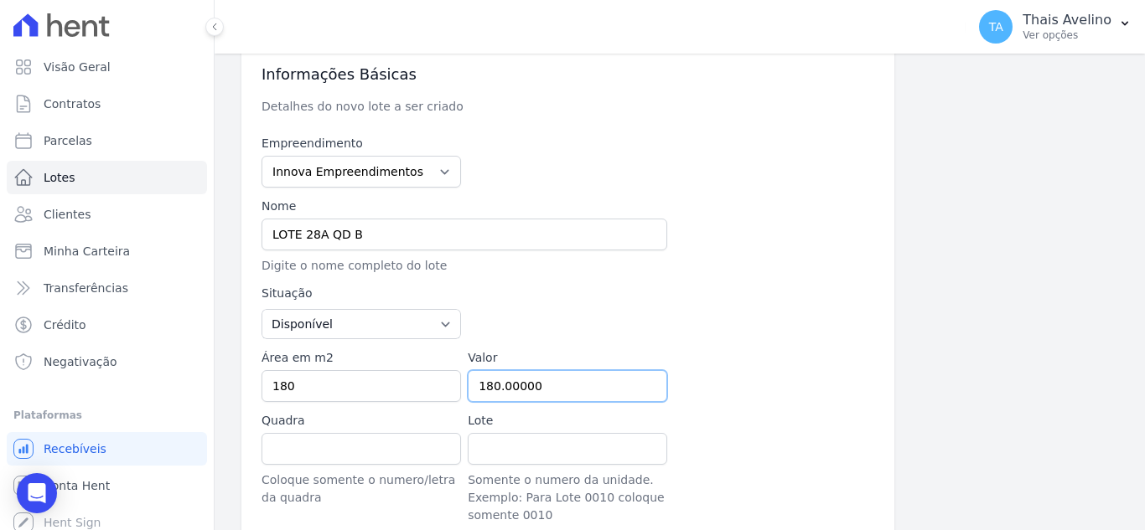
type input "180.00000"
click at [408, 436] on input "Quadra" at bounding box center [360, 449] width 199 height 32
type input "28A"
click at [592, 441] on input "Lote" at bounding box center [567, 449] width 199 height 32
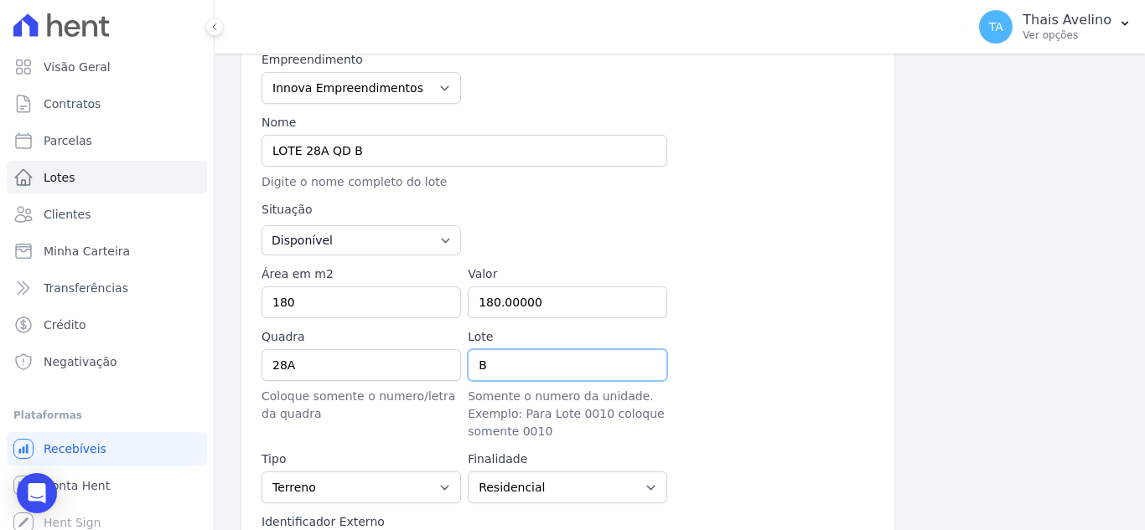
type input "B"
drag, startPoint x: 368, startPoint y: 361, endPoint x: 218, endPoint y: 364, distance: 150.0
click at [218, 364] on div "Lotes [GEOGRAPHIC_DATA] [GEOGRAPHIC_DATA] Informações Básicas Detalhes do novo …" at bounding box center [680, 460] width 930 height 1149
type input "B"
drag, startPoint x: 549, startPoint y: 379, endPoint x: 437, endPoint y: 377, distance: 111.5
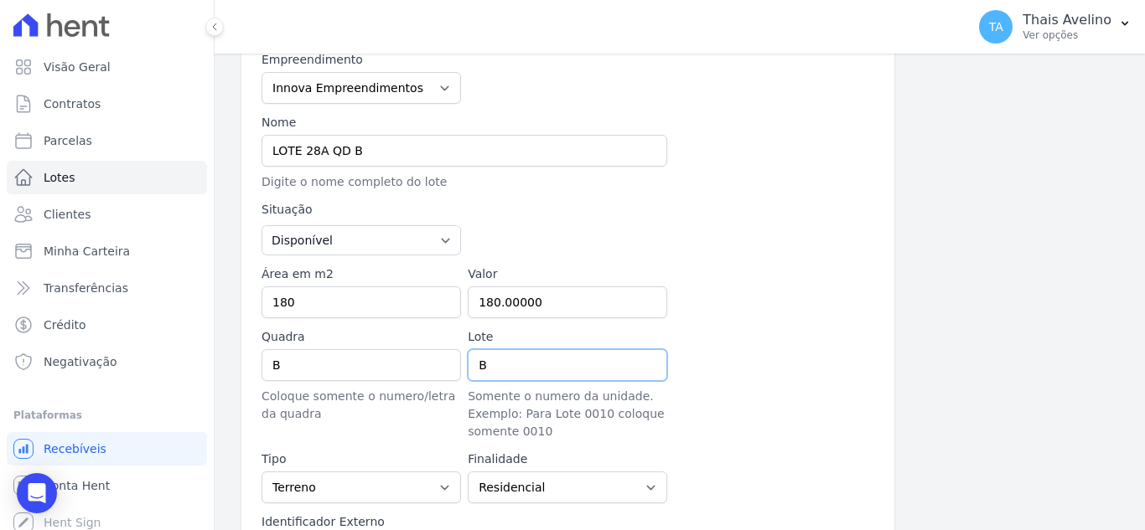
click at [437, 377] on div "Empreendimento Innova Empreendimentos e Icorporadora Urbis Nordeste Nome LOTE 2…" at bounding box center [567, 321] width 613 height 540
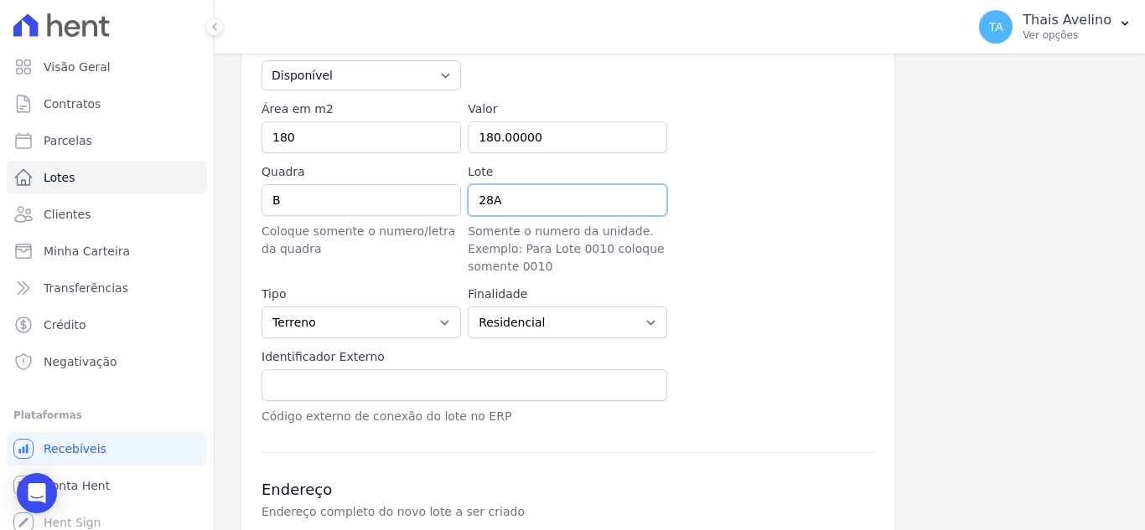
scroll to position [419, 0]
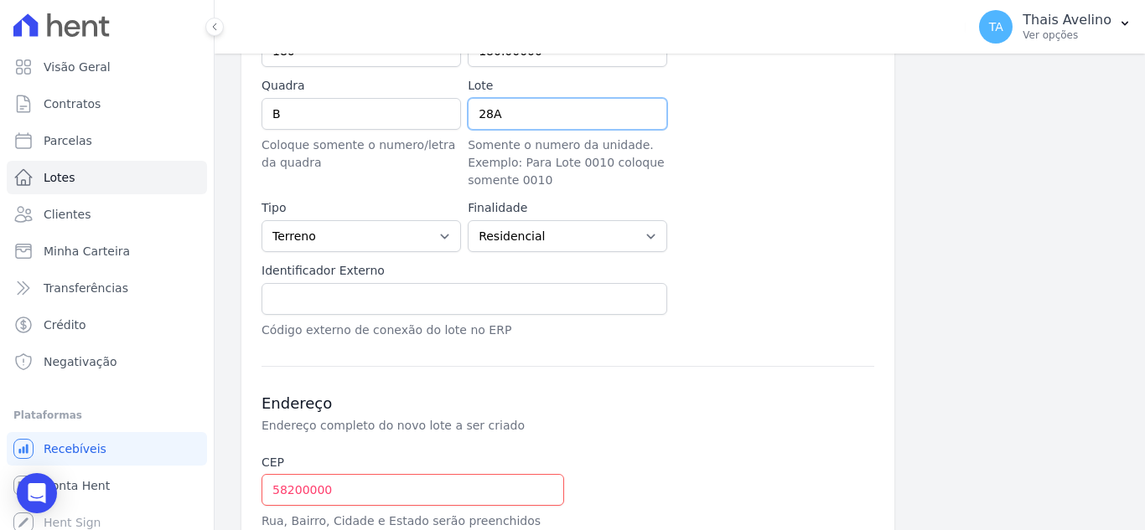
type input "28A"
click at [413, 243] on select "Casa Apartamento Escritório Flat Loja Espaço Comercial Terreno Outros" at bounding box center [360, 236] width 199 height 32
select select "house"
click at [261, 220] on select "Casa Apartamento Escritório Flat Loja Espaço Comercial Terreno Outros" at bounding box center [360, 236] width 199 height 32
click at [532, 233] on select "Residencial Não-residencial Comercial Industrial Misto" at bounding box center [567, 236] width 199 height 32
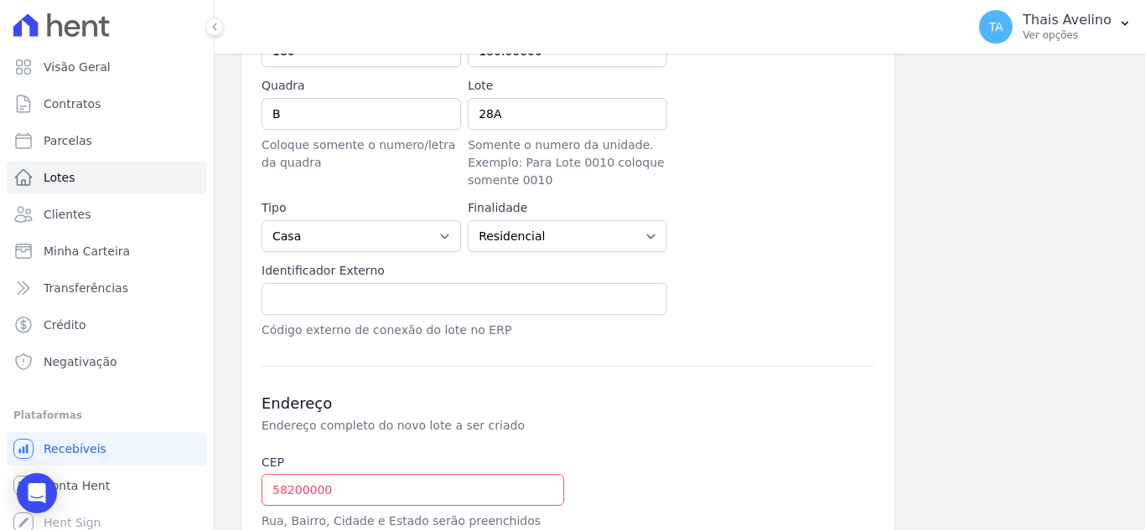
click at [880, 237] on div "Informações Básicas Detalhes do novo lote a ser criado Empreendimento Innova Em…" at bounding box center [679, 234] width 876 height 1071
click at [366, 296] on input "text" at bounding box center [464, 299] width 406 height 32
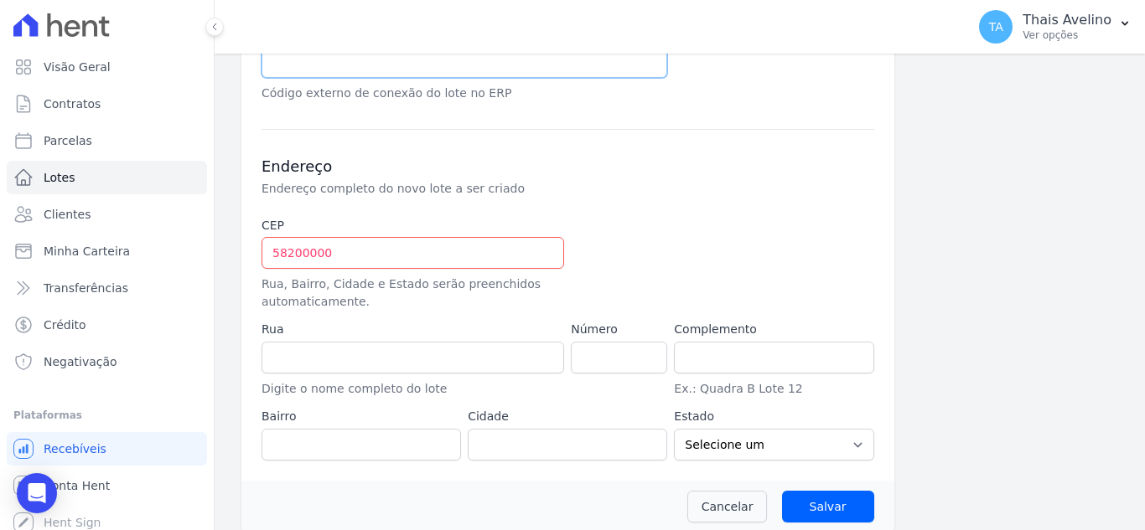
scroll to position [670, 0]
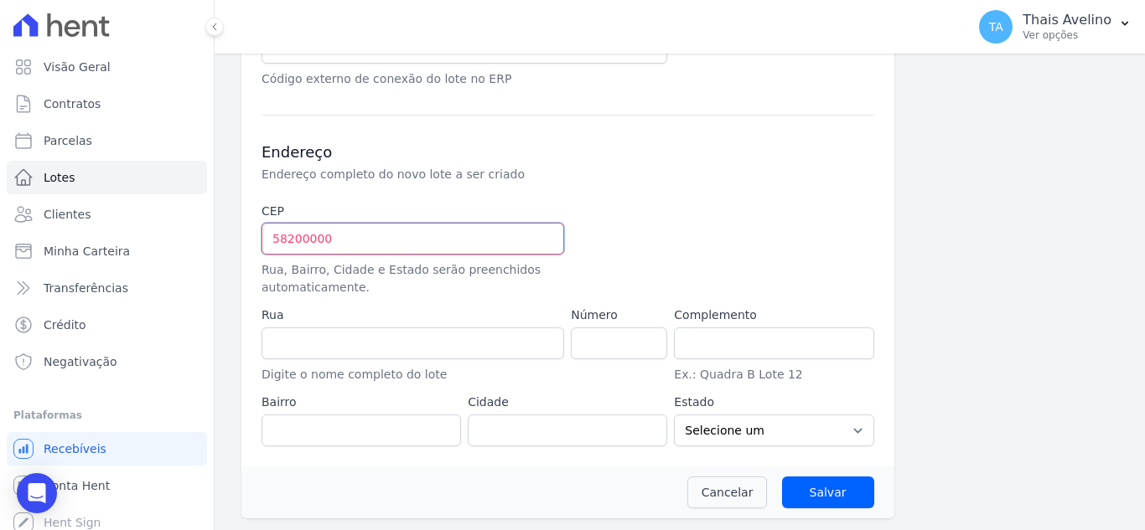
drag, startPoint x: 417, startPoint y: 243, endPoint x: 230, endPoint y: 256, distance: 188.2
type input "58.200-000"
type input "Guarabira"
select select "PB"
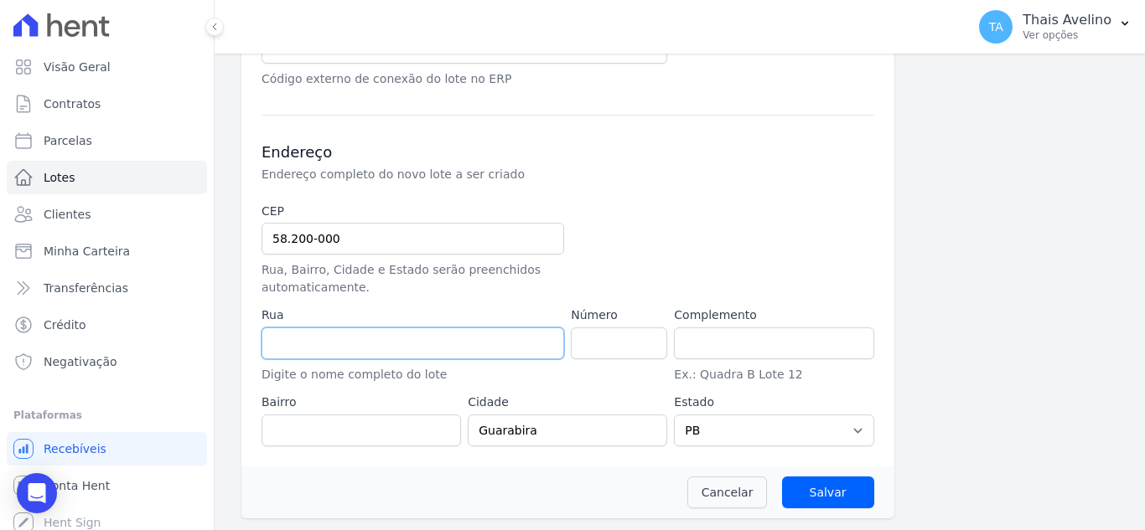
click at [310, 350] on input "text" at bounding box center [412, 344] width 302 height 32
type input "PROJETADA 01"
click at [625, 353] on input "number" at bounding box center [619, 344] width 96 height 32
type input "42"
click at [713, 347] on input "text" at bounding box center [773, 344] width 199 height 32
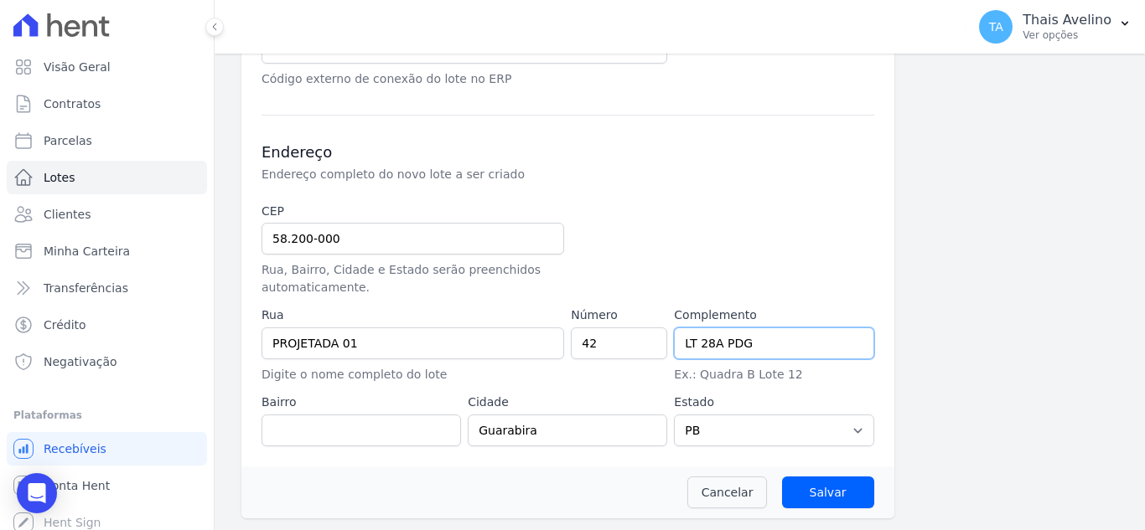
type input "LT 28A PDG"
click at [364, 429] on input "text" at bounding box center [360, 431] width 199 height 32
type input "[PERSON_NAME]"
click at [790, 487] on input "Salvar" at bounding box center [828, 493] width 92 height 32
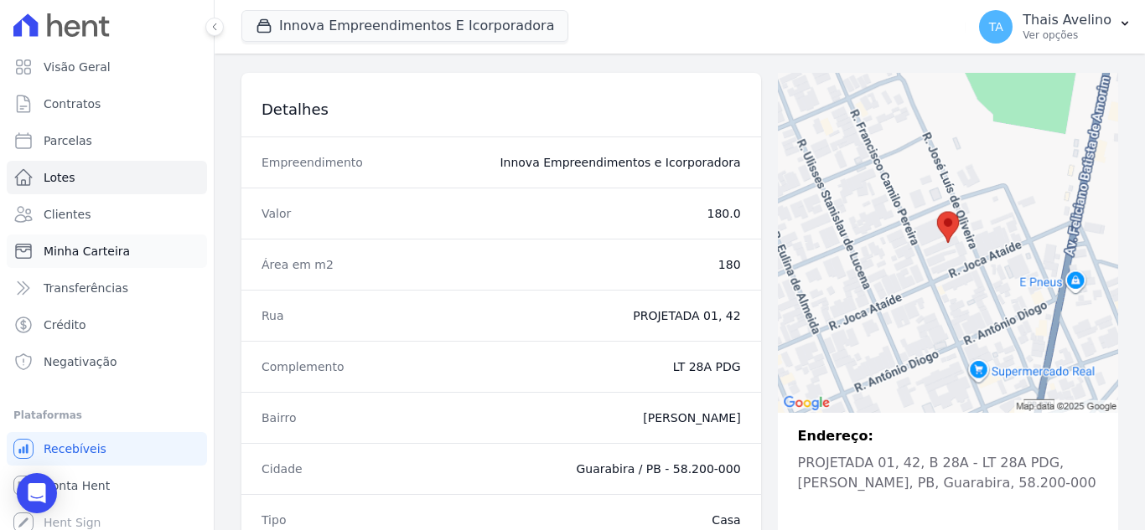
scroll to position [168, 0]
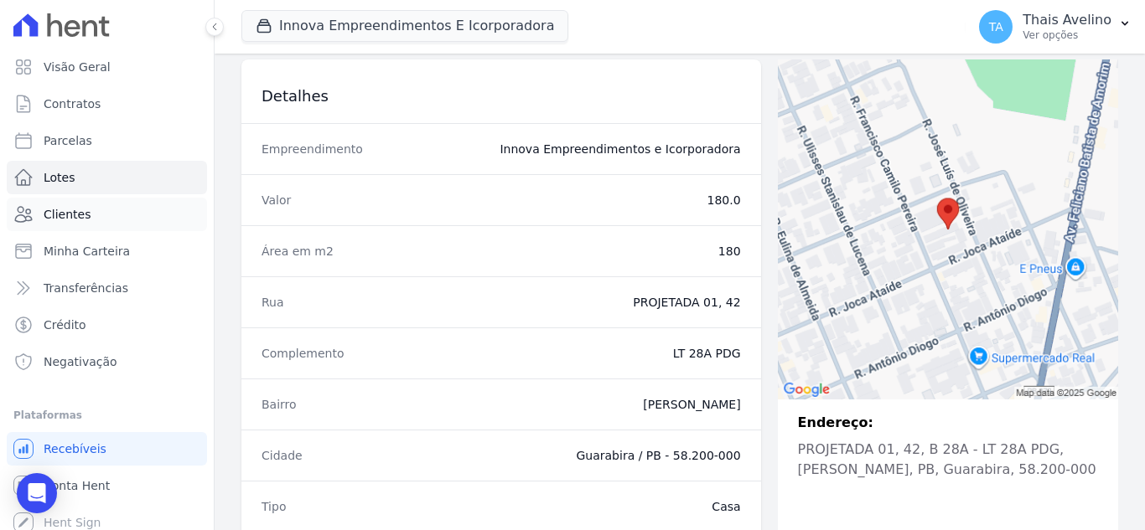
click at [90, 212] on link "Clientes" at bounding box center [107, 215] width 200 height 34
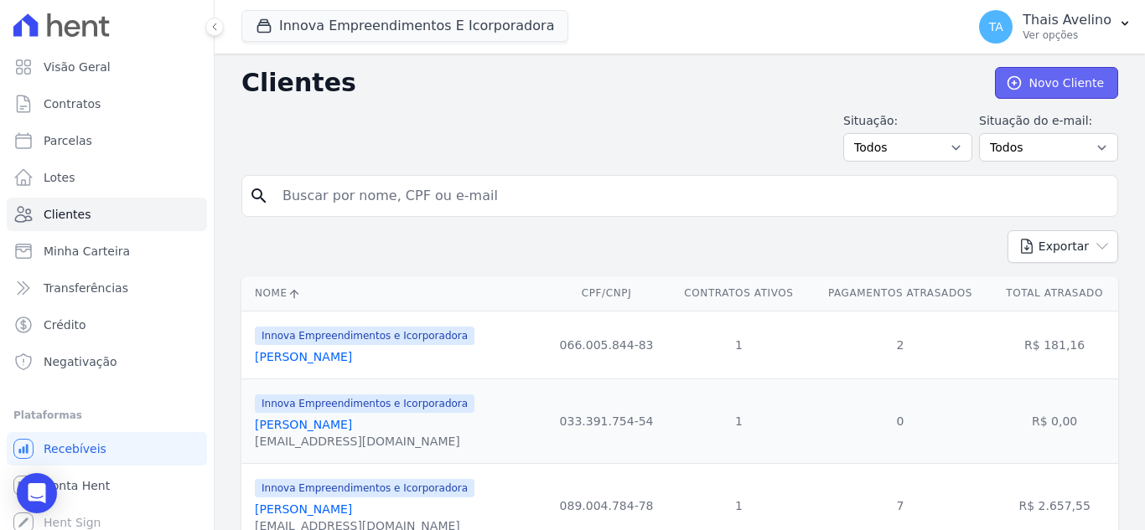
click at [1037, 82] on link "Novo Cliente" at bounding box center [1056, 83] width 123 height 32
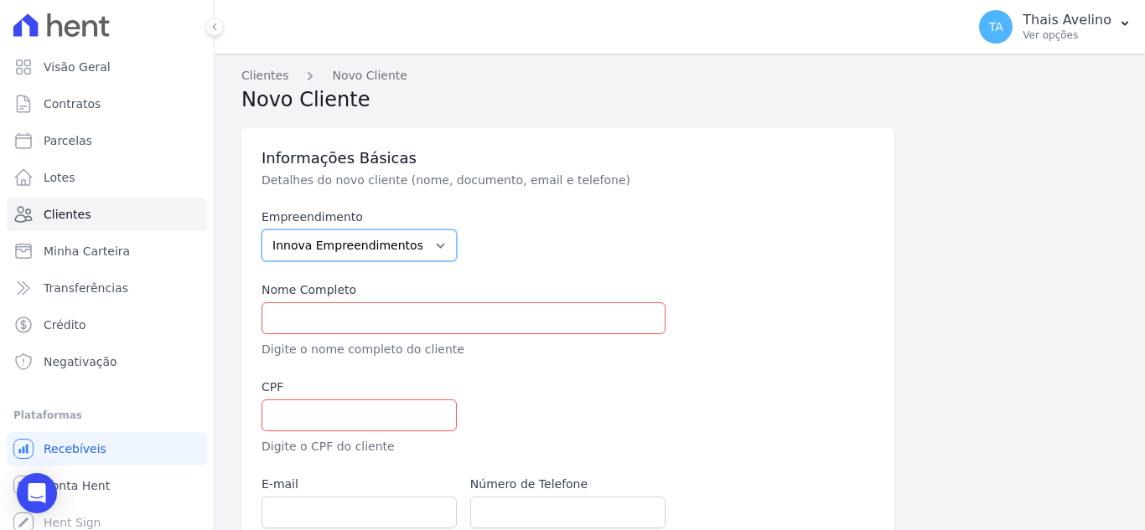
click at [386, 244] on select "Innova Empreendimentos e Icorporadora Urbis Nordeste" at bounding box center [358, 246] width 195 height 32
click at [654, 234] on div at bounding box center [567, 235] width 195 height 53
click at [457, 325] on input "text" at bounding box center [463, 318] width 404 height 32
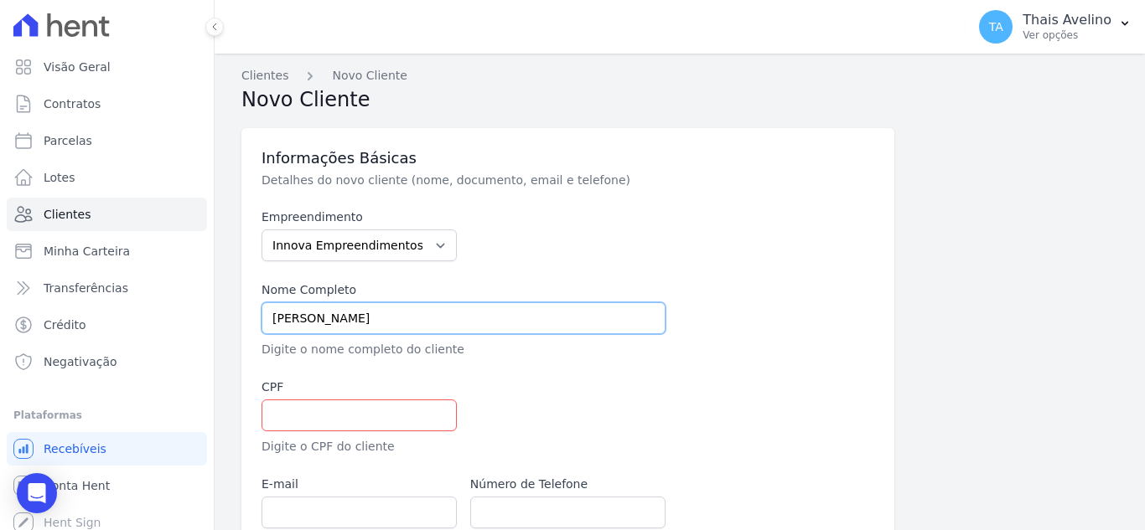
type input "[PERSON_NAME]"
click at [389, 410] on input "text" at bounding box center [358, 416] width 195 height 32
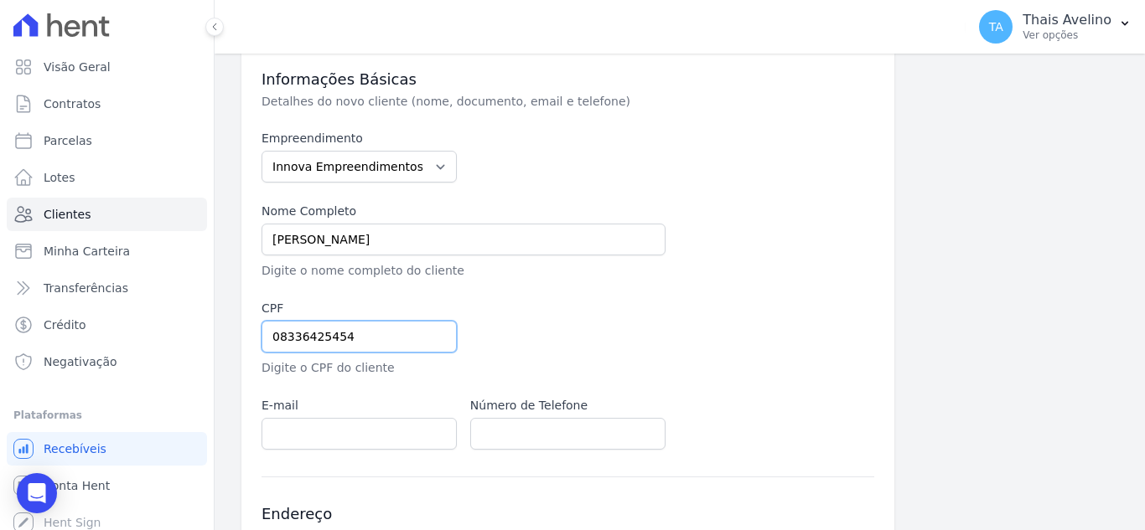
scroll to position [168, 0]
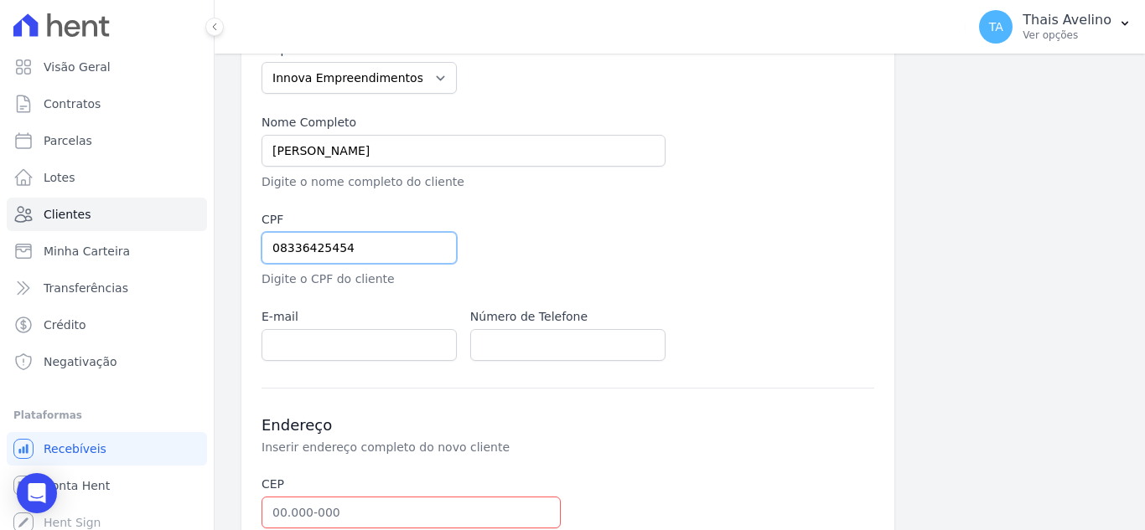
type input "08336425454"
click at [391, 353] on input "email" at bounding box center [358, 345] width 195 height 32
type input "[EMAIL_ADDRESS][DOMAIN_NAME]"
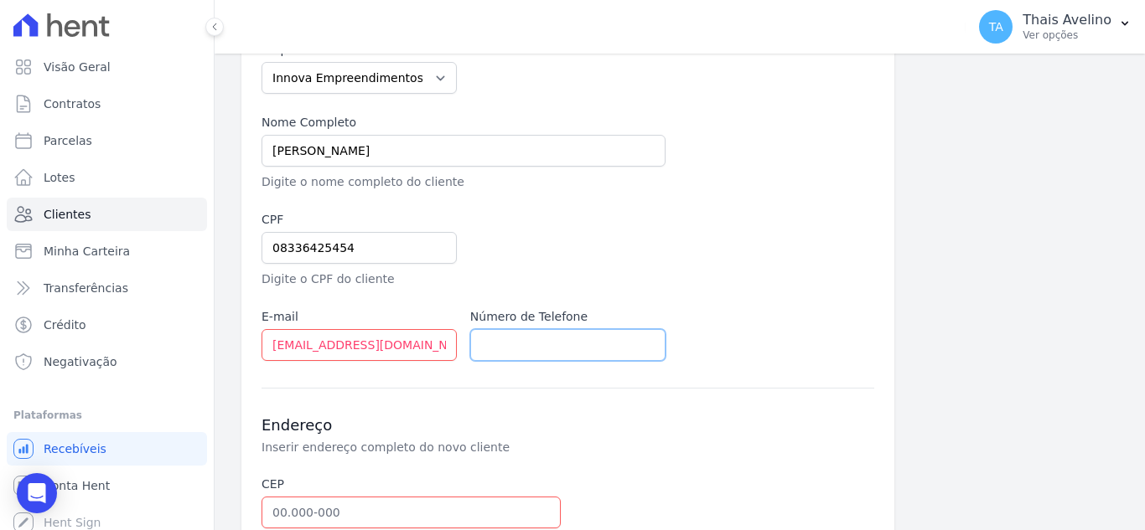
click at [550, 352] on input "text" at bounding box center [567, 345] width 195 height 32
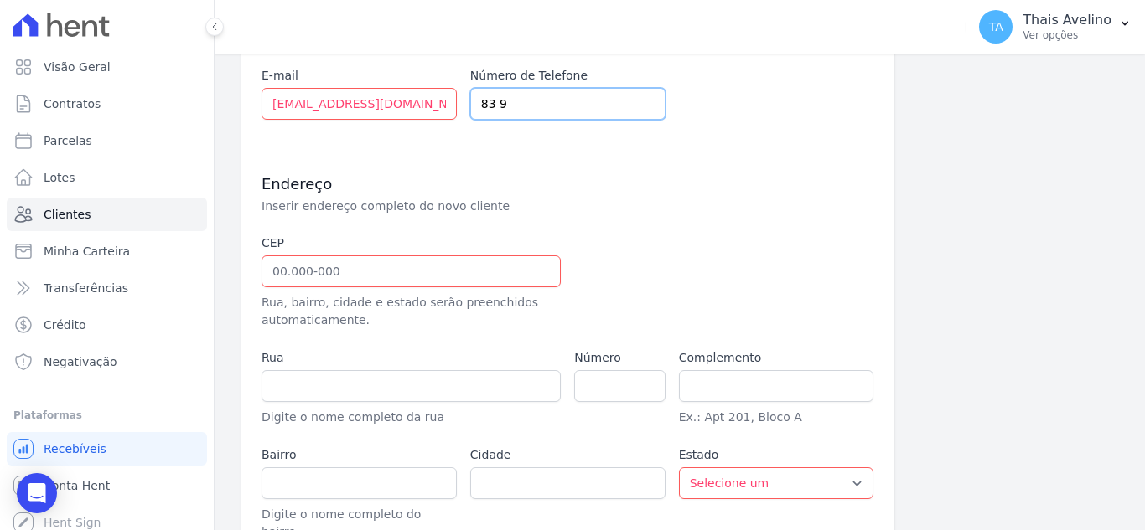
scroll to position [419, 0]
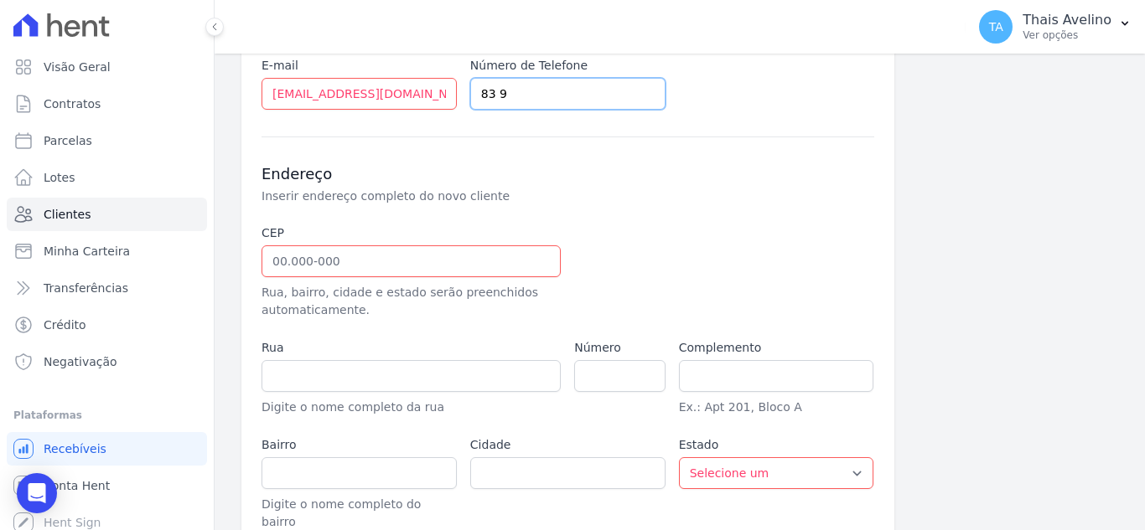
type input "83 9"
click at [329, 253] on input "text" at bounding box center [410, 262] width 299 height 32
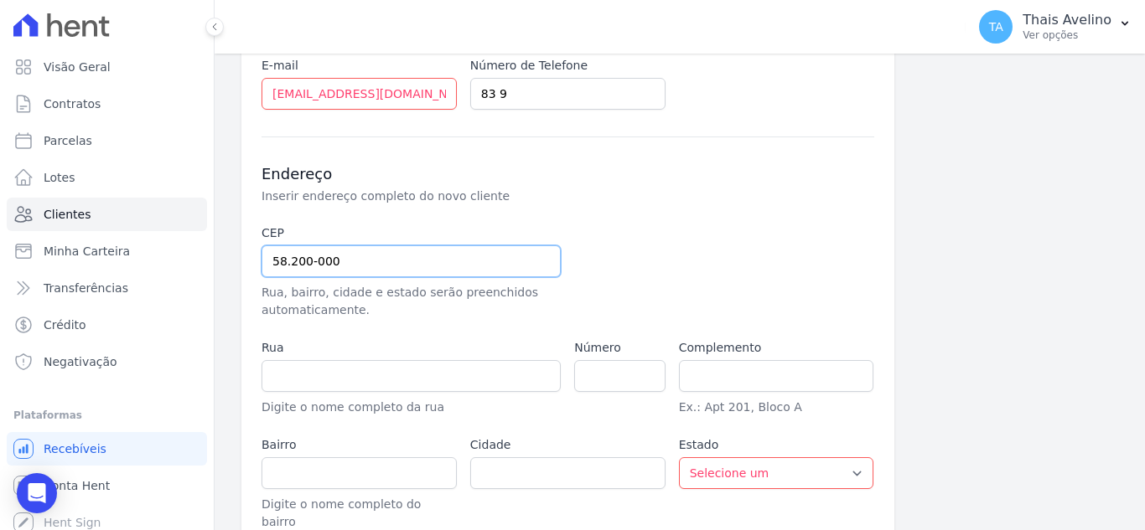
type input "58.200-000"
click at [355, 375] on input "text" at bounding box center [410, 376] width 299 height 32
type input "Guarabira"
select select "PB"
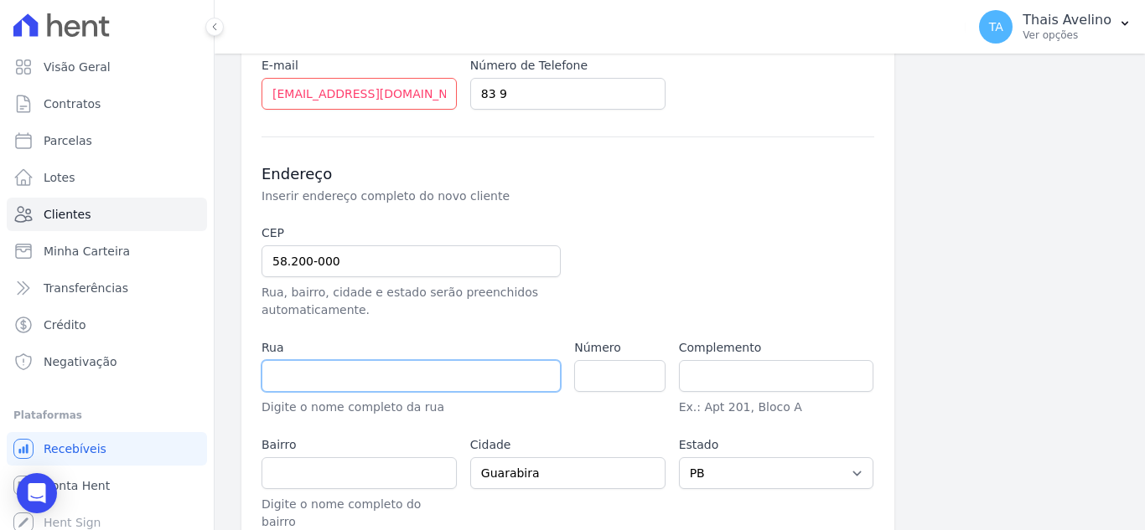
click at [355, 376] on input "text" at bounding box center [410, 376] width 299 height 32
type input "PROJETADA 01"
click at [611, 375] on input "number" at bounding box center [619, 376] width 90 height 32
type input "42"
click at [761, 387] on input "text" at bounding box center [776, 376] width 195 height 32
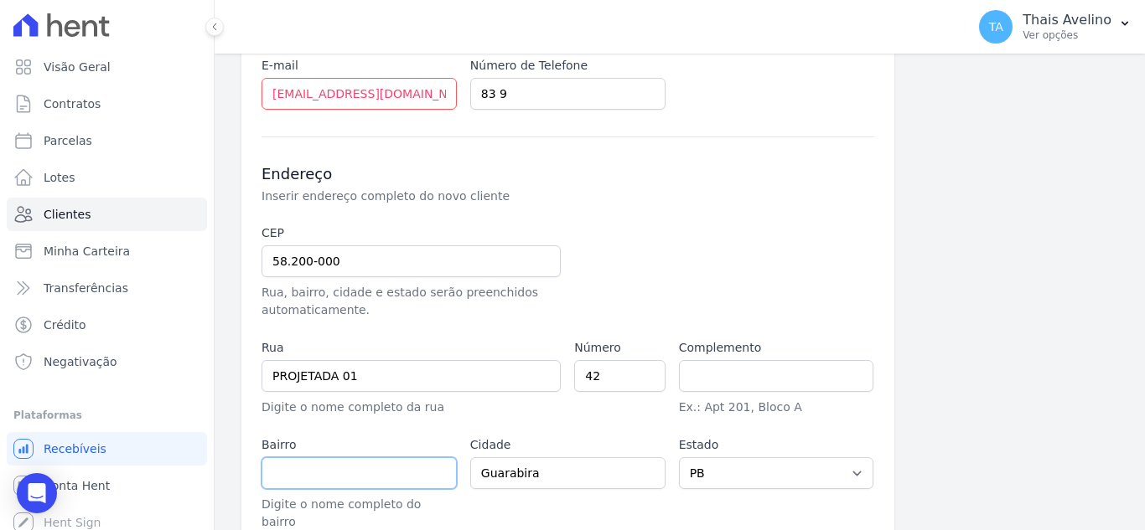
click at [347, 482] on input "text" at bounding box center [358, 474] width 195 height 32
type input "OSMAR DE AQUINO"
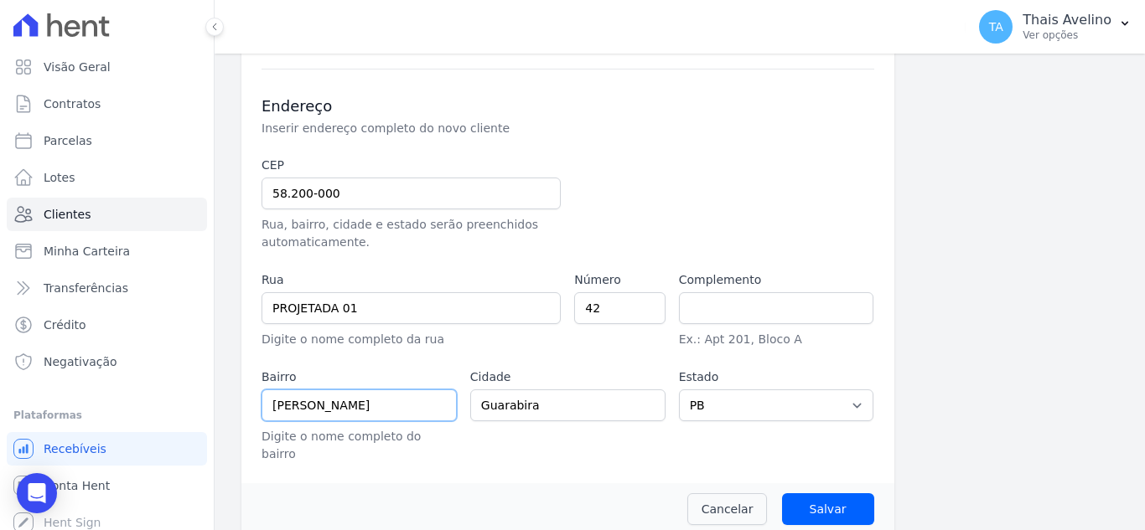
scroll to position [488, 0]
click at [817, 493] on input "Salvar" at bounding box center [828, 509] width 92 height 32
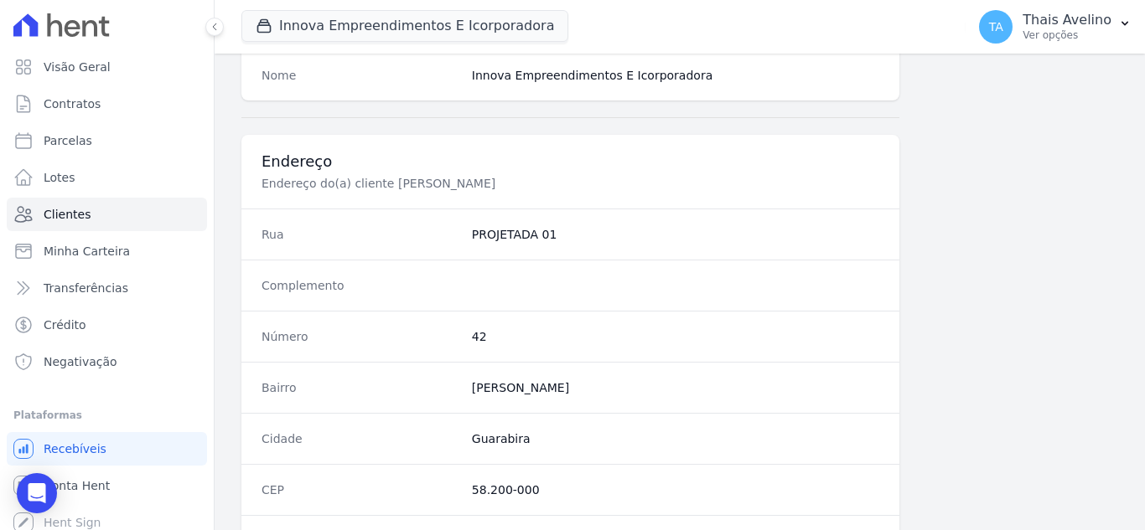
scroll to position [754, 0]
click at [72, 107] on span "Contratos" at bounding box center [72, 104] width 57 height 17
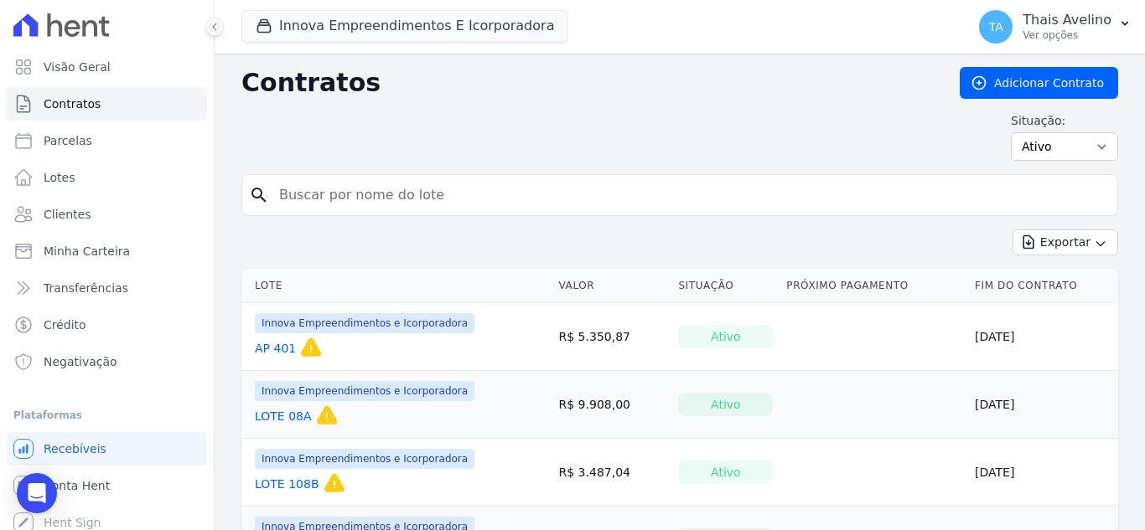
click at [582, 121] on div "Situação: Ativo Todos Pausado Distratado Rascunho Expirado Encerrado" at bounding box center [679, 136] width 876 height 49
click at [989, 81] on link "Adicionar Contrato" at bounding box center [1038, 83] width 158 height 32
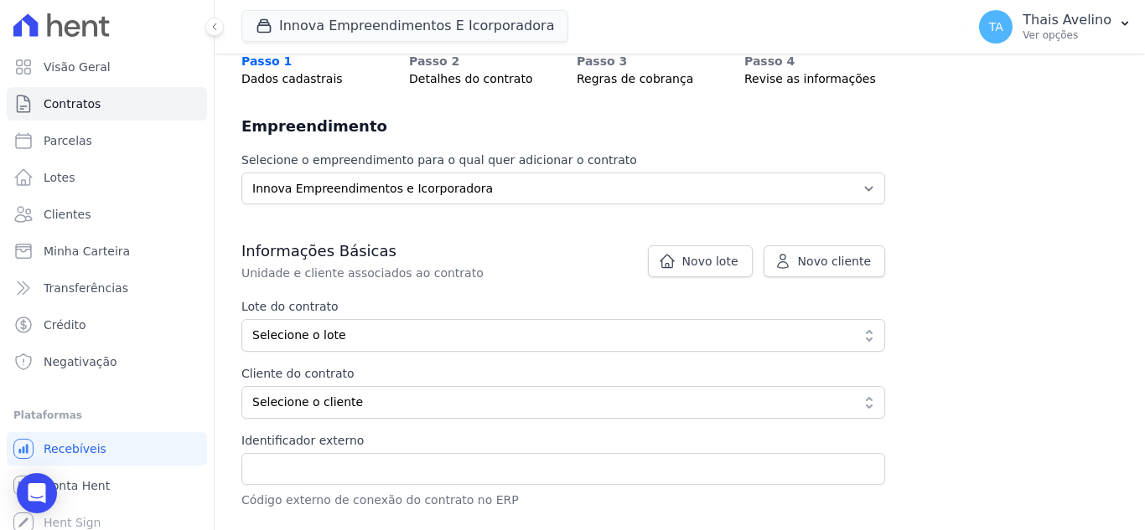
scroll to position [168, 0]
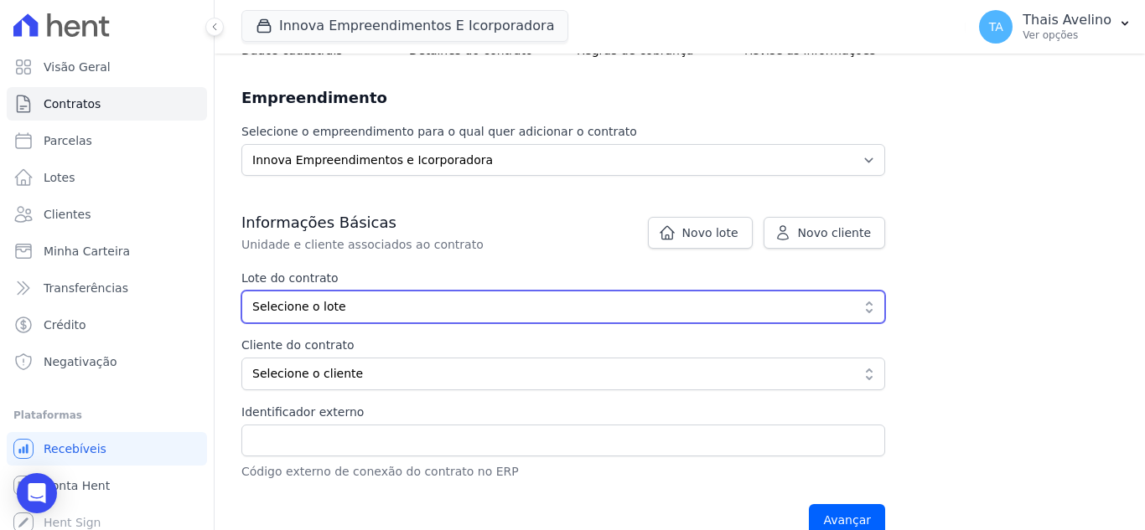
click at [434, 302] on span "Selecione o lote" at bounding box center [551, 307] width 598 height 18
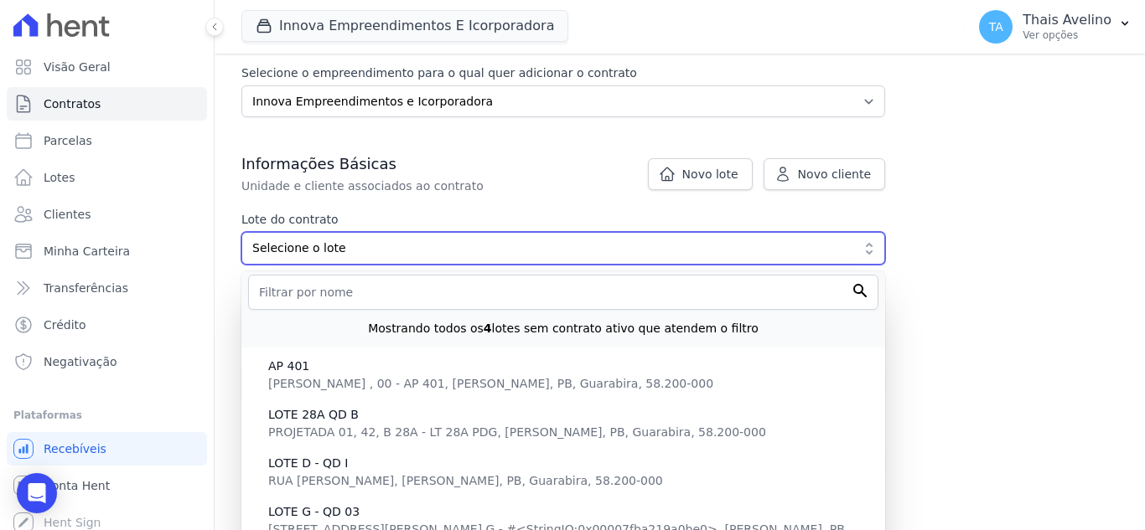
scroll to position [335, 0]
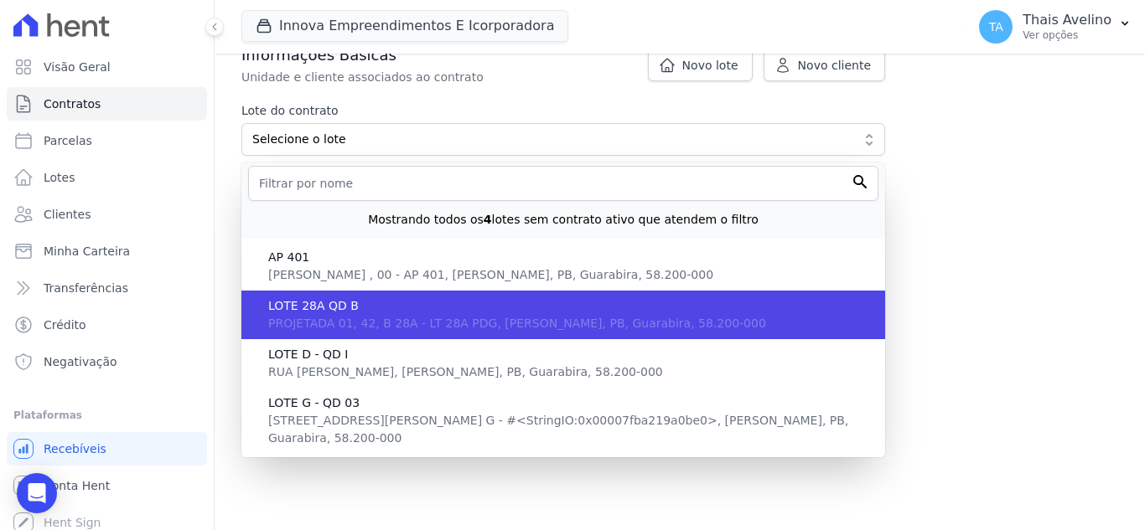
click at [394, 319] on span "PROJETADA 01, 42, B 28A - LT 28A PDG, OSMAR DE AQUINO, PB, Guarabira, 58.200-000" at bounding box center [517, 323] width 498 height 13
type input "1bb464ff-04f0-489b-ad6e-42d6cee96451"
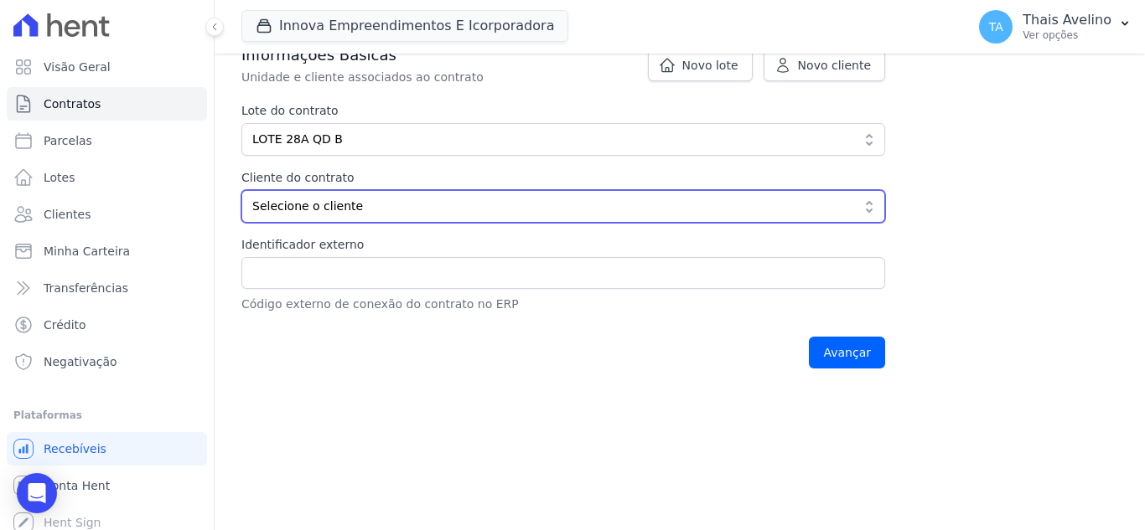
click at [381, 209] on span "Selecione o cliente" at bounding box center [551, 207] width 598 height 18
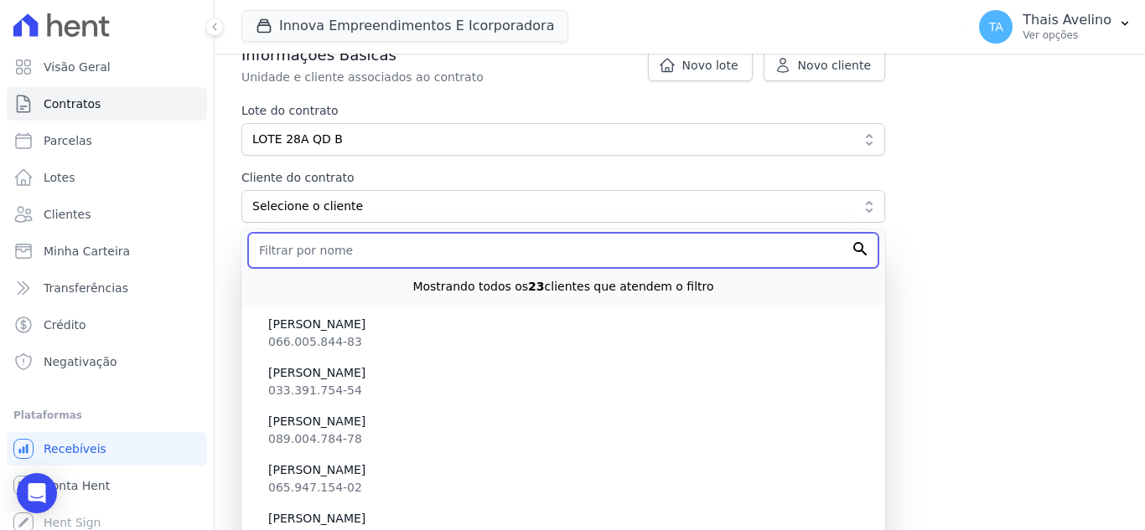
click at [359, 251] on input "text" at bounding box center [563, 250] width 630 height 35
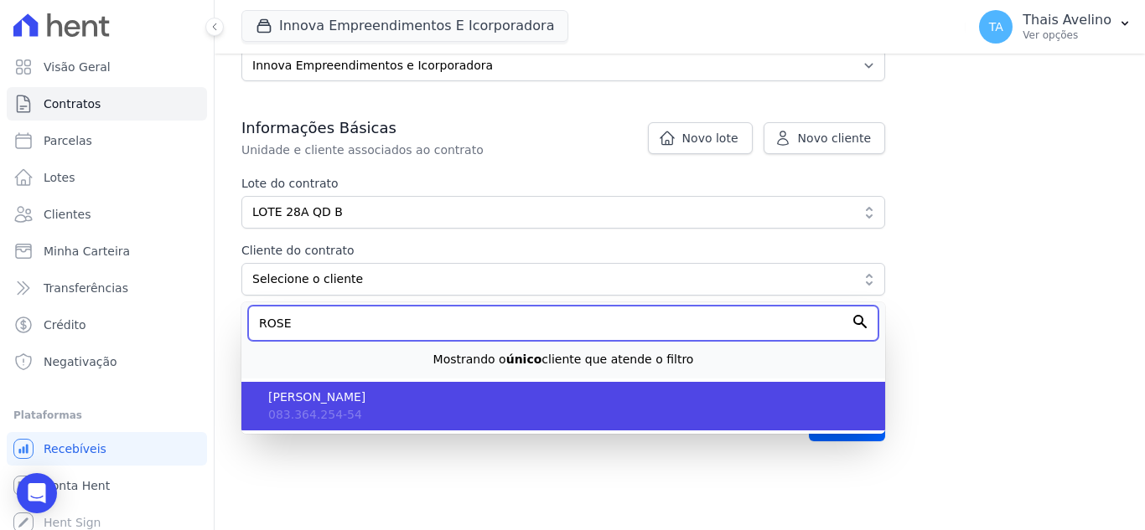
type input "ROSE"
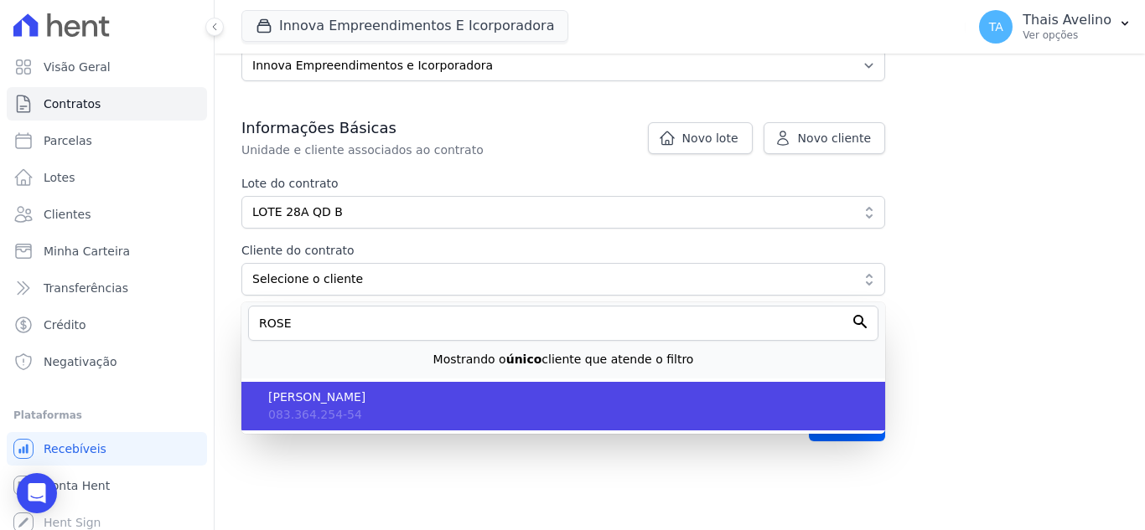
click at [361, 410] on li "ROSENILDO DA COSTA SANTOS 083.364.254-54" at bounding box center [563, 406] width 644 height 49
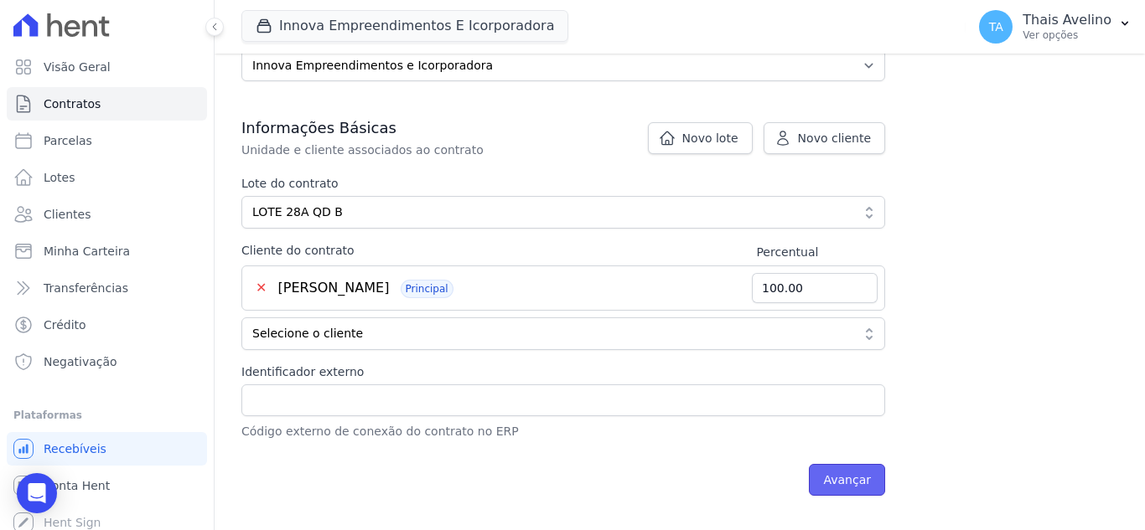
click at [850, 476] on input "Avançar" at bounding box center [847, 480] width 76 height 32
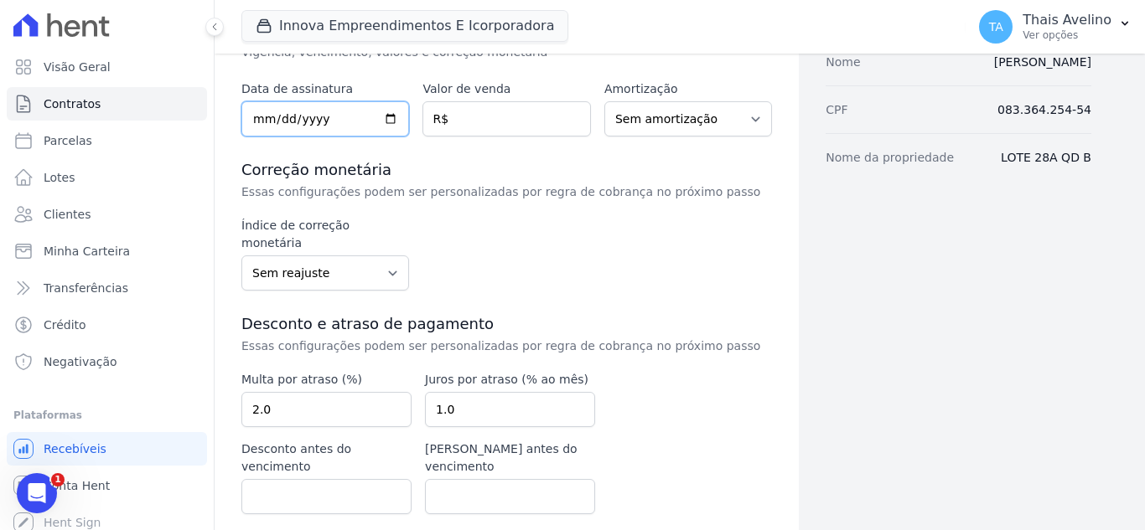
click at [254, 120] on input "date" at bounding box center [325, 118] width 168 height 35
type input "[DATE]"
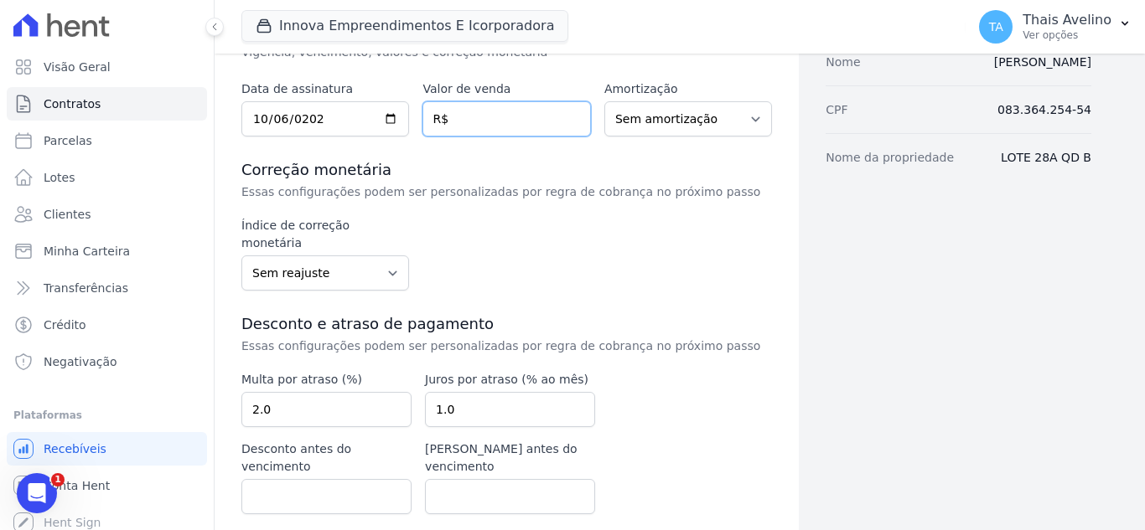
click at [515, 111] on input "number" at bounding box center [506, 118] width 168 height 35
click at [504, 106] on input "number" at bounding box center [506, 118] width 168 height 35
paste input "4.65962"
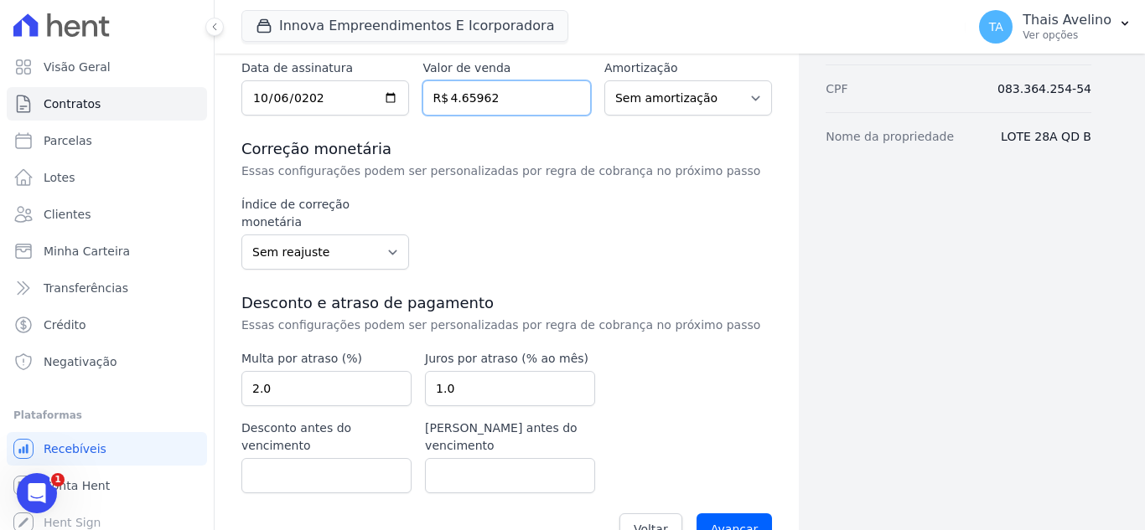
scroll to position [279, 0]
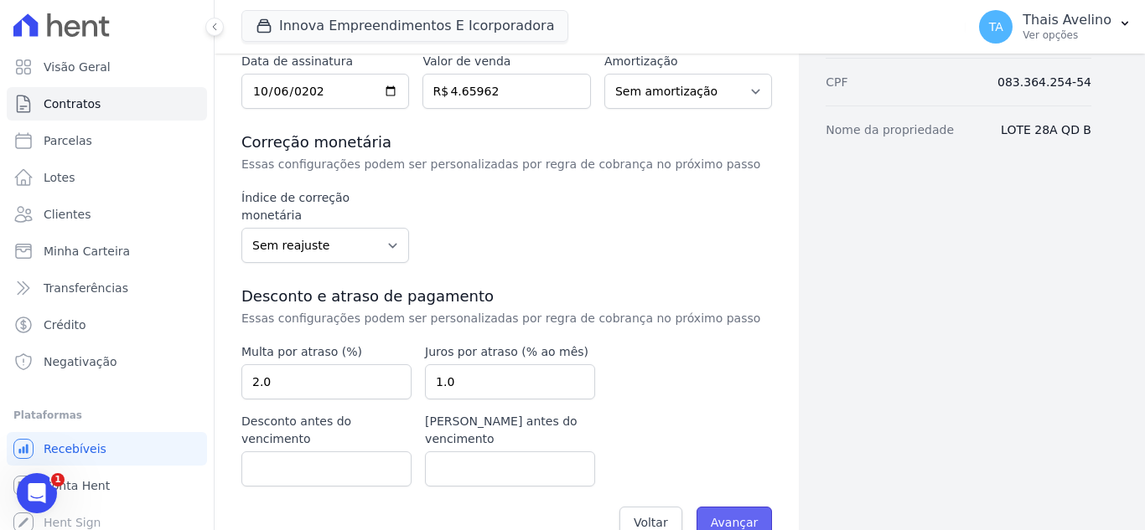
click at [723, 507] on input "Avançar" at bounding box center [734, 523] width 76 height 32
click at [473, 93] on input "4.65962" at bounding box center [506, 91] width 168 height 35
click at [457, 93] on input "4.65962" at bounding box center [506, 91] width 168 height 35
click at [470, 90] on input "465962" at bounding box center [506, 91] width 168 height 35
type input "4659.62"
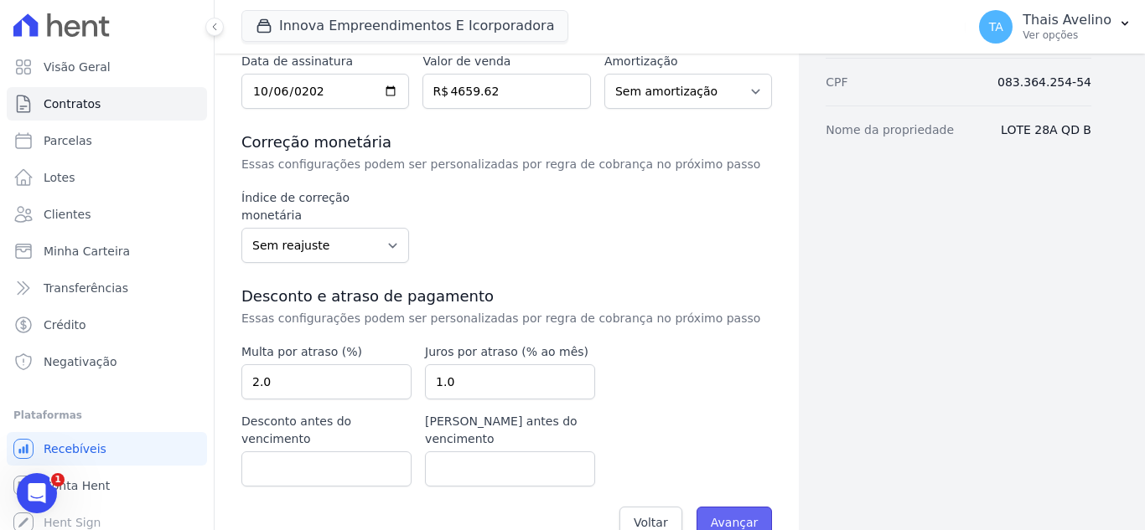
click at [746, 507] on input "Avançar" at bounding box center [734, 523] width 76 height 32
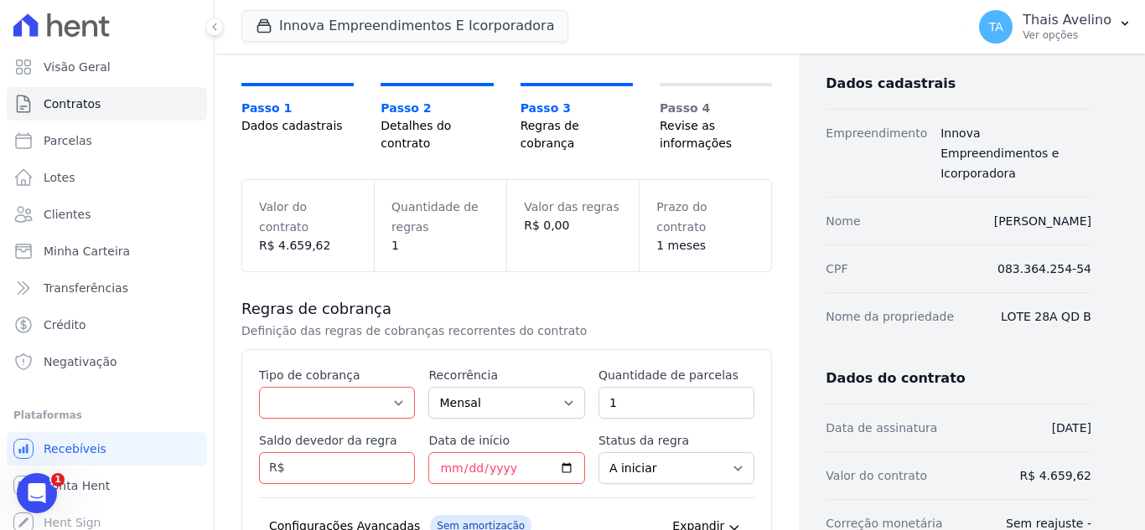
scroll to position [168, 0]
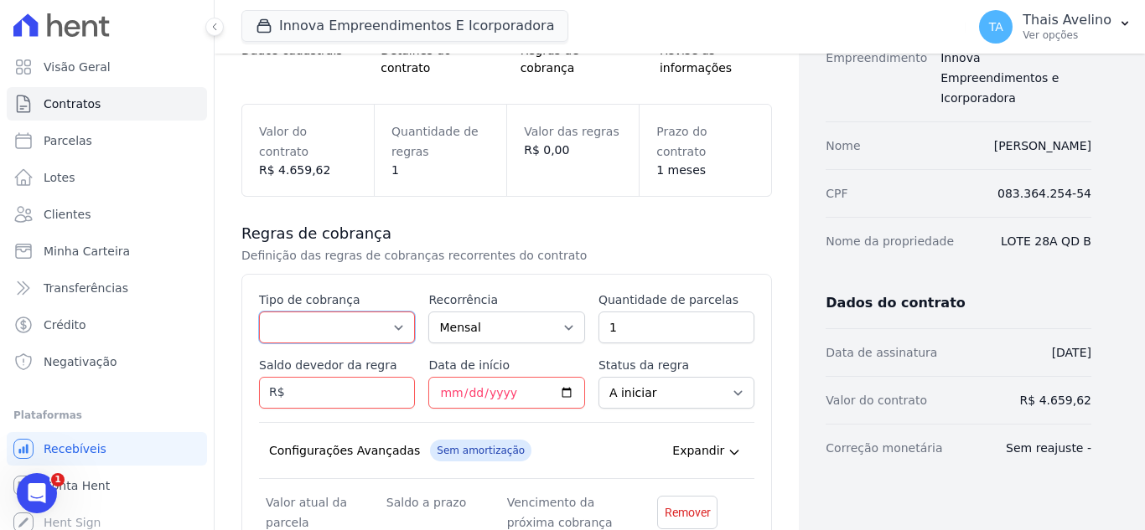
click at [349, 328] on select "Parcela Normal Entrada Sinal Intercalada Chaves Pré-chaves Pós-chaves Impostos …" at bounding box center [337, 328] width 156 height 32
select select "down_payment"
click at [259, 312] on select "Parcela Normal Entrada Sinal Intercalada Chaves Pré-chaves Pós-chaves Impostos …" at bounding box center [337, 328] width 156 height 32
click at [343, 388] on input "Saldo devedor da regra" at bounding box center [337, 393] width 156 height 32
type input "-0.02"
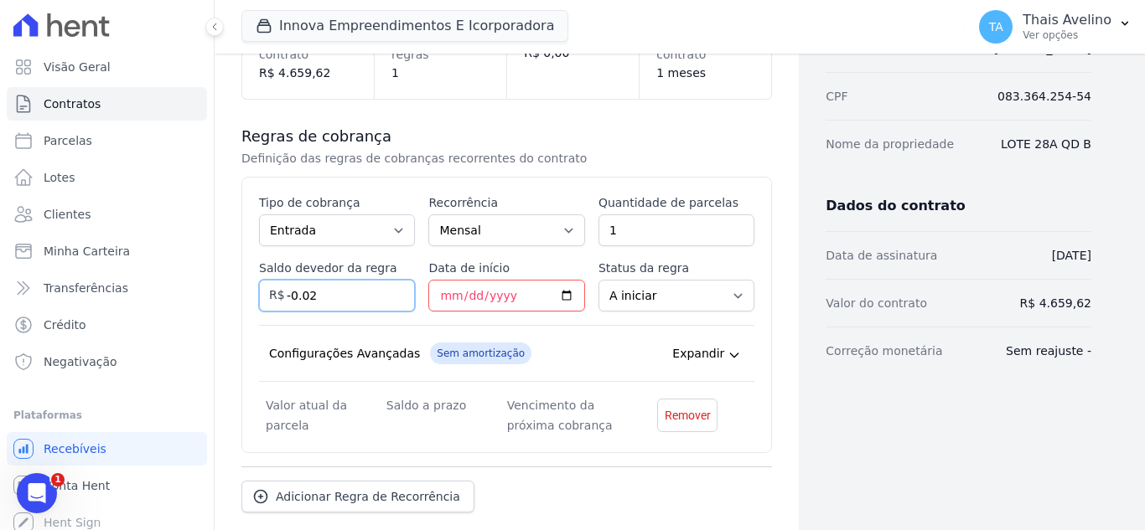
scroll to position [269, 0]
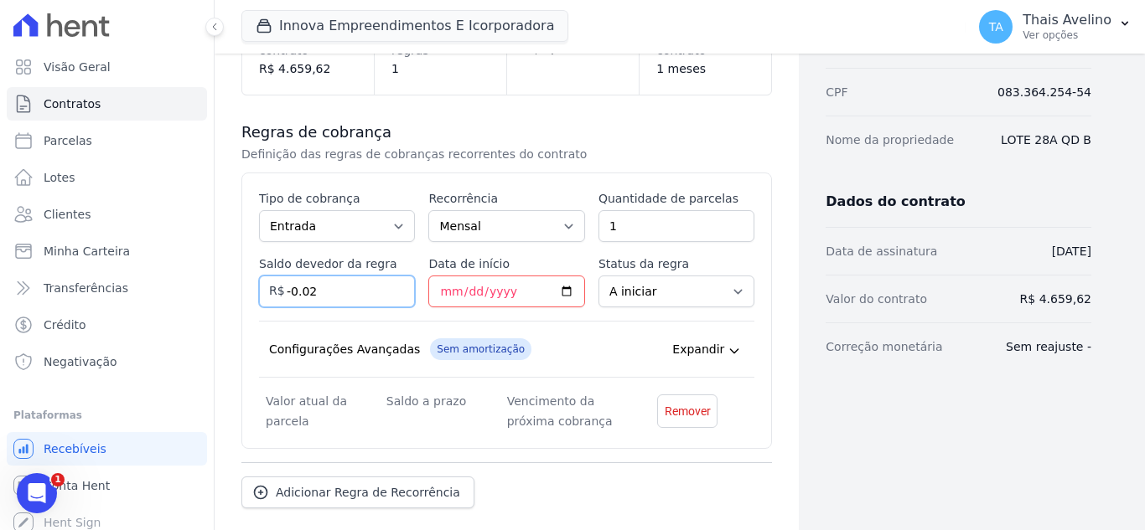
drag, startPoint x: 348, startPoint y: 291, endPoint x: 272, endPoint y: 296, distance: 75.6
click at [272, 296] on div "Saldo devedor da regra -0.02 R$" at bounding box center [337, 282] width 156 height 52
type input "650"
click at [444, 297] on input "Data de início" at bounding box center [506, 292] width 156 height 32
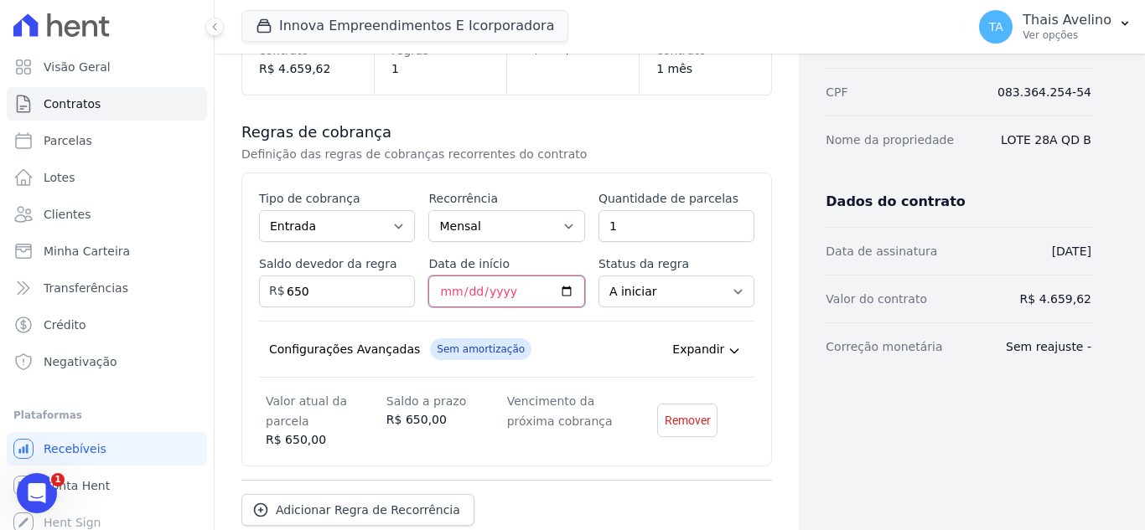
click at [444, 297] on input "Data de início" at bounding box center [506, 292] width 156 height 32
type input "2025-10-15"
click at [674, 230] on input "1" at bounding box center [676, 226] width 156 height 32
type input "3"
click at [660, 281] on select "A iniciar Em aberto" at bounding box center [676, 292] width 156 height 32
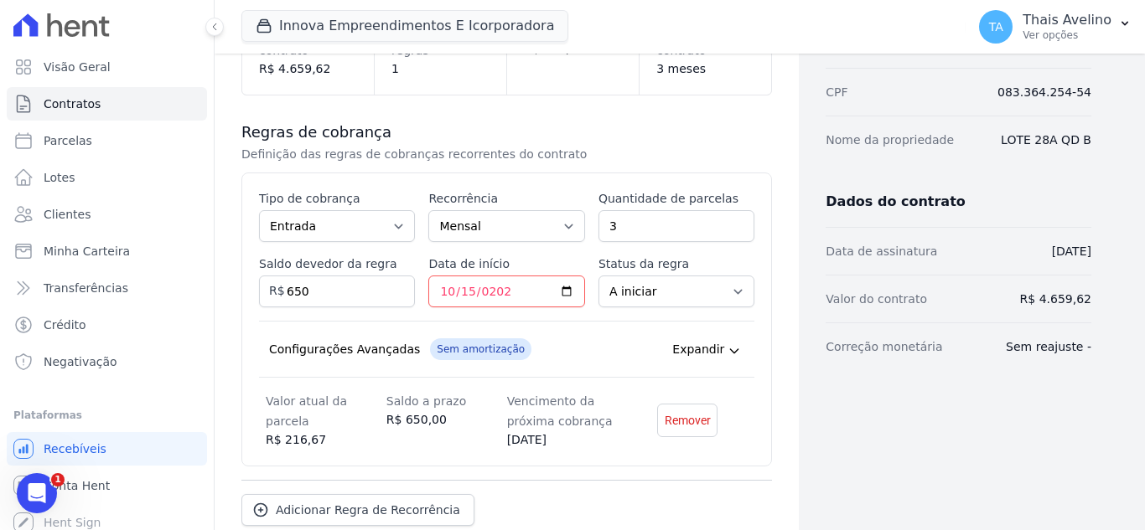
click at [714, 152] on p "Definição das regras de cobranças recorrentes do contrato" at bounding box center [506, 154] width 530 height 17
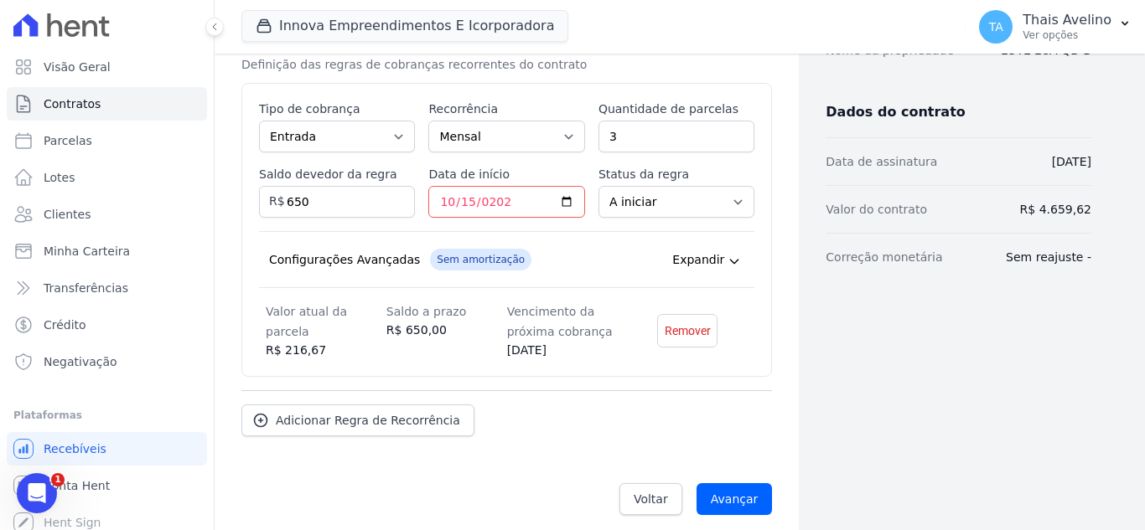
scroll to position [370, 0]
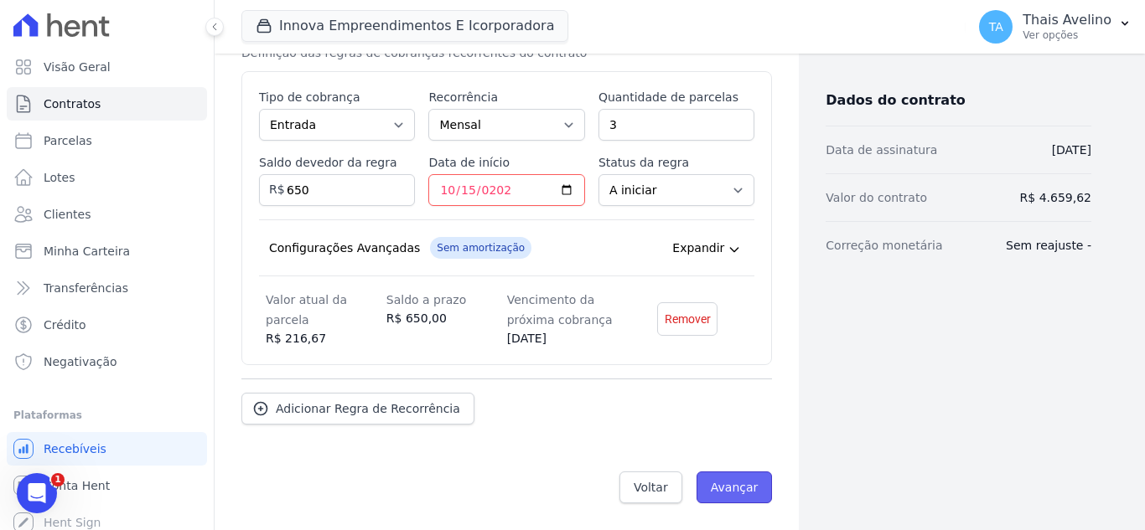
click at [721, 490] on input "Avançar" at bounding box center [734, 488] width 76 height 32
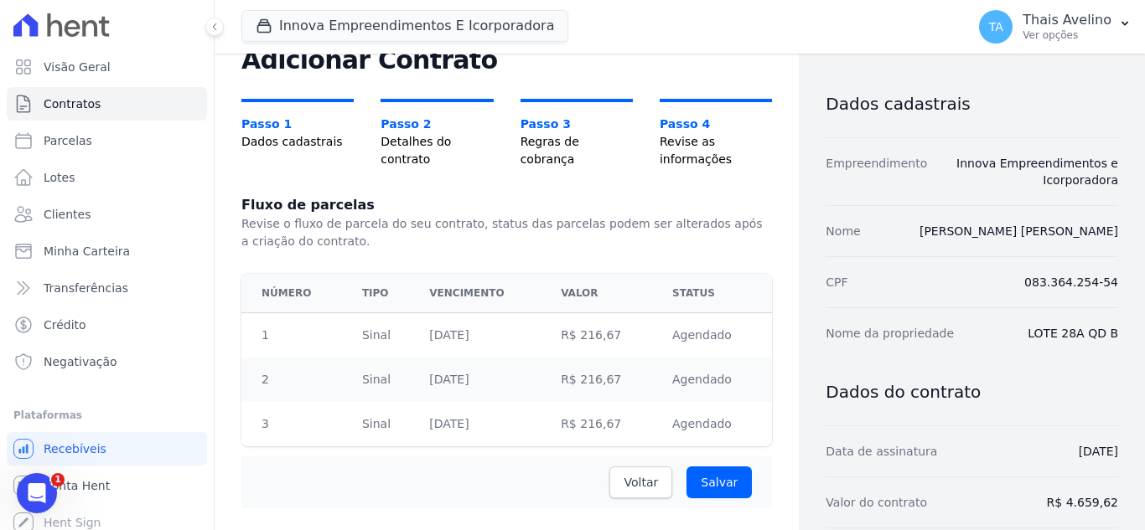
scroll to position [73, 0]
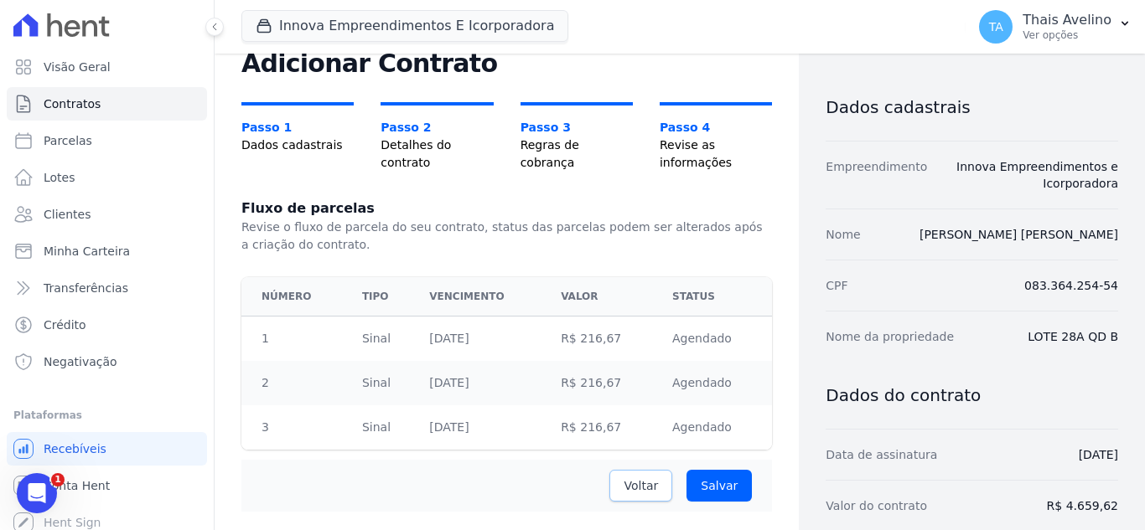
click at [654, 491] on span "Voltar" at bounding box center [640, 486] width 34 height 17
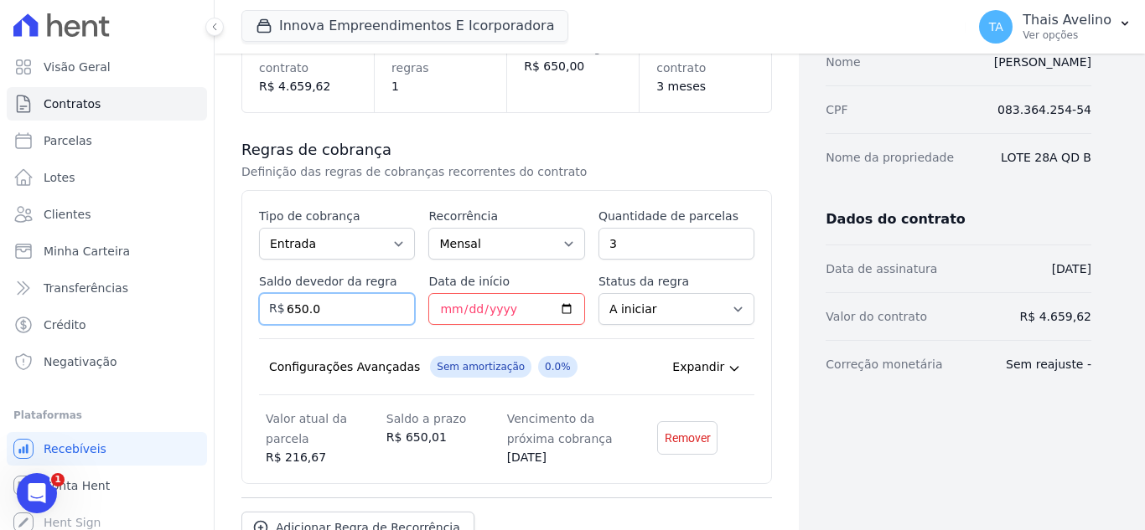
drag, startPoint x: 356, startPoint y: 311, endPoint x: 236, endPoint y: 318, distance: 120.1
click at [236, 318] on div "Contratos Adicionar Contrato Adicionar Contrato Passo 1 Dados cadastrais Passo …" at bounding box center [507, 225] width 584 height 847
type input "4"
click at [675, 441] on span "Remover" at bounding box center [687, 438] width 46 height 17
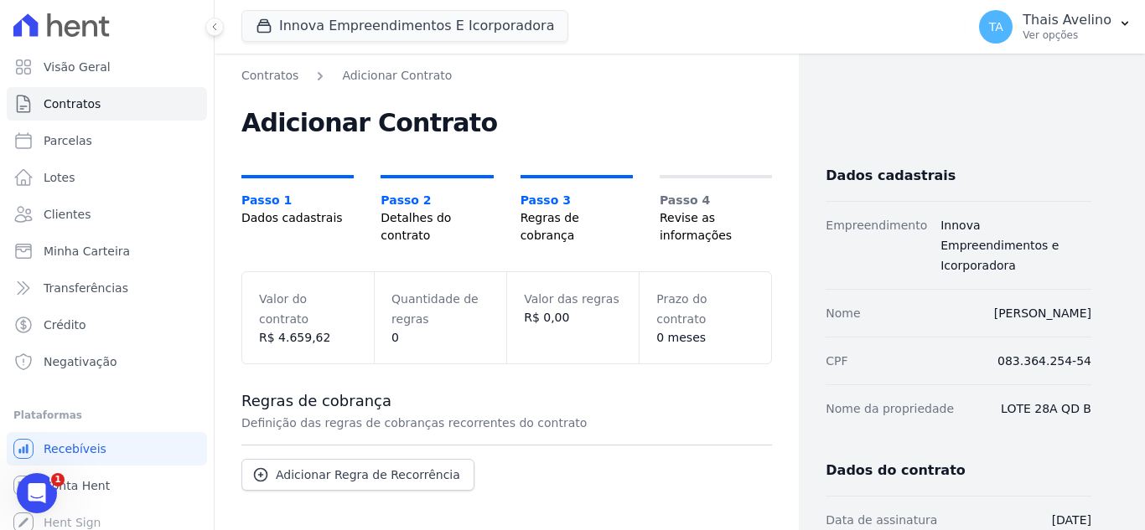
scroll to position [84, 0]
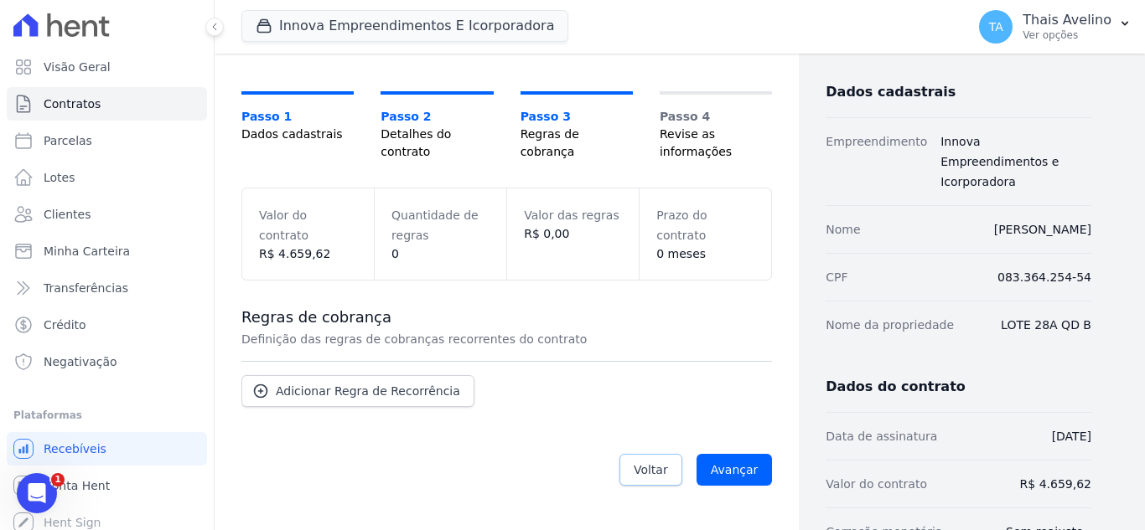
click at [648, 478] on link "Voltar" at bounding box center [650, 470] width 63 height 32
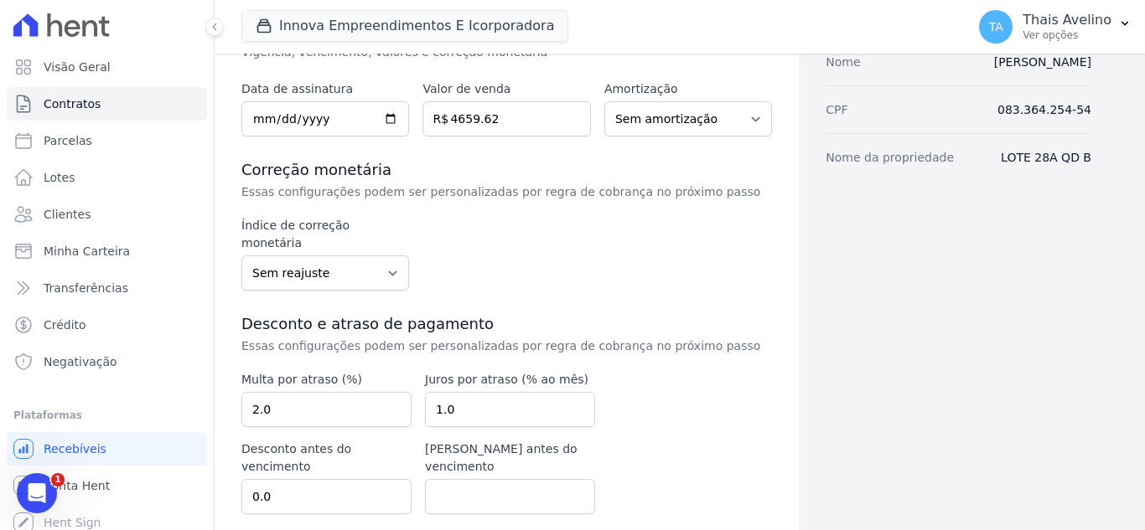
scroll to position [279, 0]
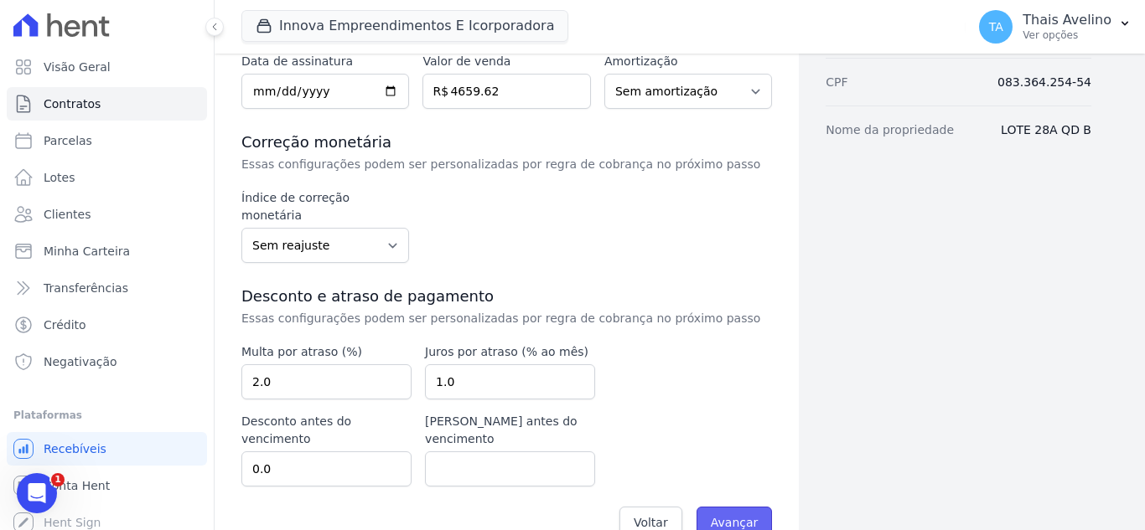
click at [726, 507] on input "Avançar" at bounding box center [734, 523] width 76 height 32
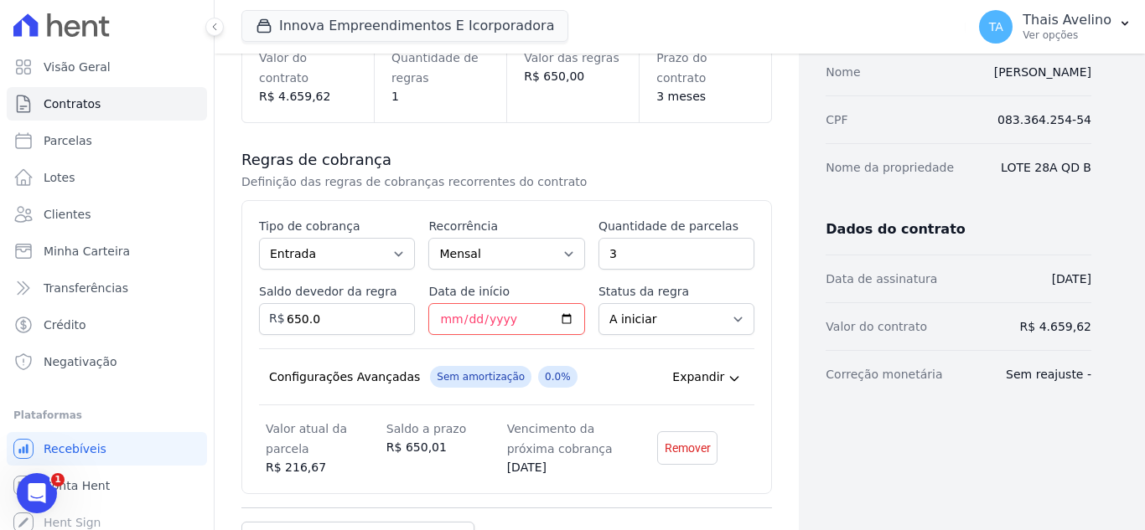
scroll to position [251, 0]
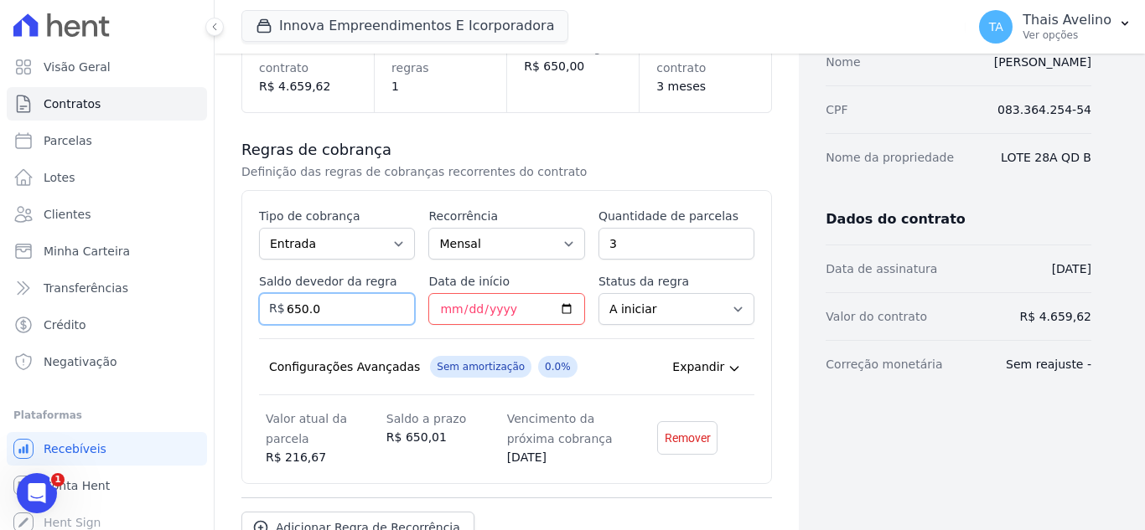
drag, startPoint x: 370, startPoint y: 308, endPoint x: 234, endPoint y: 318, distance: 136.1
click at [234, 318] on div "Contratos Adicionar Contrato Adicionar Contrato Passo 1 Dados cadastrais Passo …" at bounding box center [507, 225] width 584 height 847
type input "4"
click at [293, 312] on input "4.65962" at bounding box center [337, 309] width 156 height 32
click at [313, 313] on input "465962" at bounding box center [337, 309] width 156 height 32
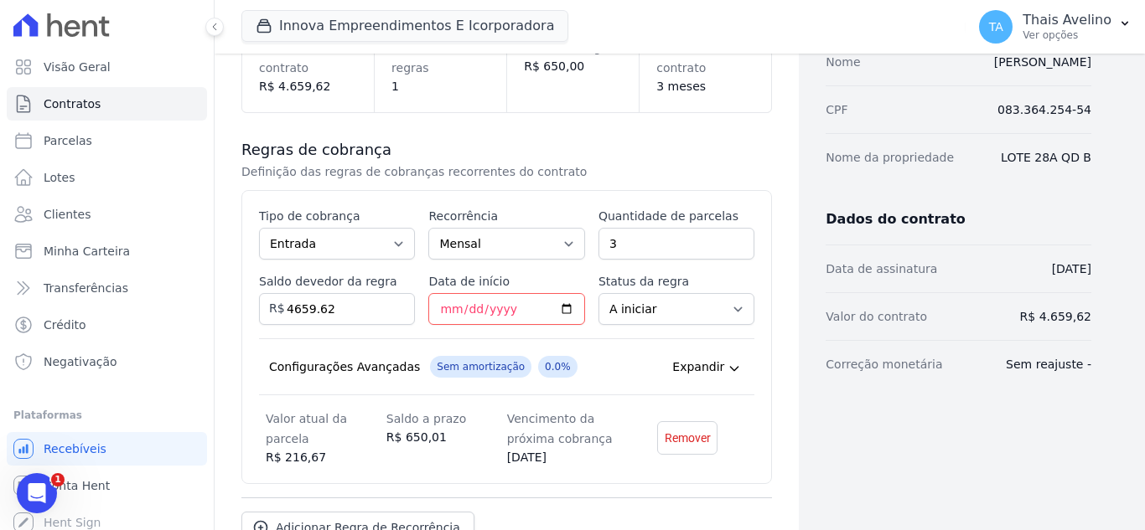
click at [617, 184] on div "Regras de cobrança Definição das regras de cobranças recorrentes do contrato Es…" at bounding box center [506, 342] width 530 height 458
drag, startPoint x: 308, startPoint y: 300, endPoint x: 263, endPoint y: 300, distance: 44.4
click at [263, 300] on div "Saldo devedor da regra 4659.62 R$" at bounding box center [337, 299] width 156 height 52
type input "1"
type input "1950.00"
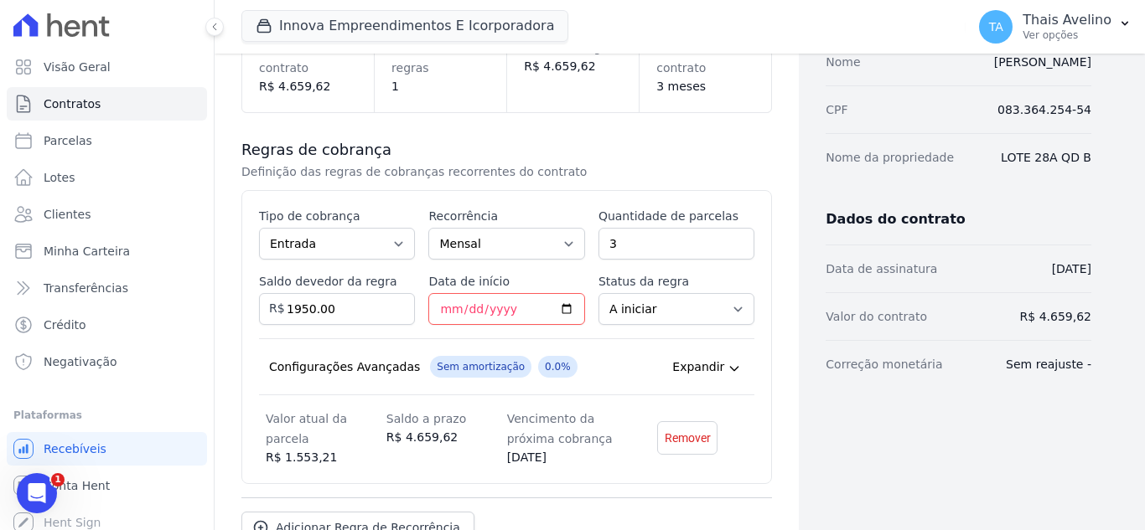
click at [668, 163] on div "Regras de cobrança Definição das regras de cobranças recorrentes do contrato" at bounding box center [506, 160] width 530 height 40
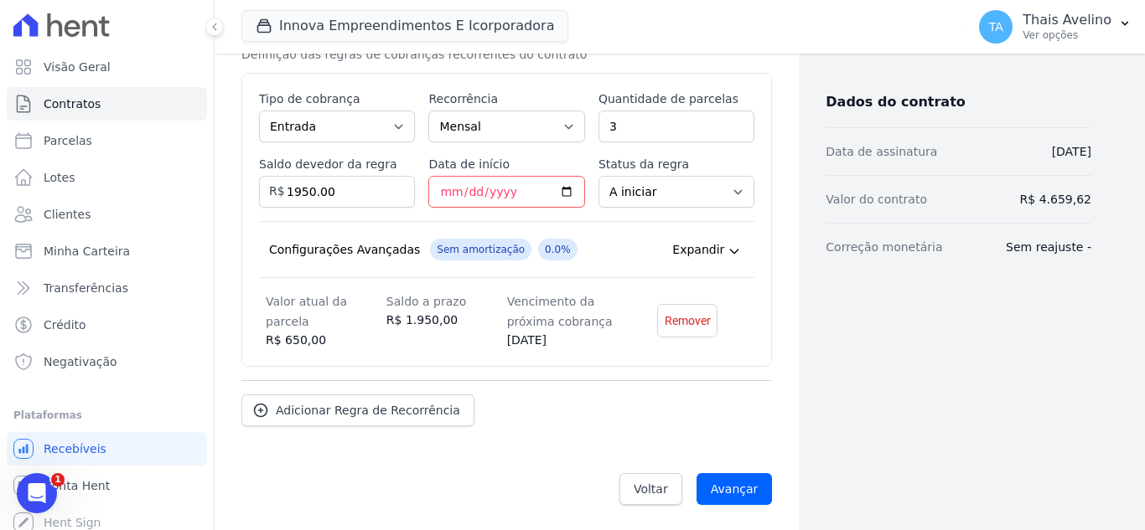
scroll to position [370, 0]
click at [736, 482] on input "Avançar" at bounding box center [734, 488] width 76 height 32
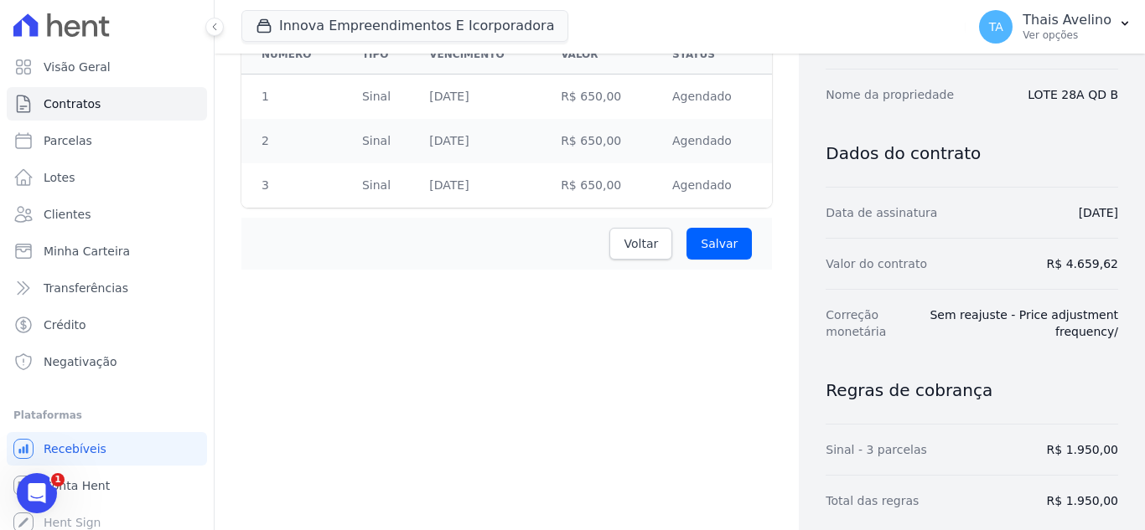
scroll to position [324, 0]
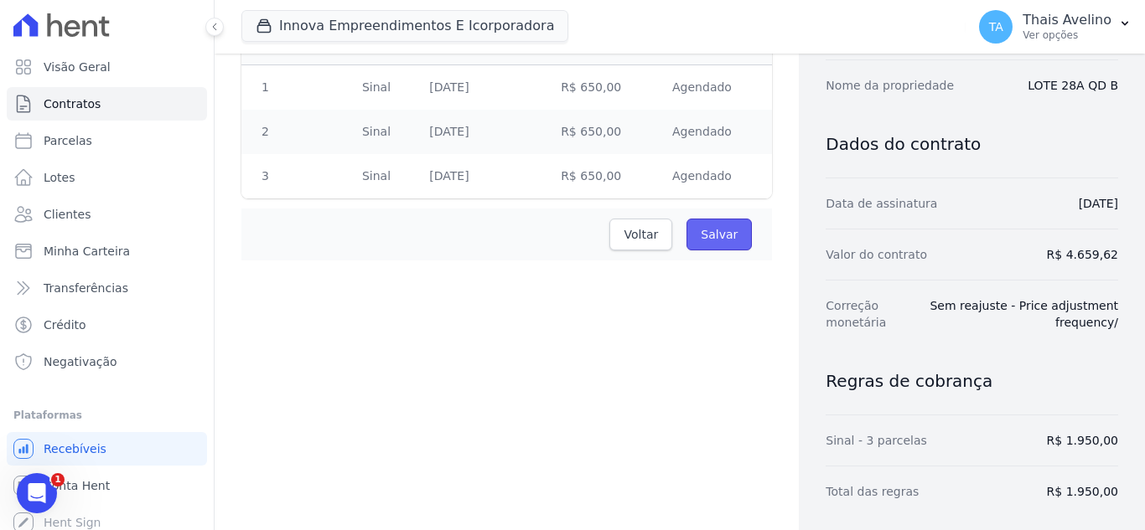
click at [724, 244] on input "Salvar" at bounding box center [718, 235] width 65 height 32
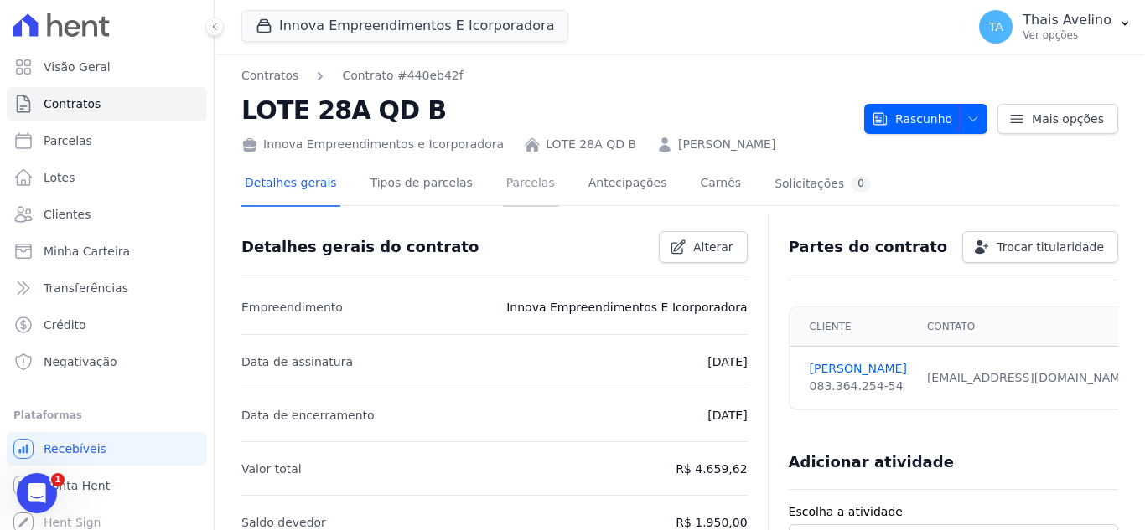
click at [511, 184] on link "Parcelas" at bounding box center [530, 185] width 55 height 44
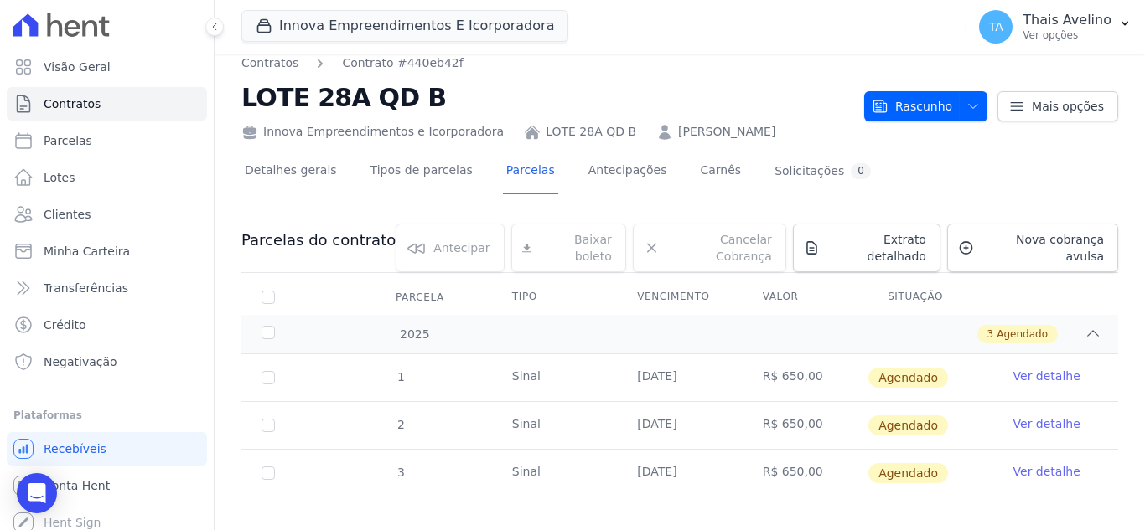
scroll to position [16, 0]
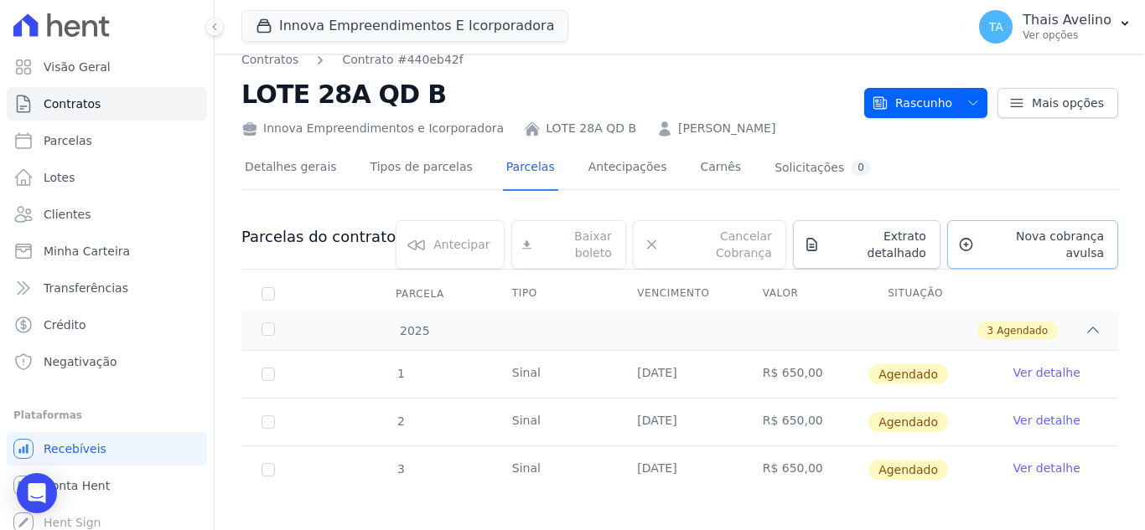
click at [1035, 238] on span "Nova cobrança avulsa" at bounding box center [1041, 245] width 123 height 34
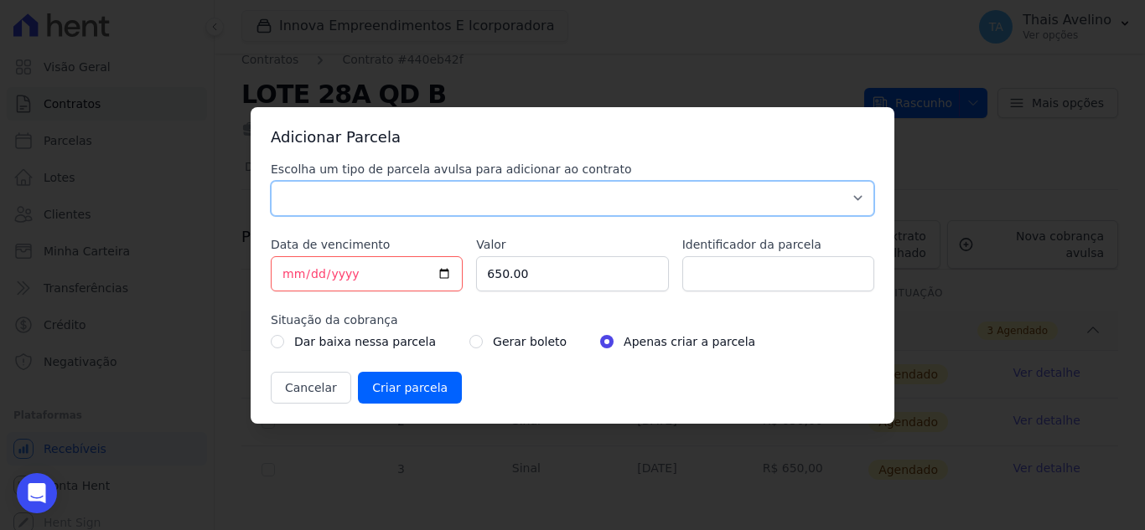
click at [342, 192] on select "Parcela Normal Sinal Caução Intercalada Chaves Pré Chaves Pós Chaves Taxas Quit…" at bounding box center [572, 198] width 603 height 35
select select "standard"
click at [271, 181] on select "Parcela Normal Sinal Caução Intercalada Chaves Pré Chaves Pós Chaves Taxas Quit…" at bounding box center [572, 198] width 603 height 35
click at [287, 276] on input "[DATE]" at bounding box center [367, 273] width 192 height 35
type input "2025-12-30"
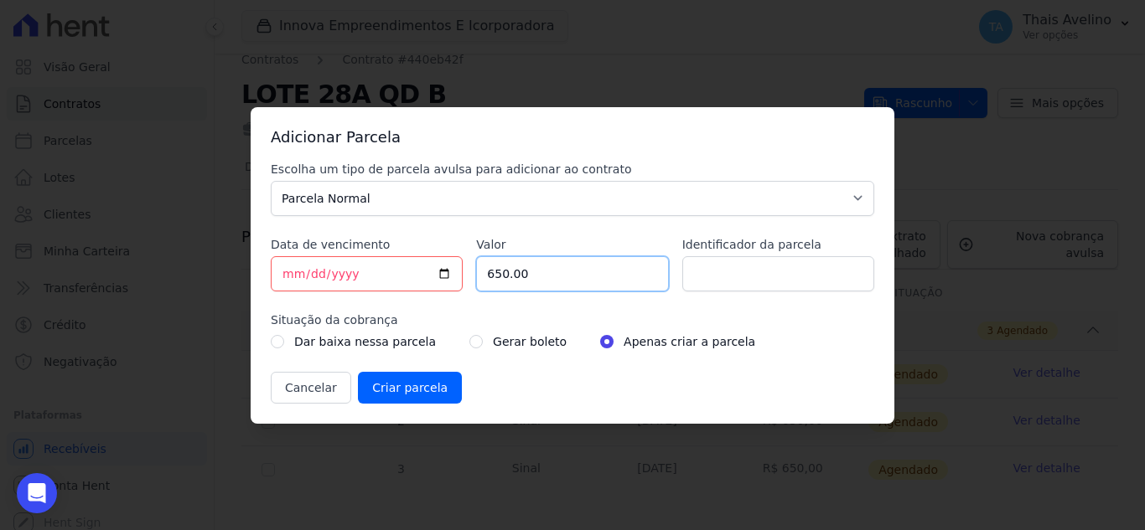
drag, startPoint x: 577, startPoint y: 282, endPoint x: 470, endPoint y: 290, distance: 107.5
click at [470, 290] on div "Escolha um tipo de parcela avulsa para adicionar ao contrato Parcela Normal Sin…" at bounding box center [572, 282] width 603 height 243
type input "2"
type input "2.0"
type input "2000"
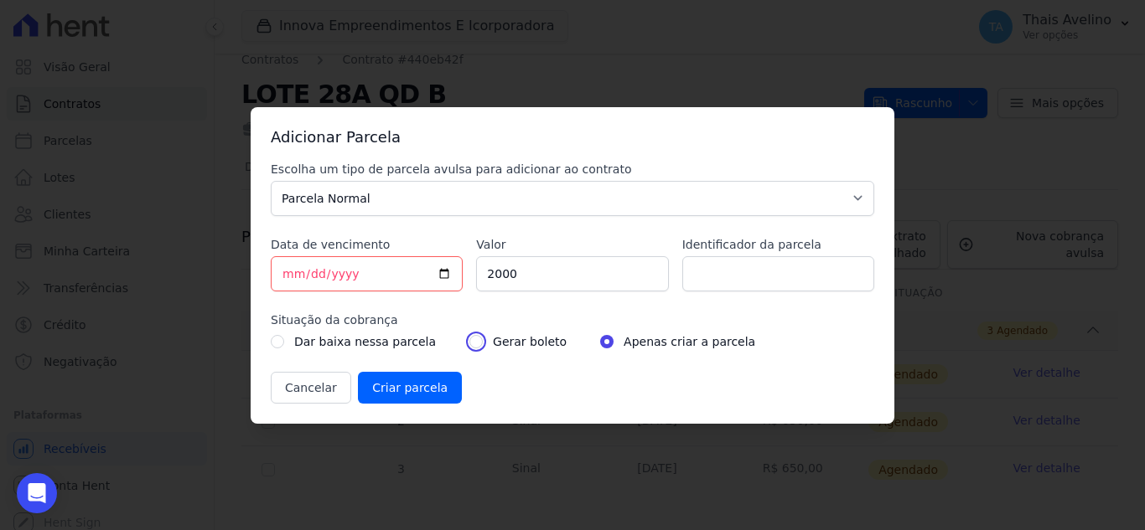
click at [469, 343] on input "radio" at bounding box center [475, 341] width 13 height 13
radio input "true"
click at [752, 271] on input "Identificador da parcela" at bounding box center [778, 273] width 192 height 35
click at [559, 383] on div "Cancelar Criar parcela" at bounding box center [572, 388] width 603 height 32
click at [421, 391] on input "Criar parcela" at bounding box center [410, 388] width 104 height 32
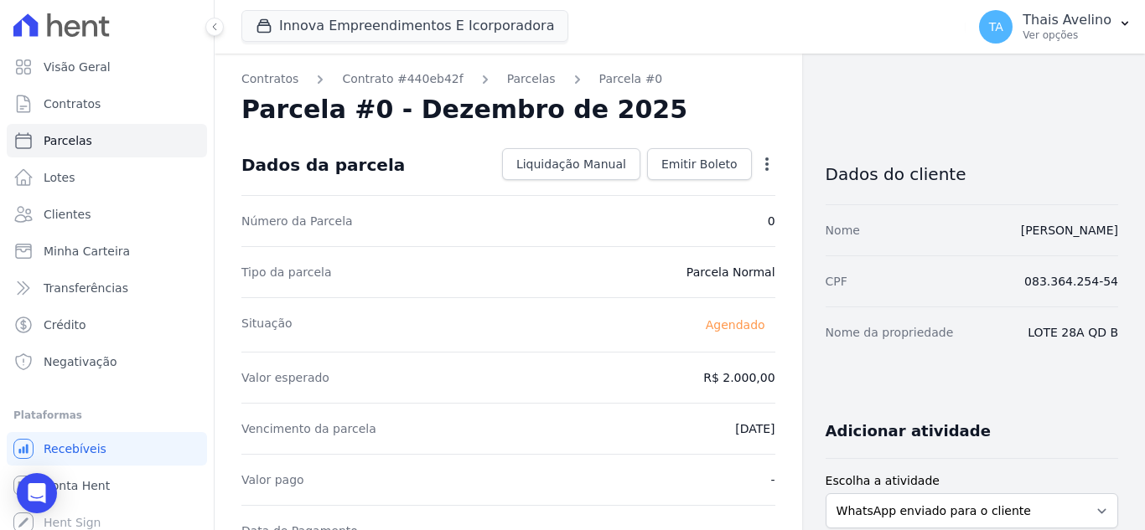
drag, startPoint x: 506, startPoint y: 84, endPoint x: 504, endPoint y: 96, distance: 12.7
click at [507, 84] on link "Parcelas" at bounding box center [531, 79] width 49 height 18
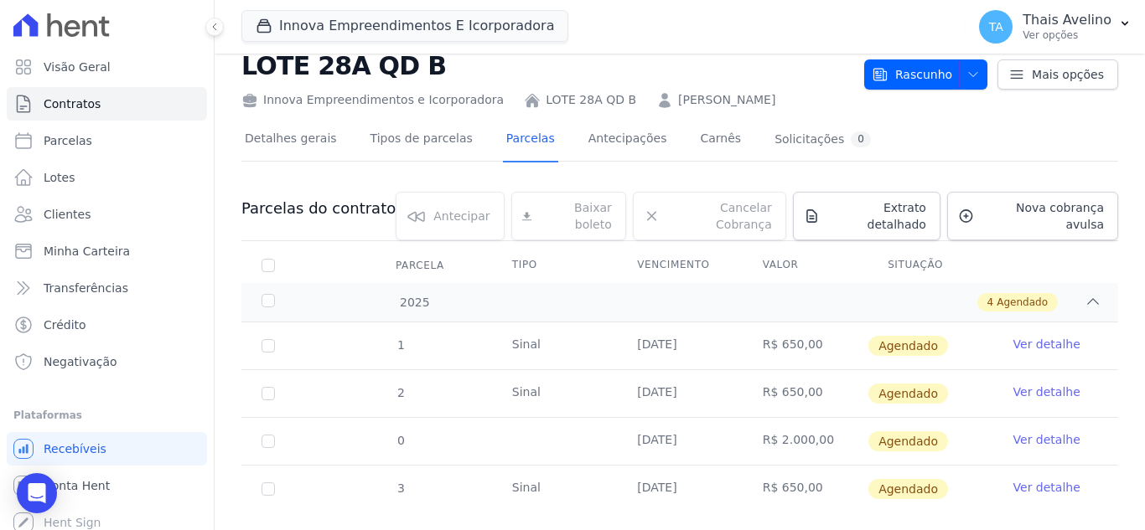
scroll to position [64, 0]
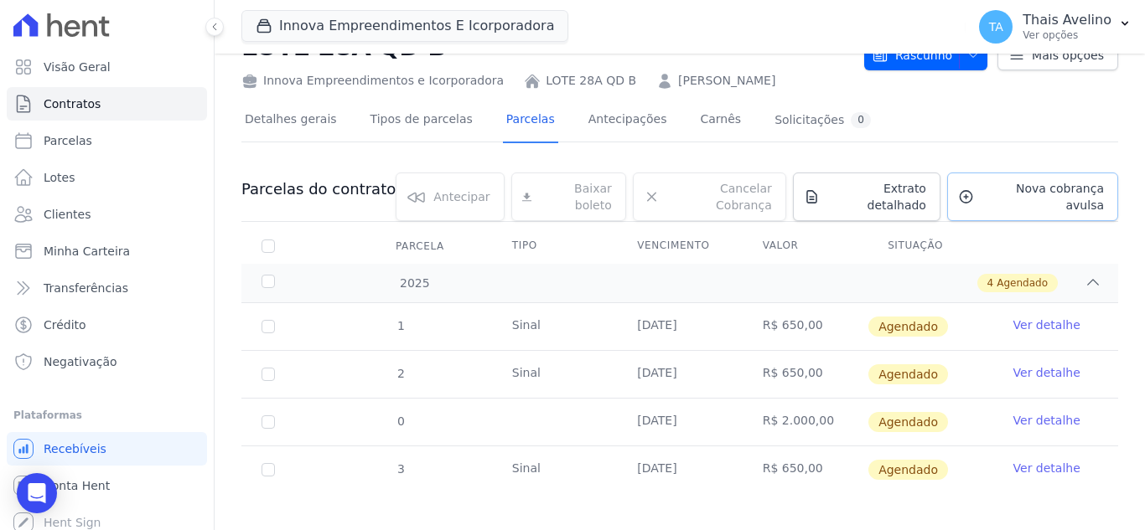
click at [1006, 191] on span "Nova cobrança avulsa" at bounding box center [1041, 197] width 123 height 34
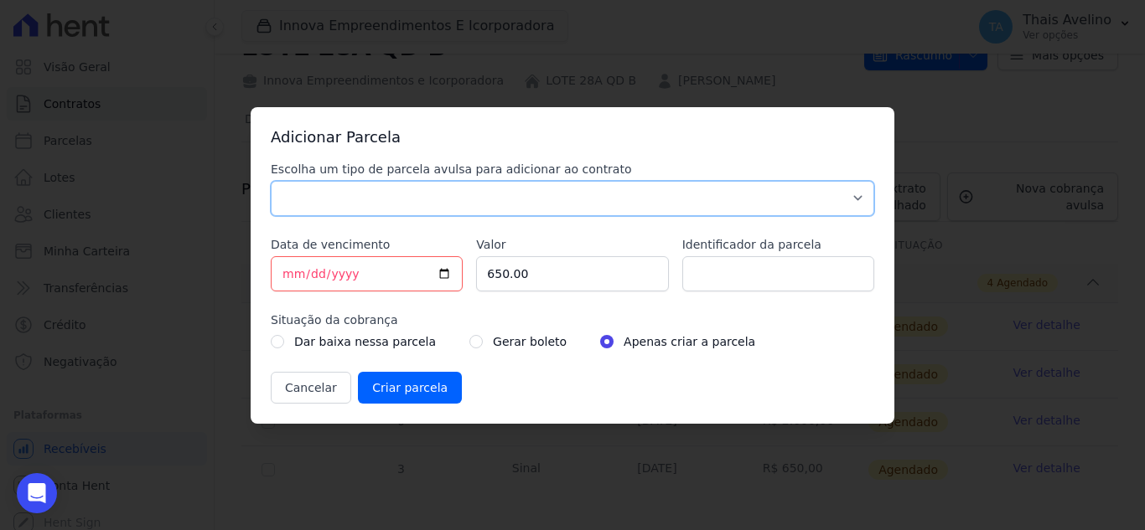
click at [388, 204] on select "Parcela Normal Sinal Caução Intercalada Chaves Pré Chaves Pós Chaves Taxas Quit…" at bounding box center [572, 198] width 603 height 35
select select "standard"
click at [271, 181] on select "Parcela Normal Sinal Caução Intercalada Chaves Pré Chaves Pós Chaves Taxas Quit…" at bounding box center [572, 198] width 603 height 35
click at [291, 276] on input "[DATE]" at bounding box center [367, 273] width 192 height 35
type input "2025-10-15"
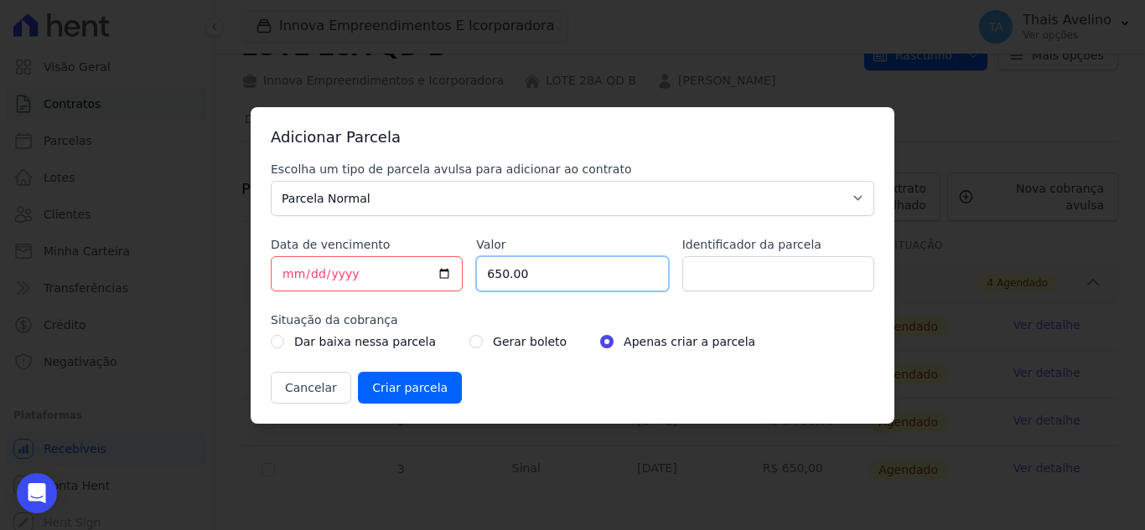
click at [605, 276] on input "650.00" at bounding box center [572, 273] width 192 height 35
click at [378, 277] on input "2025-01-15" at bounding box center [367, 273] width 192 height 35
click at [340, 277] on input "2025-01-15" at bounding box center [367, 273] width 192 height 35
type input "2026-01-15"
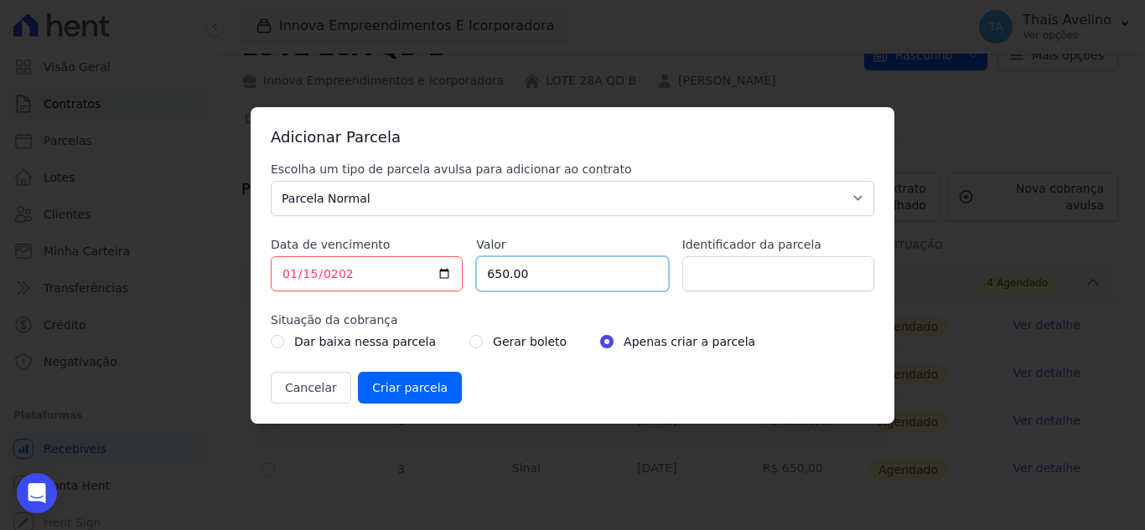
drag, startPoint x: 640, startPoint y: 292, endPoint x: 491, endPoint y: 292, distance: 149.2
click at [491, 292] on div "Escolha um tipo de parcela avulsa para adicionar ao contrato Parcela Normal Sin…" at bounding box center [572, 282] width 603 height 243
type input "6"
type input "709.62"
drag, startPoint x: 458, startPoint y: 344, endPoint x: 436, endPoint y: 381, distance: 43.3
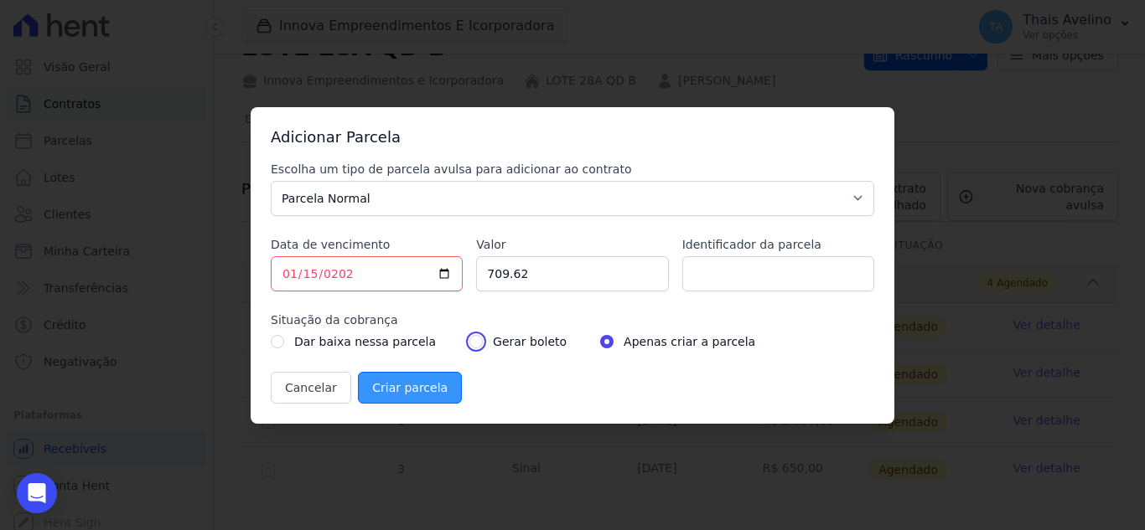
click at [469, 344] on input "radio" at bounding box center [475, 341] width 13 height 13
radio input "true"
click at [432, 384] on input "Criar parcela" at bounding box center [410, 388] width 104 height 32
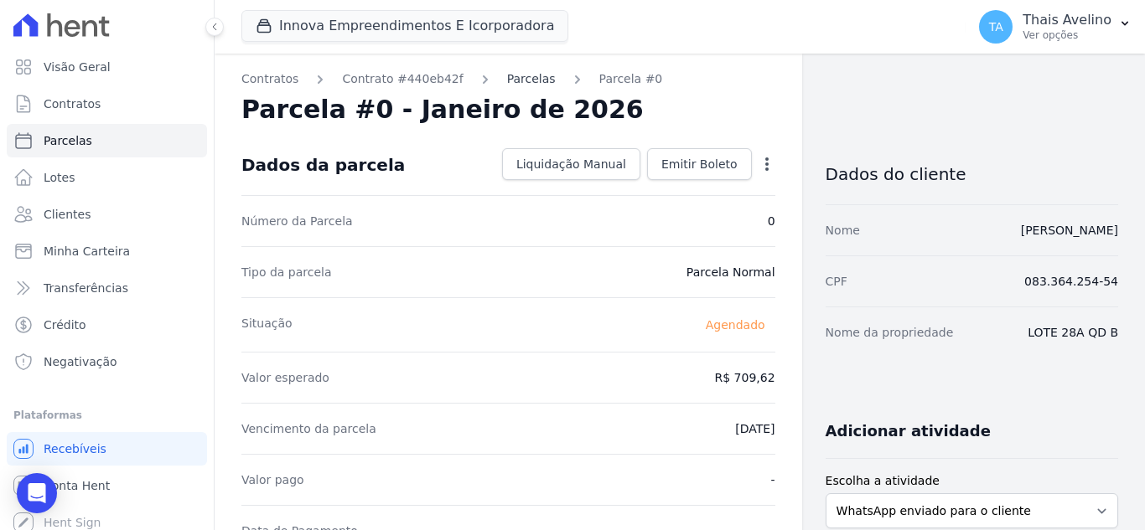
click at [517, 71] on link "Parcelas" at bounding box center [531, 79] width 49 height 18
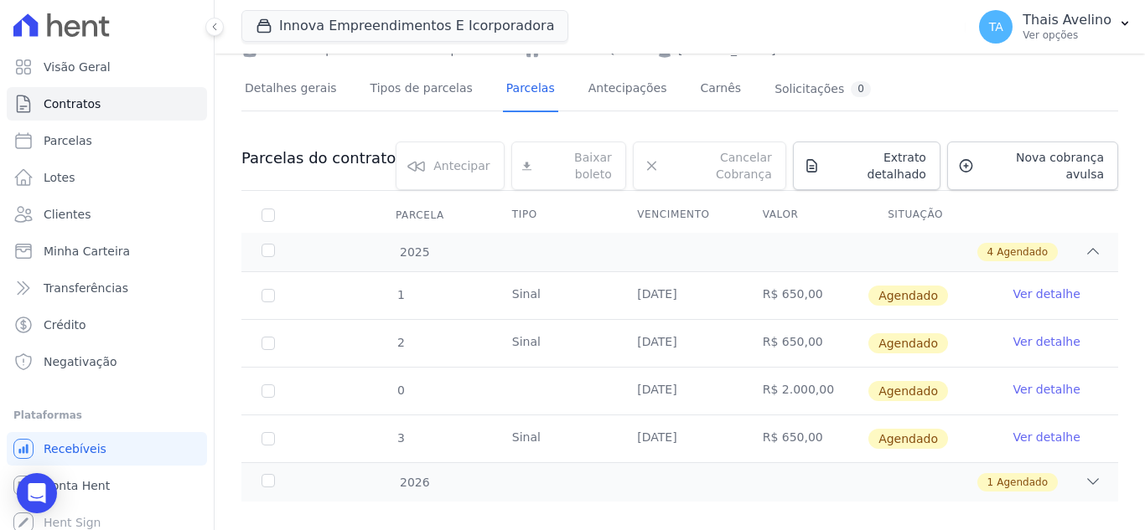
scroll to position [103, 0]
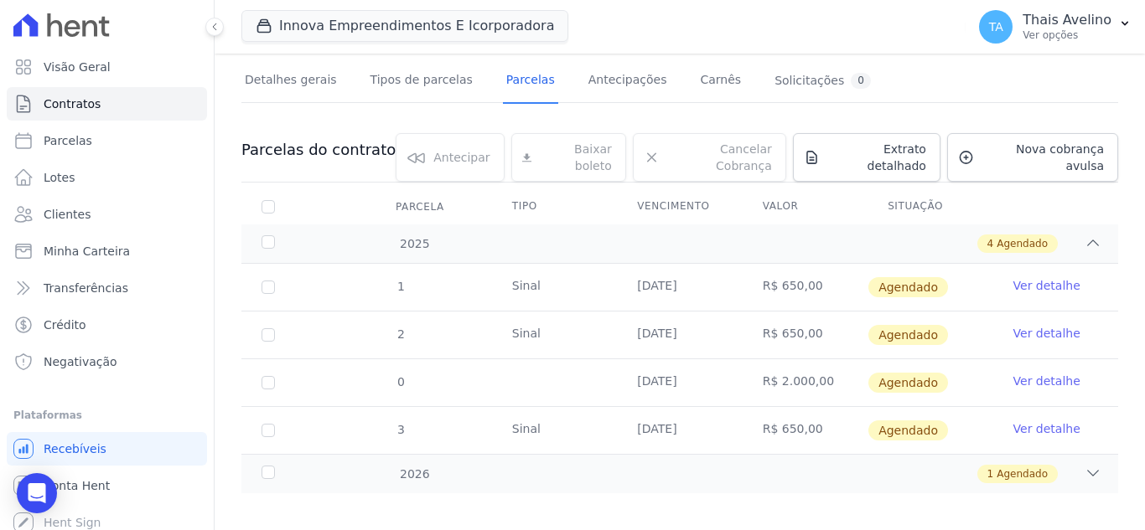
click at [1037, 277] on link "Ver detalhe" at bounding box center [1046, 285] width 67 height 17
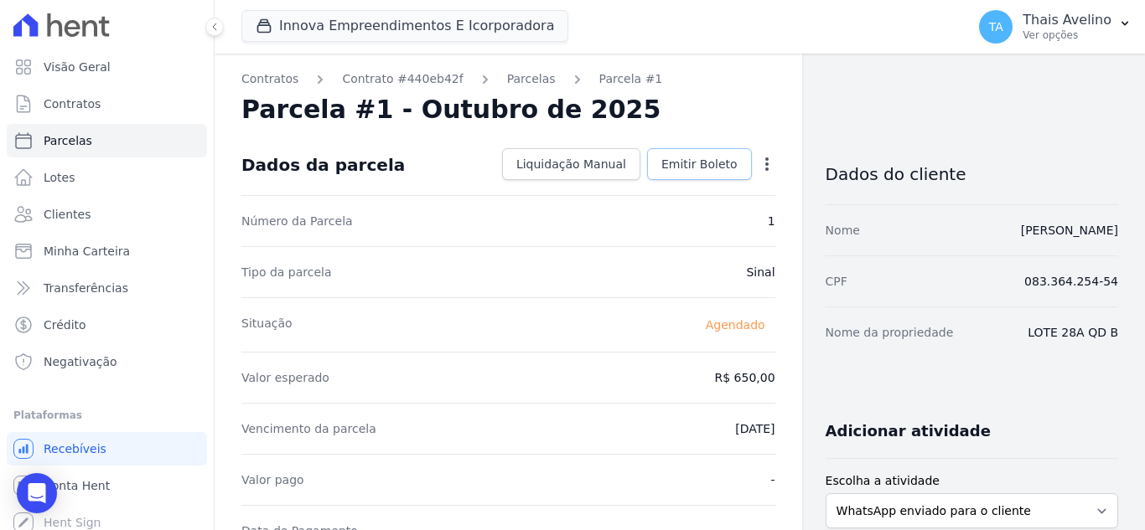
click at [692, 153] on link "Emitir Boleto" at bounding box center [699, 164] width 105 height 32
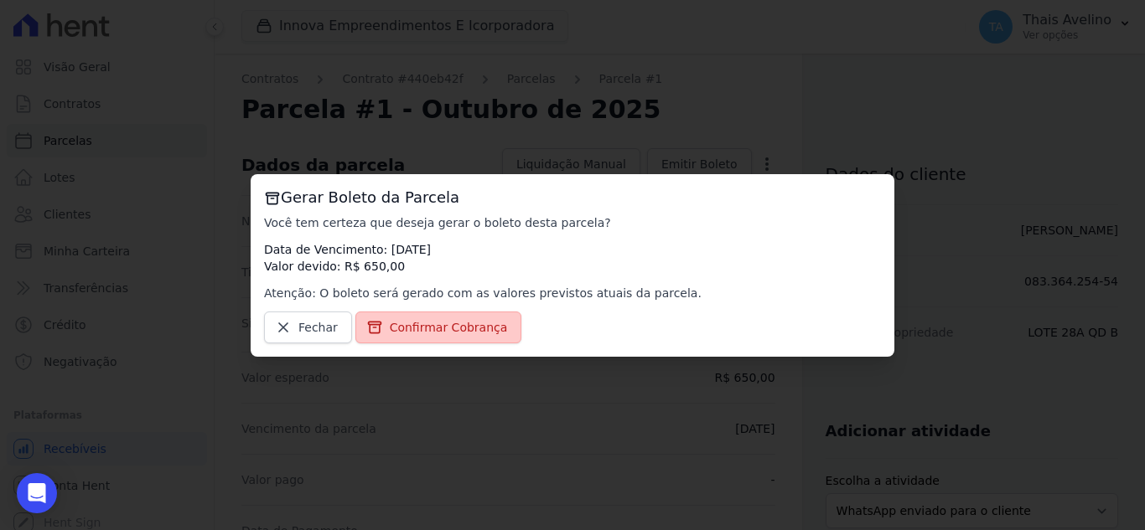
click at [482, 328] on span "Confirmar Cobrança" at bounding box center [449, 327] width 118 height 17
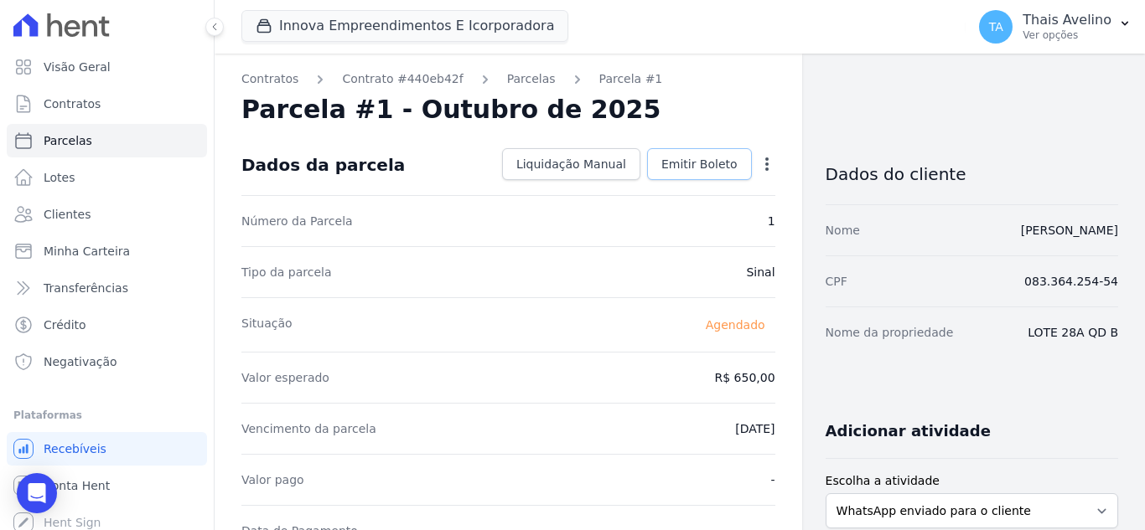
click at [680, 162] on span "Emitir Boleto" at bounding box center [699, 164] width 76 height 17
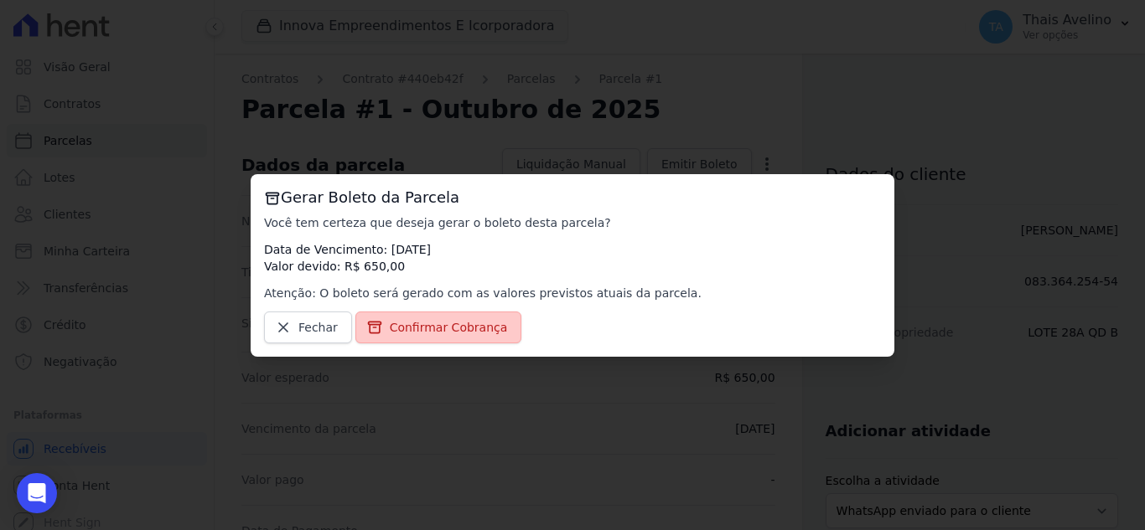
click at [437, 333] on span "Confirmar Cobrança" at bounding box center [449, 327] width 118 height 17
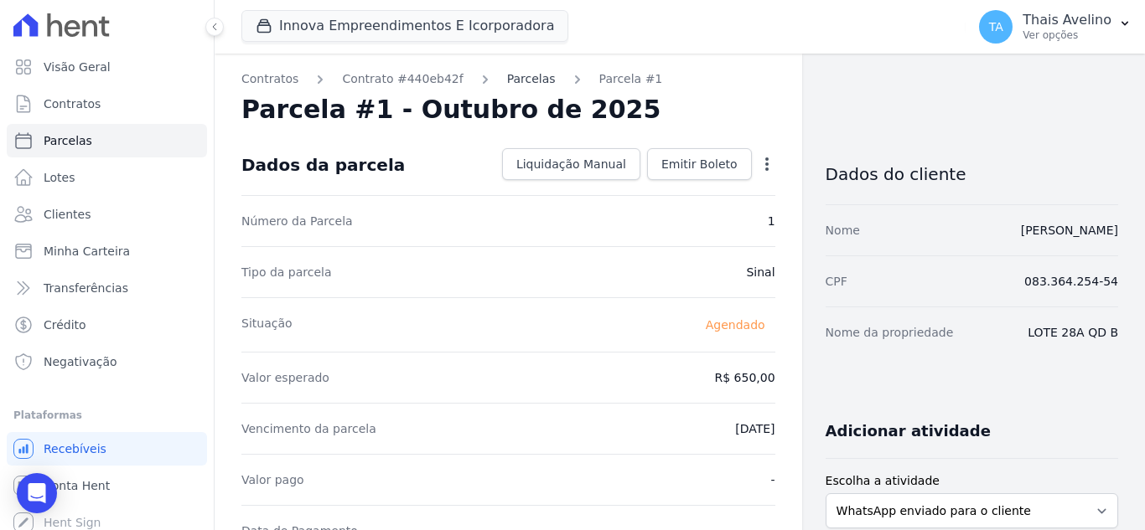
click at [512, 75] on link "Parcelas" at bounding box center [531, 79] width 49 height 18
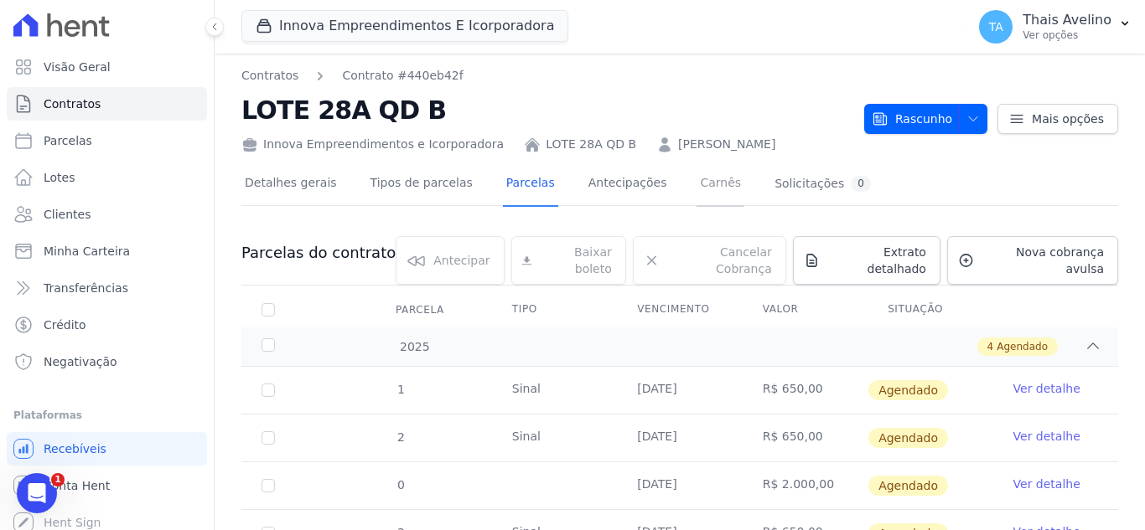
click at [696, 189] on link "Carnês" at bounding box center [720, 185] width 48 height 44
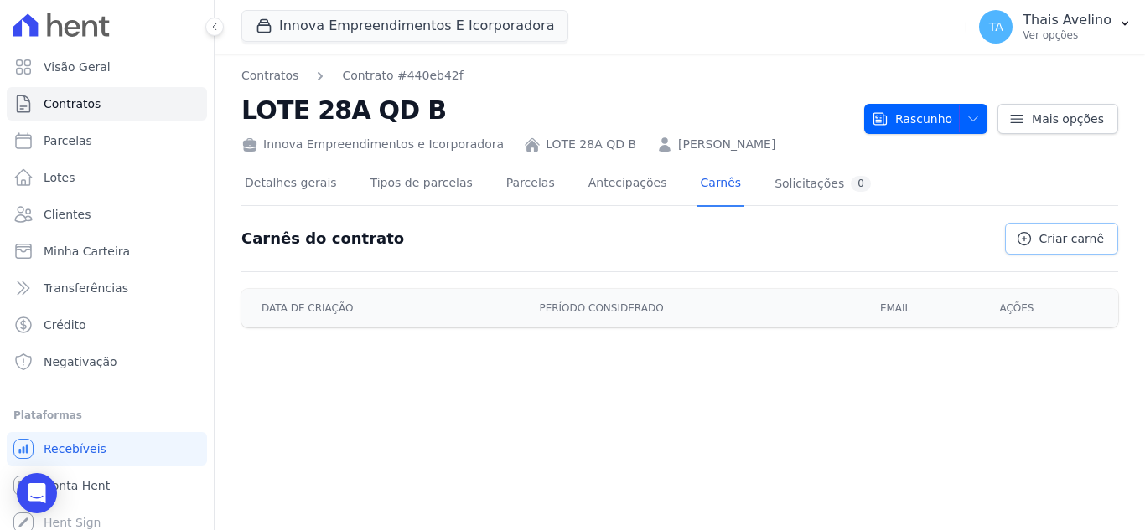
click at [1032, 246] on icon at bounding box center [1024, 238] width 17 height 17
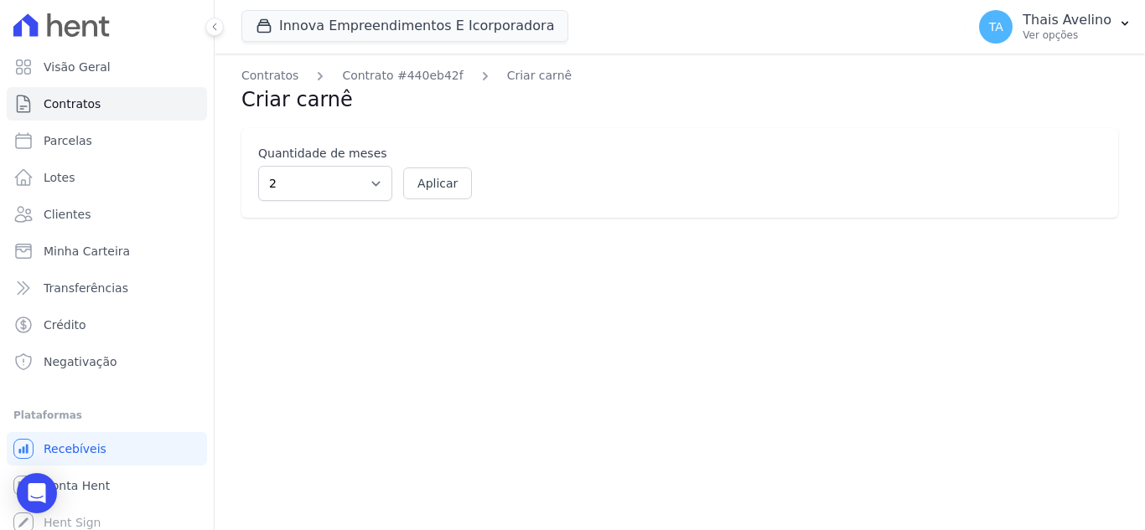
click at [290, 165] on div "Quantidade de meses 2 3 4 5 6 7 8 9 10 11 12 Aplicar" at bounding box center [679, 173] width 876 height 90
click at [290, 178] on select "2 3 4 5 6 7 8 9 10 11 12" at bounding box center [325, 183] width 134 height 35
select select "5"
click at [258, 166] on select "2 3 4 5 6 7 8 9 10 11 12" at bounding box center [325, 183] width 134 height 35
click at [432, 183] on button "Aplicar" at bounding box center [437, 184] width 69 height 32
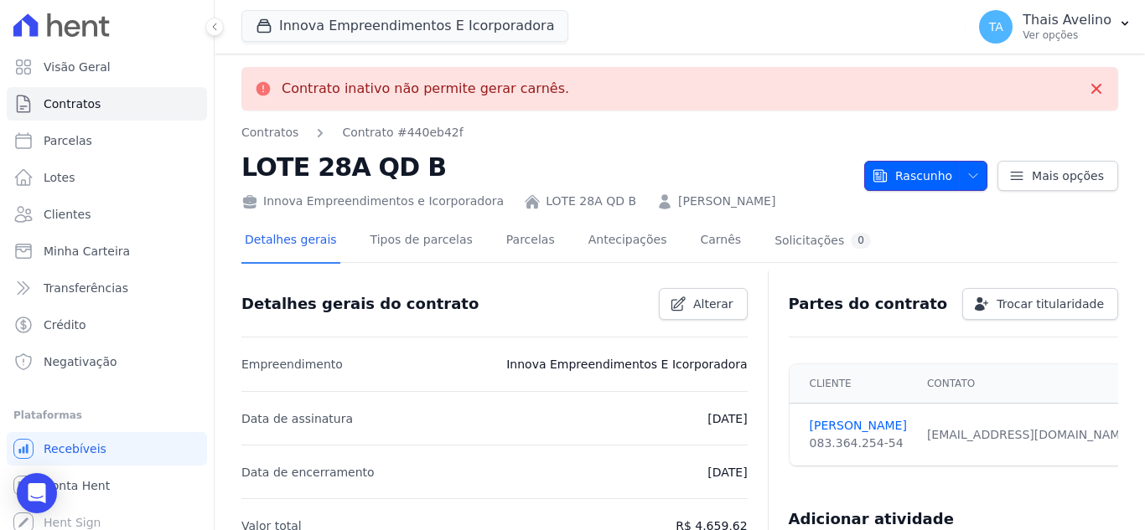
click at [969, 174] on icon "button" at bounding box center [972, 175] width 13 height 13
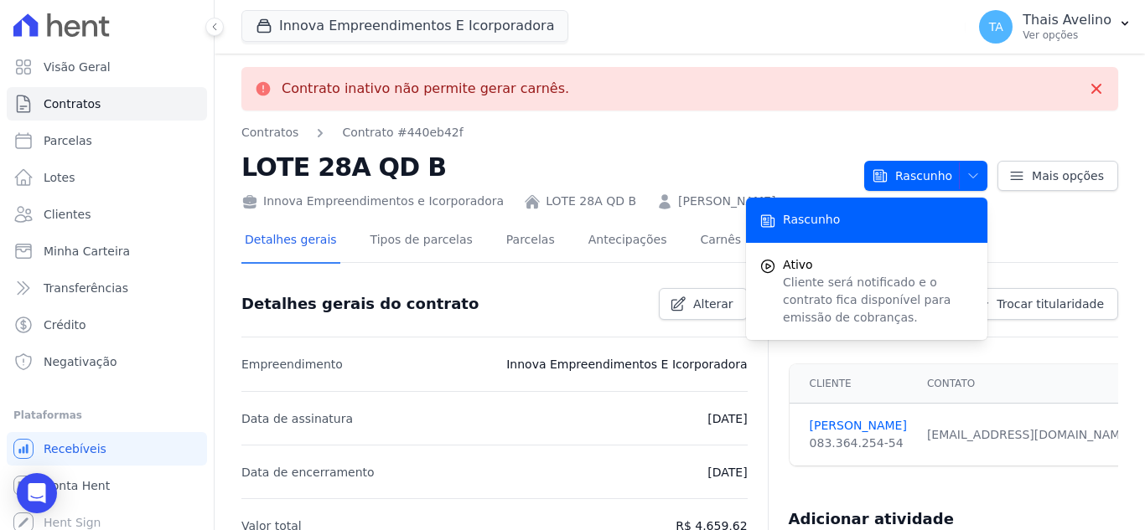
drag, startPoint x: 714, startPoint y: 144, endPoint x: 540, endPoint y: 247, distance: 201.8
click at [712, 144] on div "Contratos Contrato #440eb42f LOTE 28A QD B Innova Empreendimentos e Icorporador…" at bounding box center [545, 167] width 609 height 86
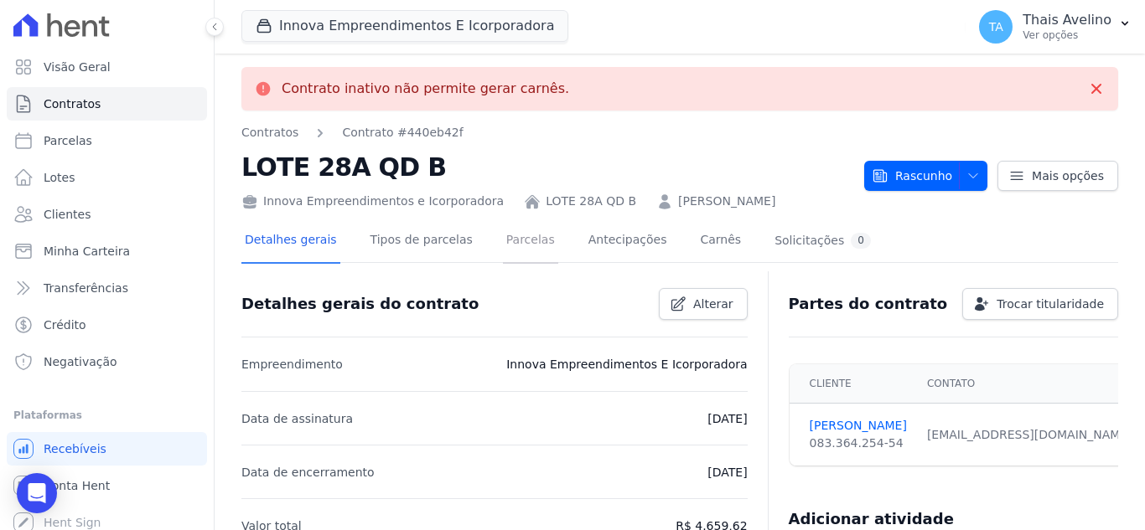
click at [520, 235] on link "Parcelas" at bounding box center [530, 242] width 55 height 44
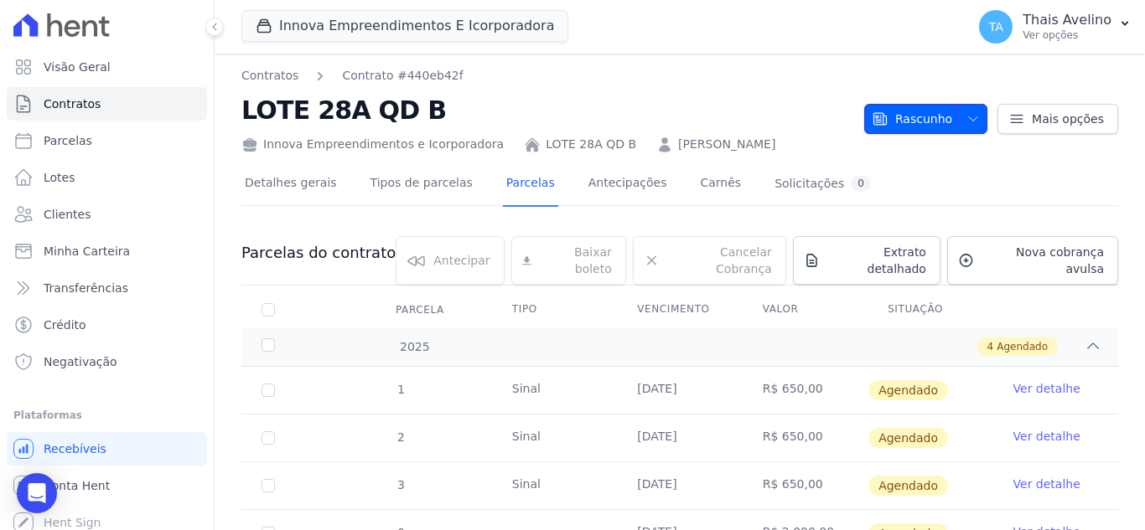
click at [966, 114] on icon "button" at bounding box center [972, 118] width 13 height 13
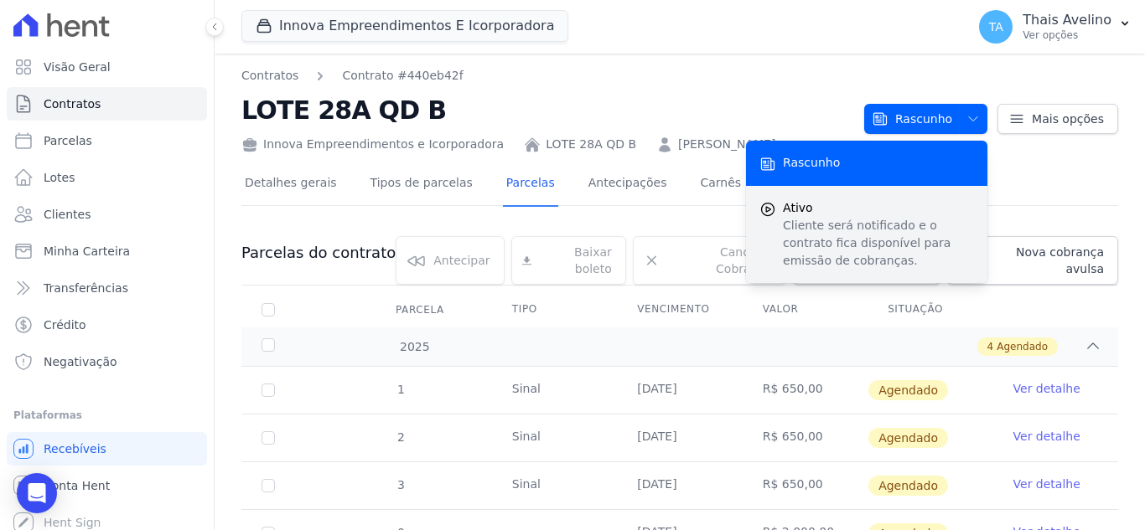
click at [799, 241] on p "Cliente será notificado e o contrato fica disponível para emissão de cobranças." at bounding box center [878, 243] width 191 height 53
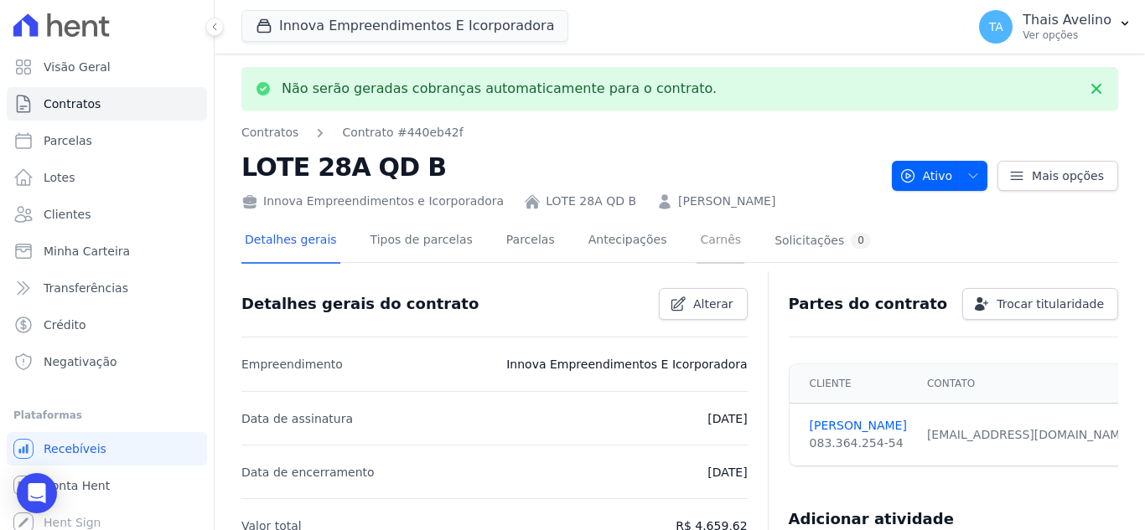
click at [703, 241] on link "Carnês" at bounding box center [720, 242] width 48 height 44
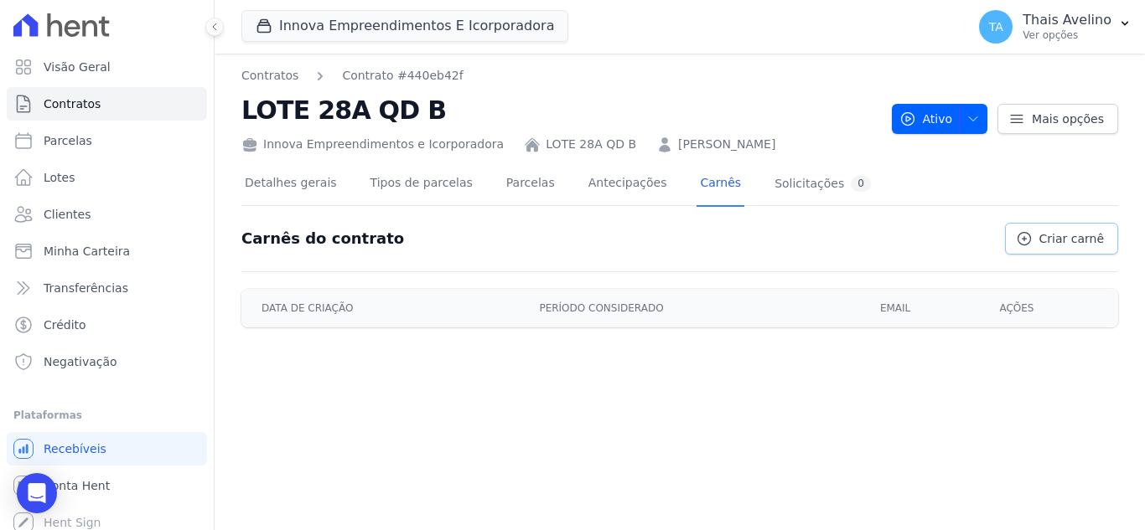
click at [1081, 239] on span "Criar carnê" at bounding box center [1071, 238] width 65 height 17
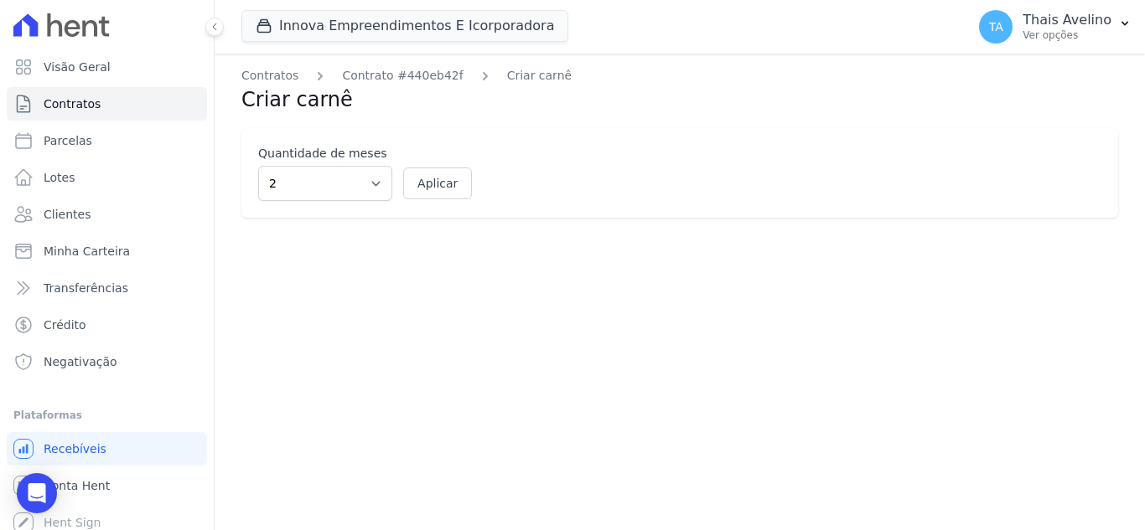
click at [391, 179] on form "2 3 4 5 6 7 8 9 10 11 12 Aplicar" at bounding box center [679, 183] width 843 height 35
drag, startPoint x: 340, startPoint y: 189, endPoint x: 339, endPoint y: 198, distance: 8.4
click at [340, 189] on select "2 3 4 5 6 7 8 9 10 11 12" at bounding box center [325, 183] width 134 height 35
select select "5"
click at [258, 166] on select "2 3 4 5 6 7 8 9 10 11 12" at bounding box center [325, 183] width 134 height 35
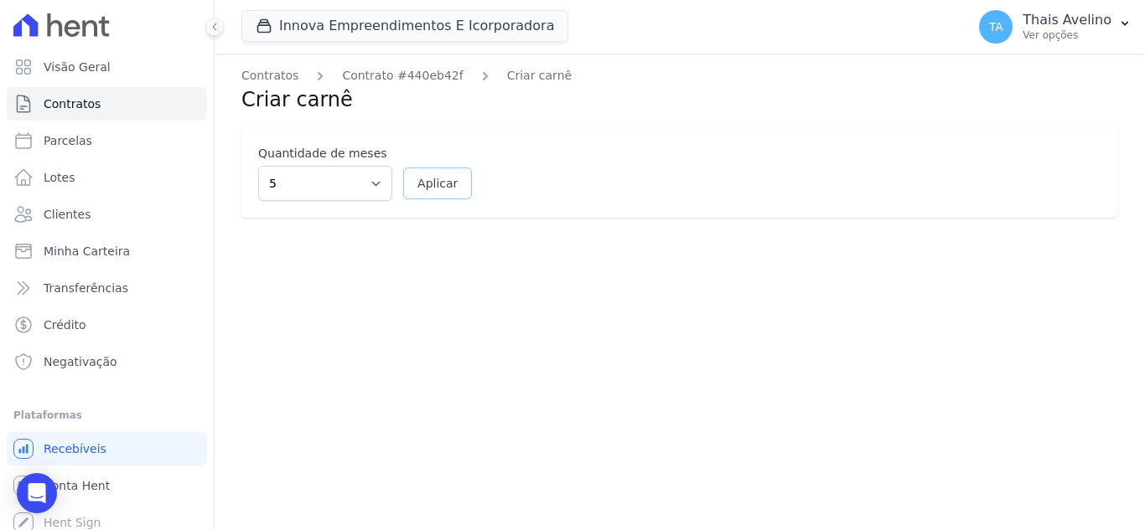
click at [429, 182] on button "Aplicar" at bounding box center [437, 184] width 69 height 32
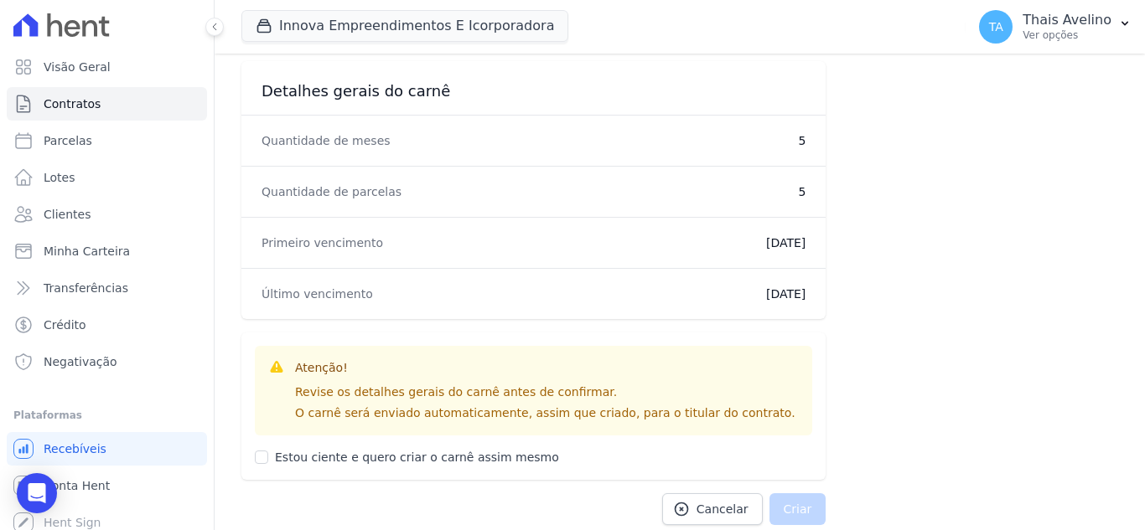
scroll to position [732, 0]
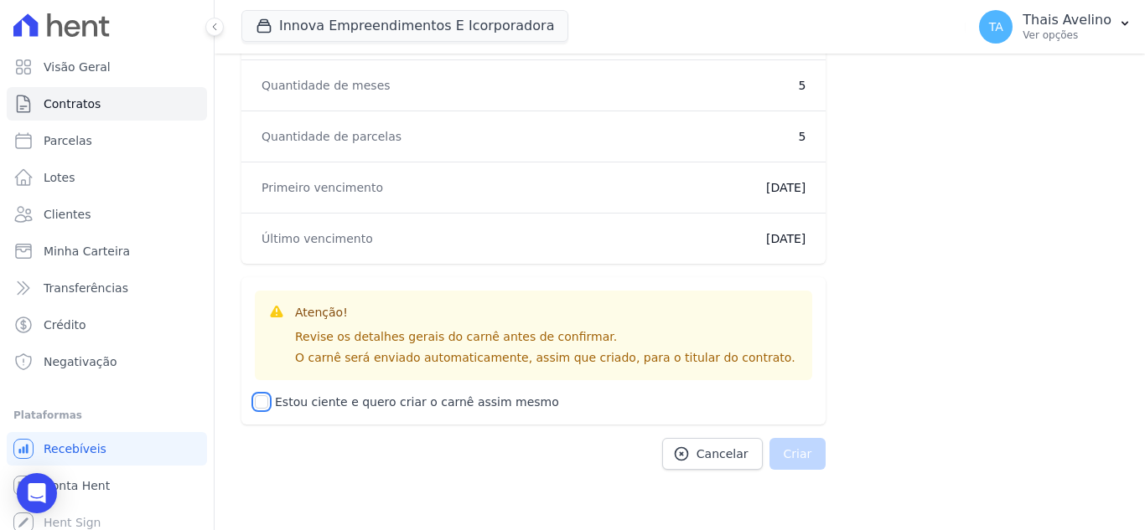
click at [261, 397] on input "Estou ciente e quero criar o carnê assim mesmo" at bounding box center [261, 402] width 13 height 13
checkbox input "true"
click at [783, 452] on button "Criar" at bounding box center [797, 454] width 57 height 32
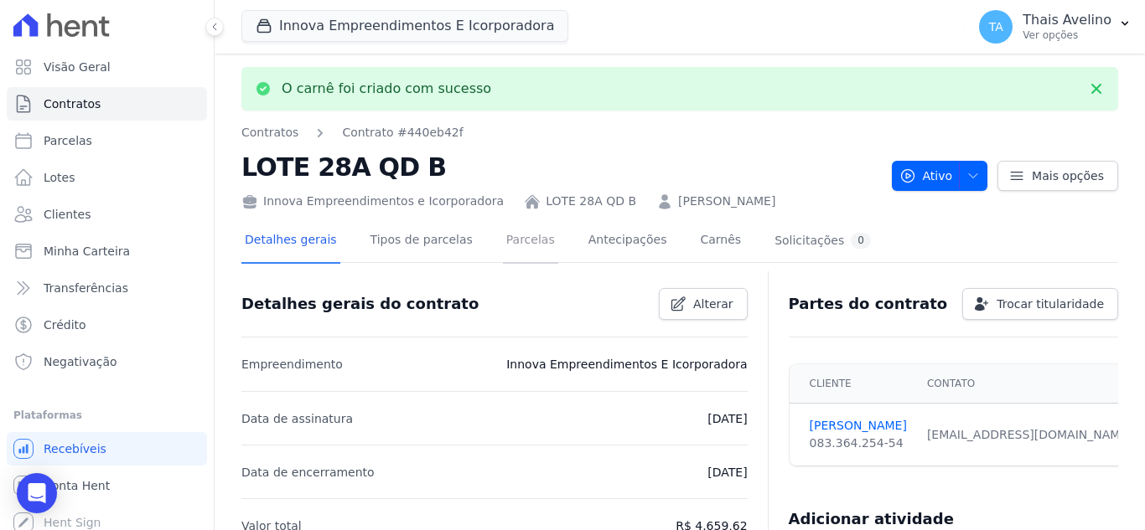
drag, startPoint x: 505, startPoint y: 236, endPoint x: 520, endPoint y: 243, distance: 16.5
click at [505, 236] on link "Parcelas" at bounding box center [530, 242] width 55 height 44
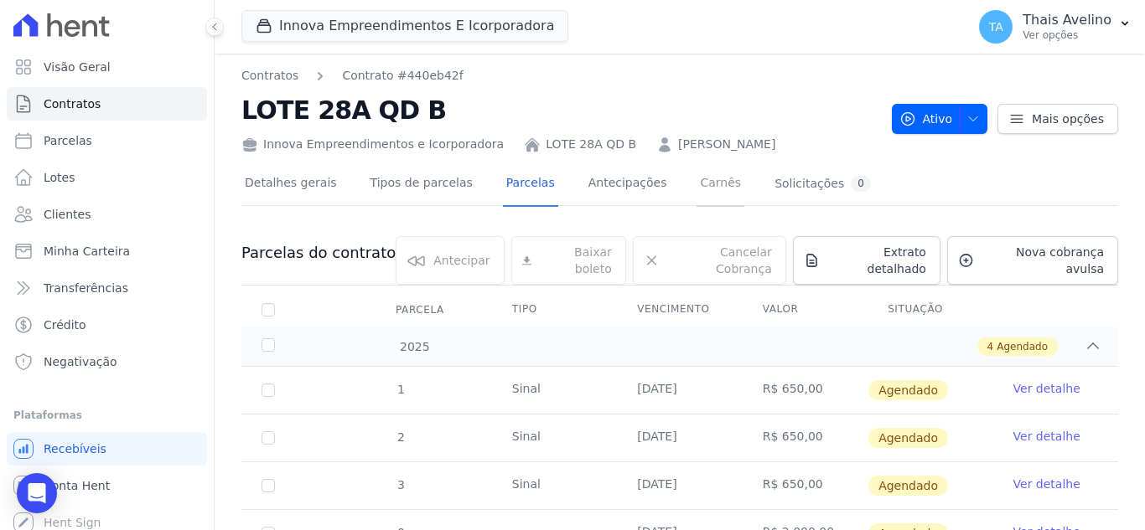
click at [696, 184] on link "Carnês" at bounding box center [720, 185] width 48 height 44
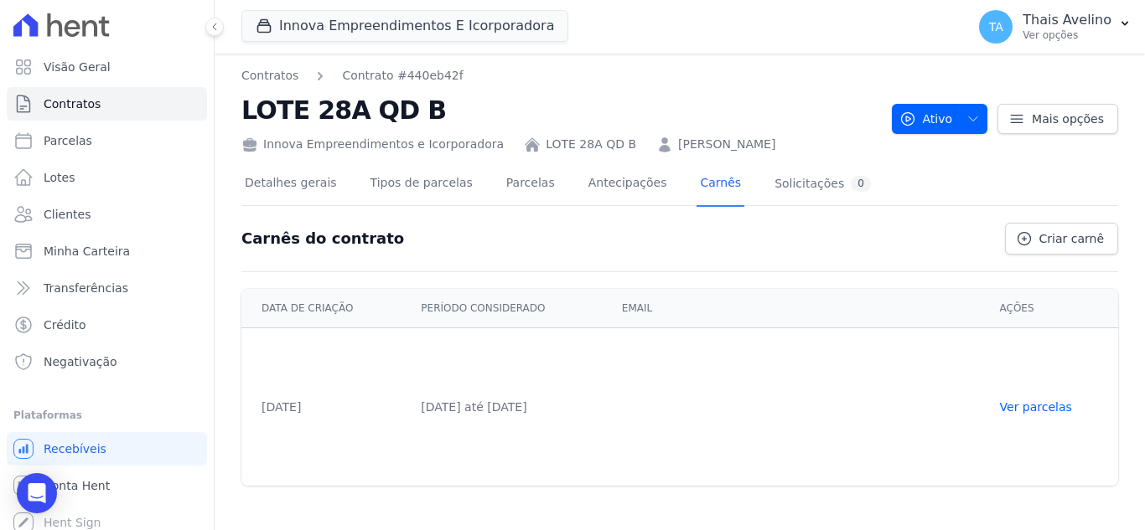
click at [1033, 391] on td "Ver parcelas" at bounding box center [1054, 407] width 128 height 158
click at [1029, 425] on td "Ver parcelas" at bounding box center [1054, 407] width 128 height 158
click at [1031, 415] on td "Ver parcelas" at bounding box center [1054, 407] width 128 height 158
click at [1034, 406] on link "Ver parcelas" at bounding box center [1036, 407] width 72 height 13
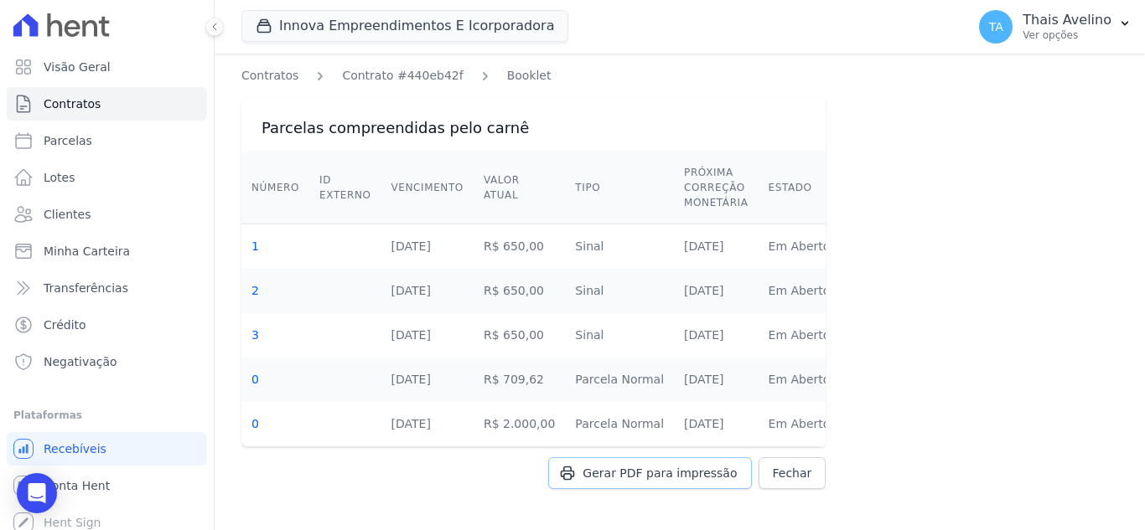
click at [680, 470] on span "Gerar PDF para impressão" at bounding box center [659, 473] width 154 height 17
click at [359, 65] on div "Contratos Contrato #440eb42f Booklet Parcelas compreendidas pelo carnê Número I…" at bounding box center [680, 295] width 930 height 483
click at [396, 75] on link "Contrato #440eb42f" at bounding box center [402, 76] width 121 height 18
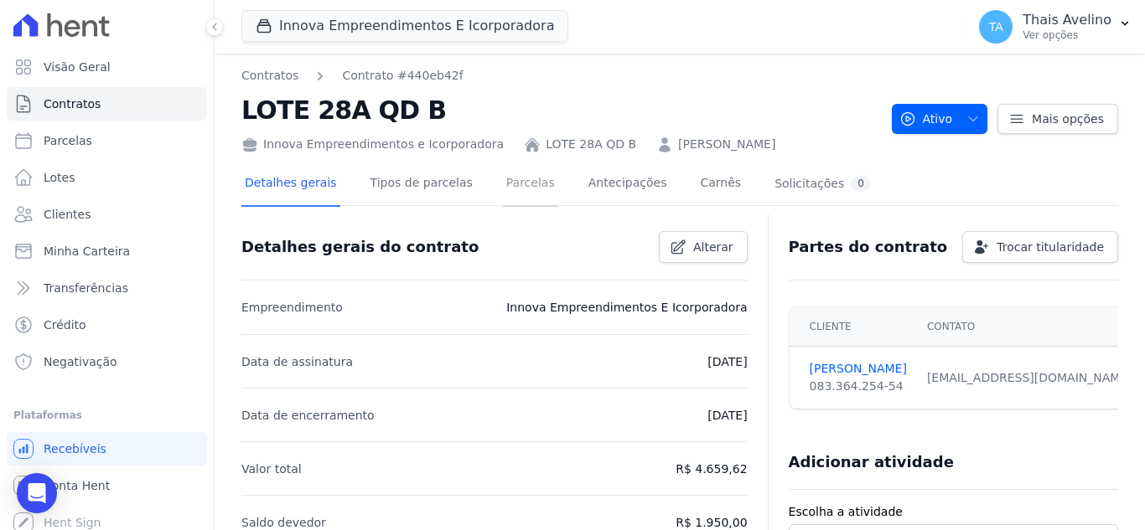
click at [503, 183] on link "Parcelas" at bounding box center [530, 185] width 55 height 44
